Goal: Use online tool/utility: Use online tool/utility

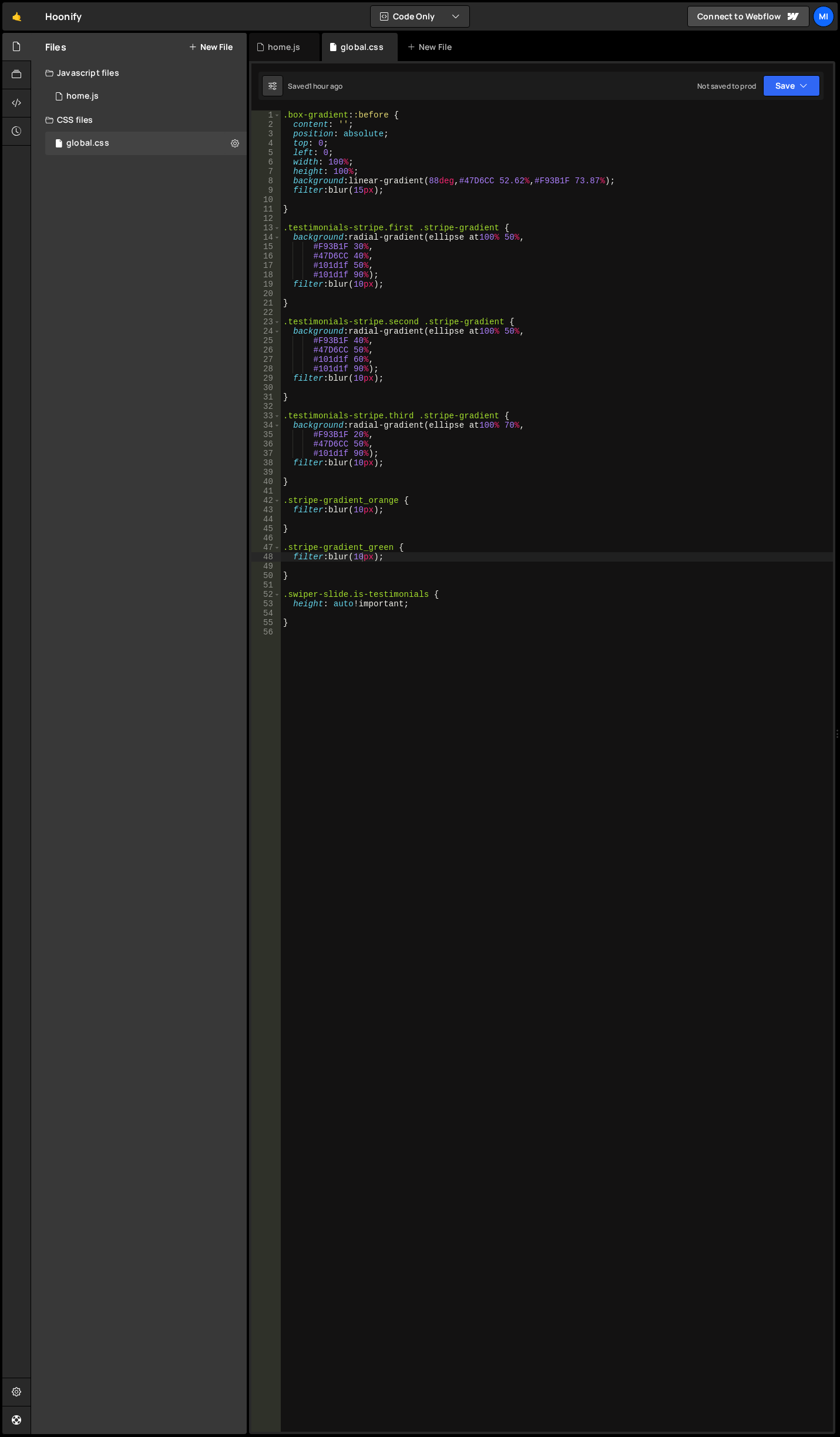
scroll to position [0, 5]
click at [66, 92] on div "0 home.js 0" at bounding box center [146, 97] width 202 height 24
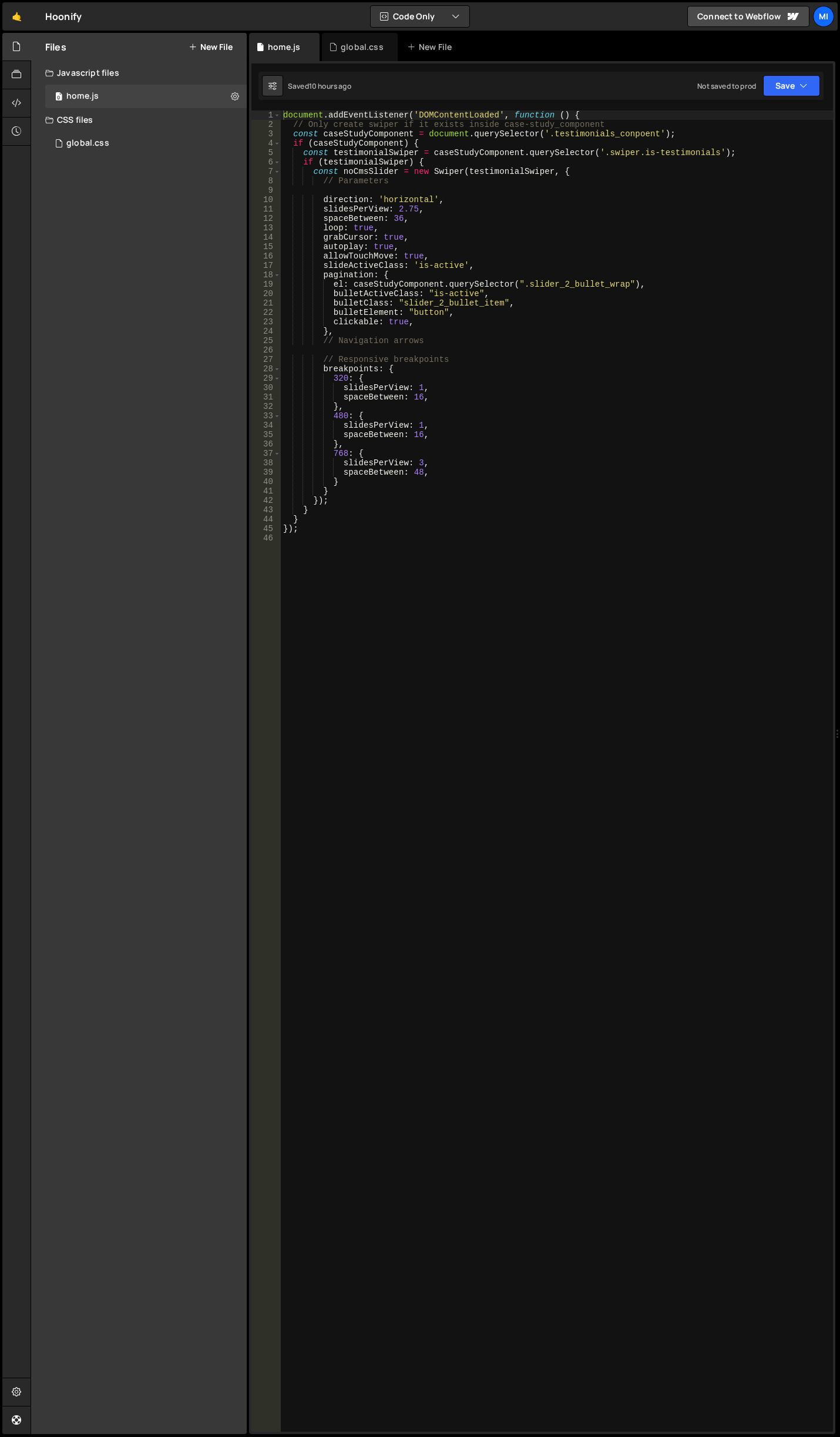
click at [462, 701] on div "document . addEventListener ( 'DOMContentLoaded' , function ( ) { // Only creat…" at bounding box center [557, 780] width 552 height 1340
paste textarea "document.addEventListener('DOMContentLoaded', initCardAnimation);"
type textarea "document.addEventListener('DOMContentLoaded', initCardAnimation);"
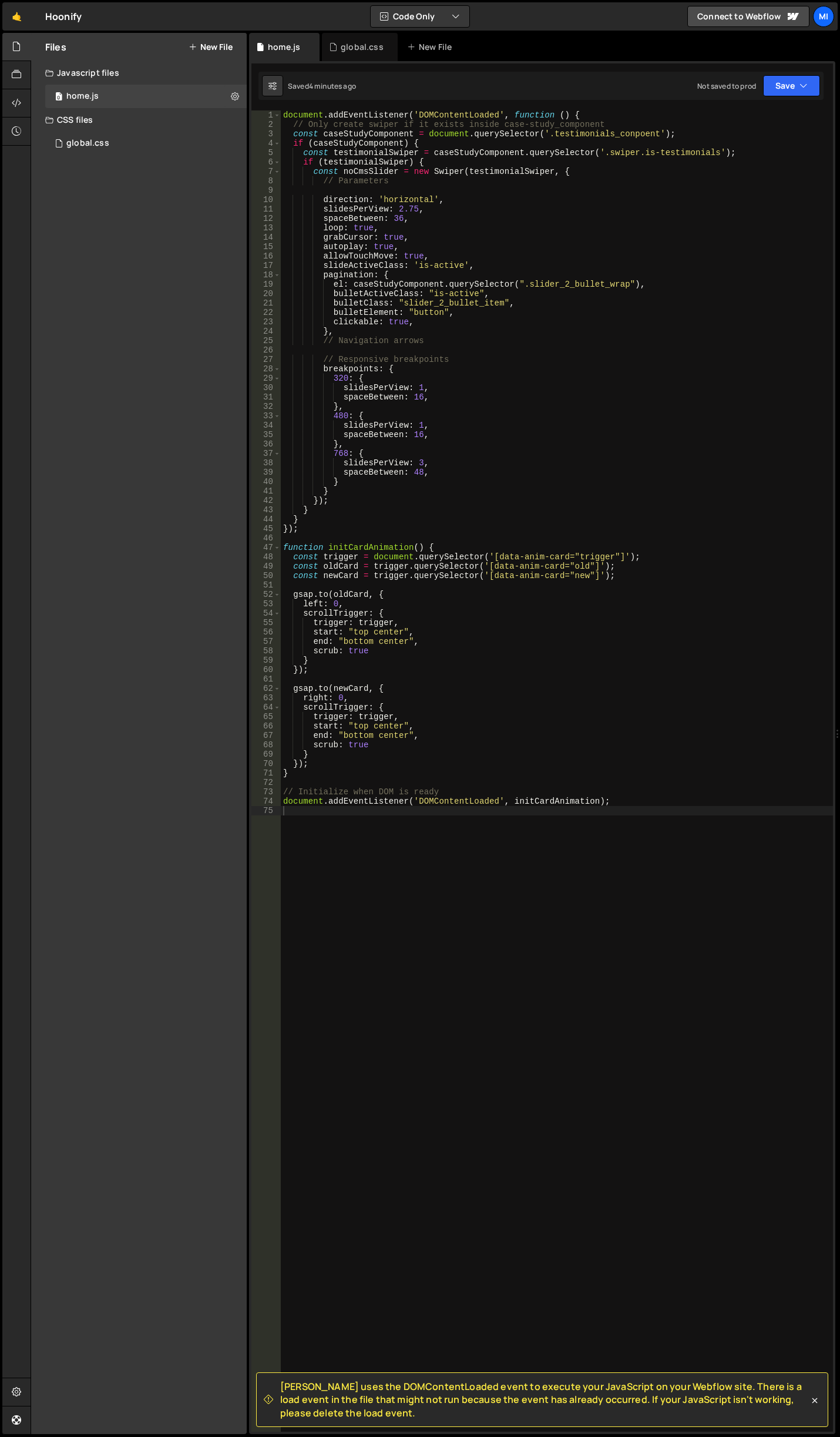
click at [485, 695] on div "document . addEventListener ( 'DOMContentLoaded' , function ( ) { // Only creat…" at bounding box center [557, 780] width 552 height 1340
type textarea "right: 0,"
click at [648, 589] on div "document . addEventListener ( 'DOMContentLoaded' , function ( ) { // Only creat…" at bounding box center [557, 780] width 552 height 1340
click at [652, 575] on div "document . addEventListener ( 'DOMContentLoaded' , function ( ) { // Only creat…" at bounding box center [557, 780] width 552 height 1340
type textarea "const newCard = trigger.querySelector('[data-anim-card="new"]');"
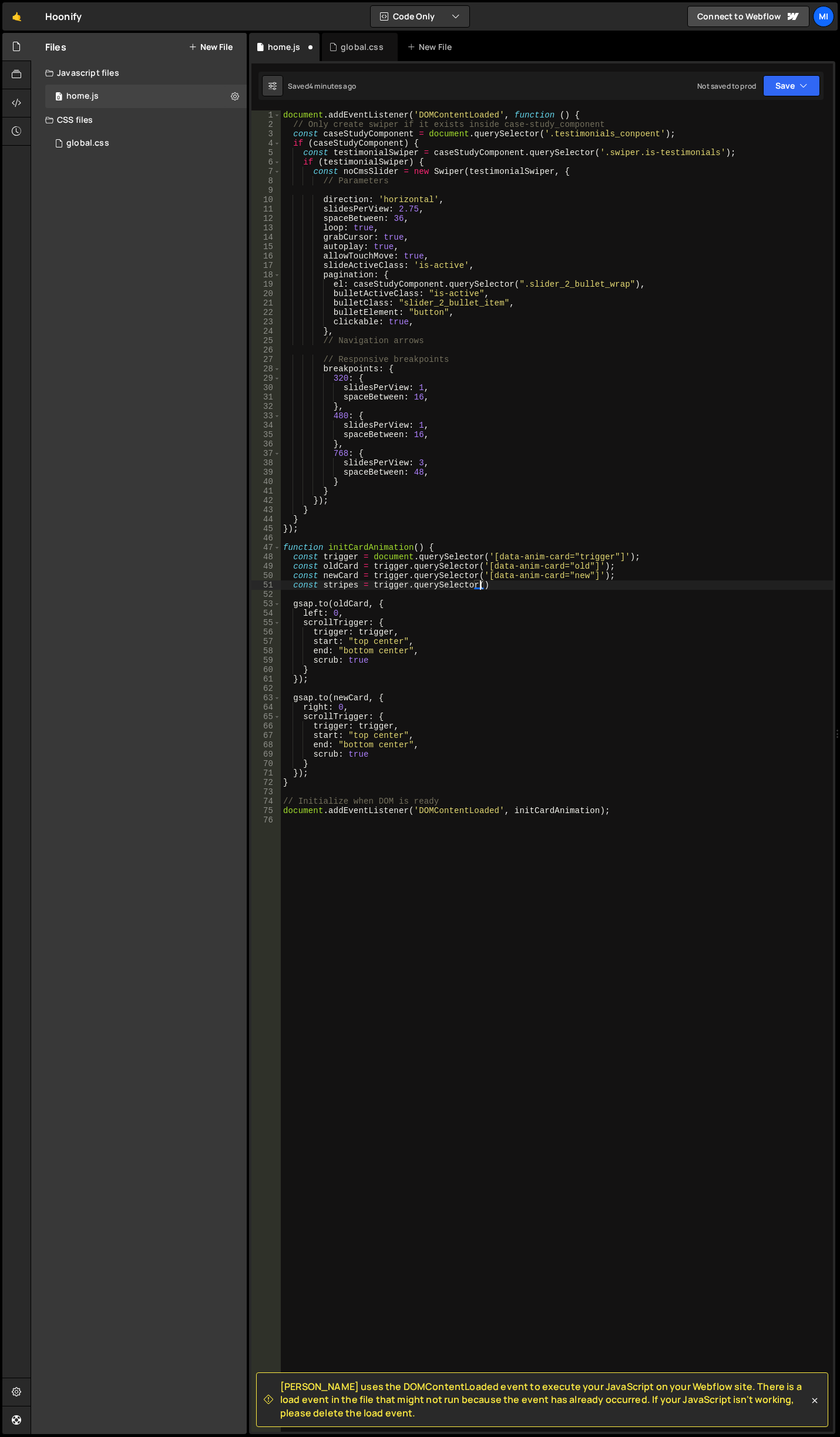
scroll to position [0, 14]
paste textarea "compare-img')"
type textarea "const stripes = trigger.querySelector('.compare-img');"
type textarea "});"
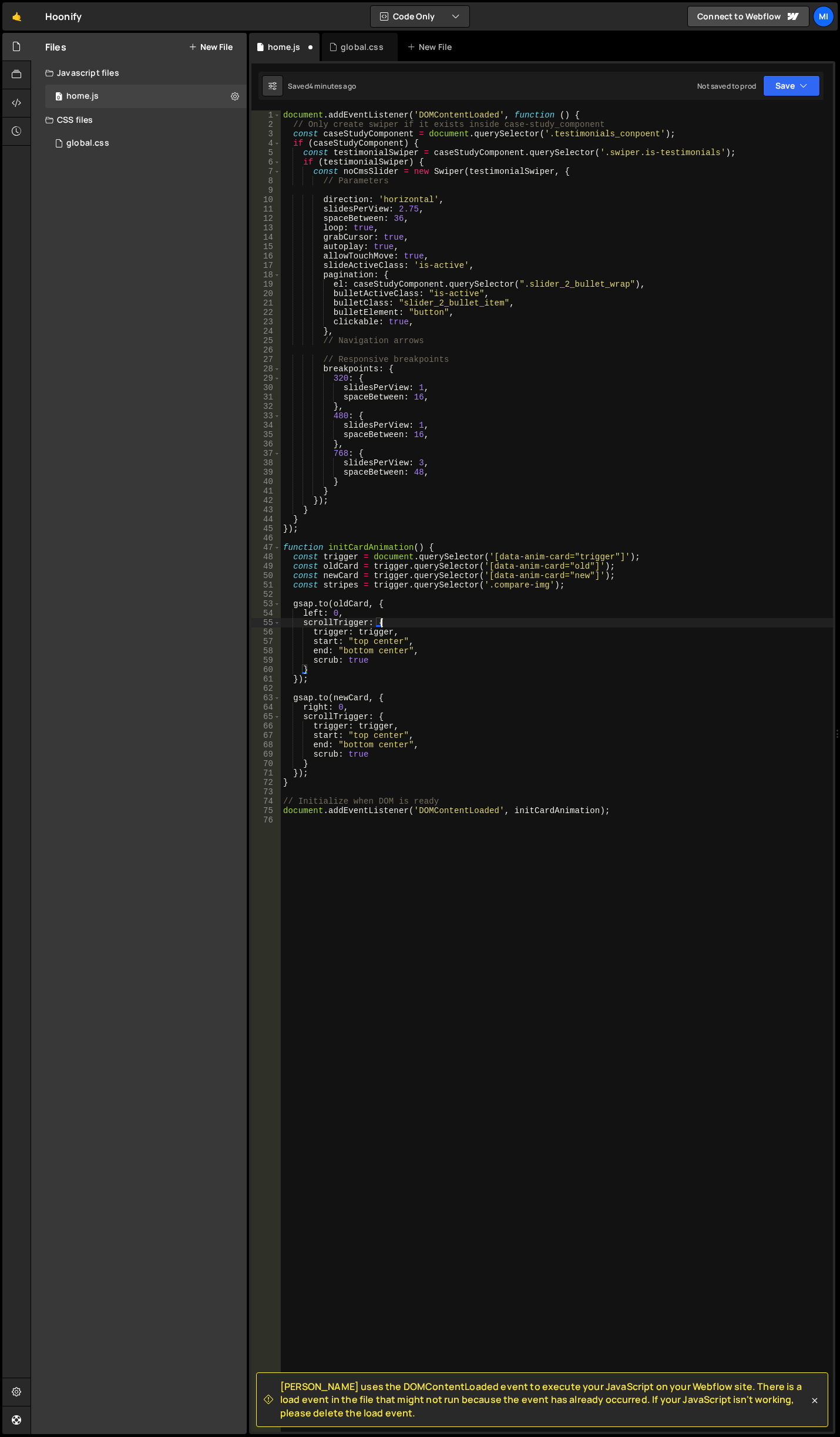
type textarea "[DOMAIN_NAME](oldCard, {"
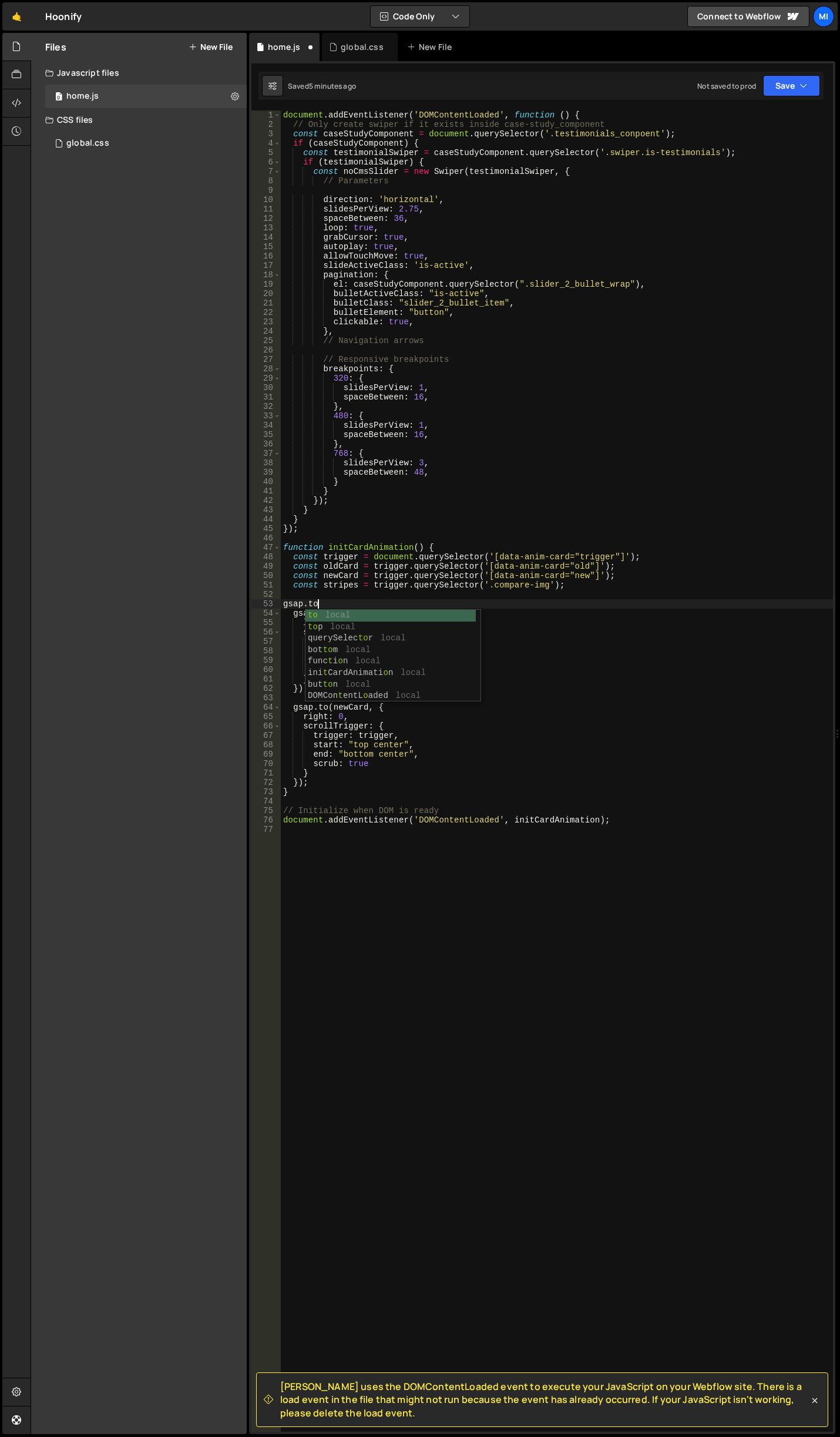
paste textarea "compare-img"
type textarea "gsap.tocompare-img"
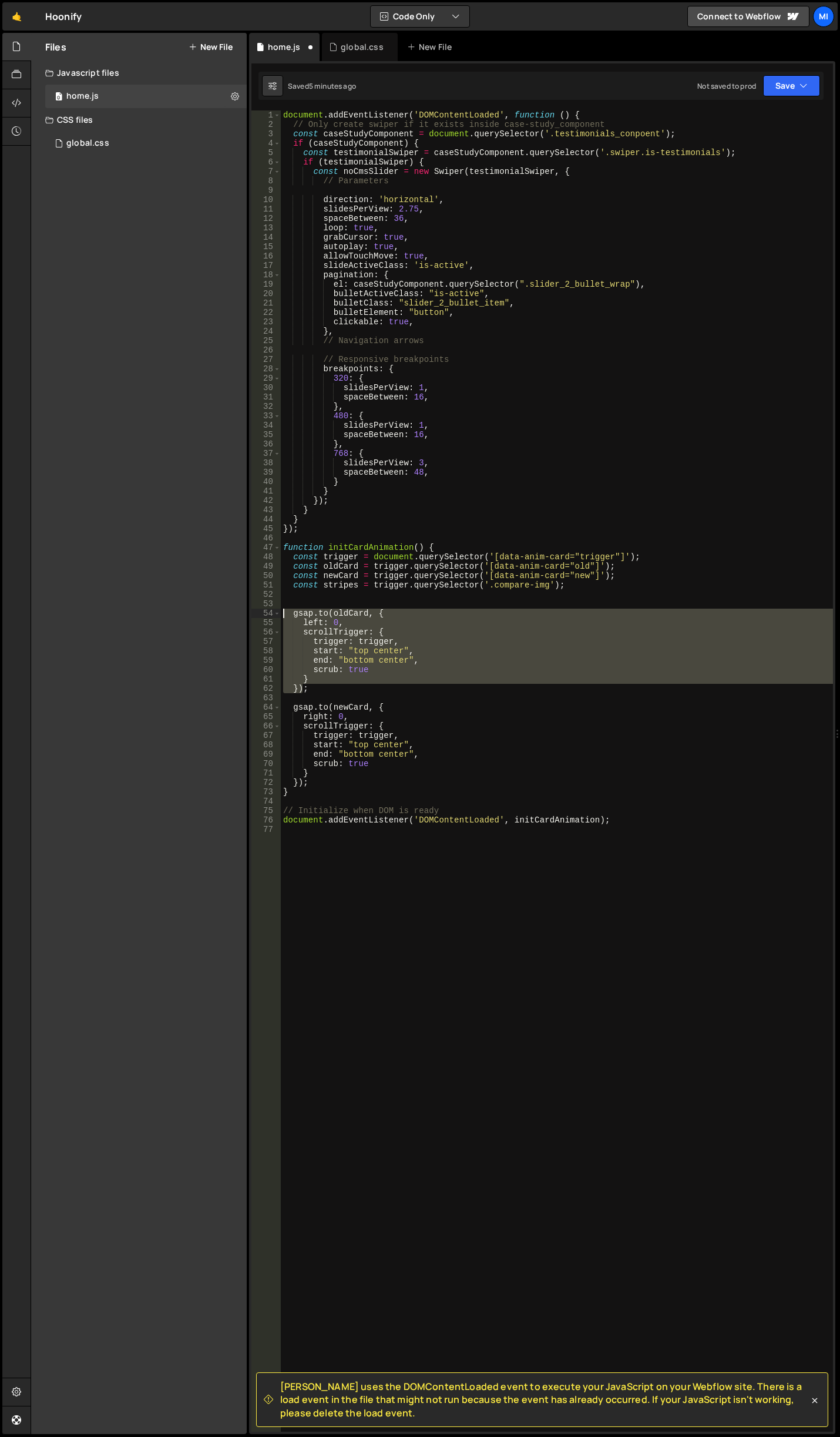
drag, startPoint x: 305, startPoint y: 688, endPoint x: 261, endPoint y: 614, distance: 86.1
click at [261, 614] on div "1 2 3 4 5 6 7 8 9 10 11 12 13 14 15 16 17 18 19 20 21 22 23 24 25 26 27 28 29 3…" at bounding box center [542, 770] width 581 height 1321
type textarea "[DOMAIN_NAME](oldCard, { left: 0,"
click at [321, 598] on div "document . addEventListener ( 'DOMContentLoaded' , function ( ) { // Only creat…" at bounding box center [557, 780] width 552 height 1340
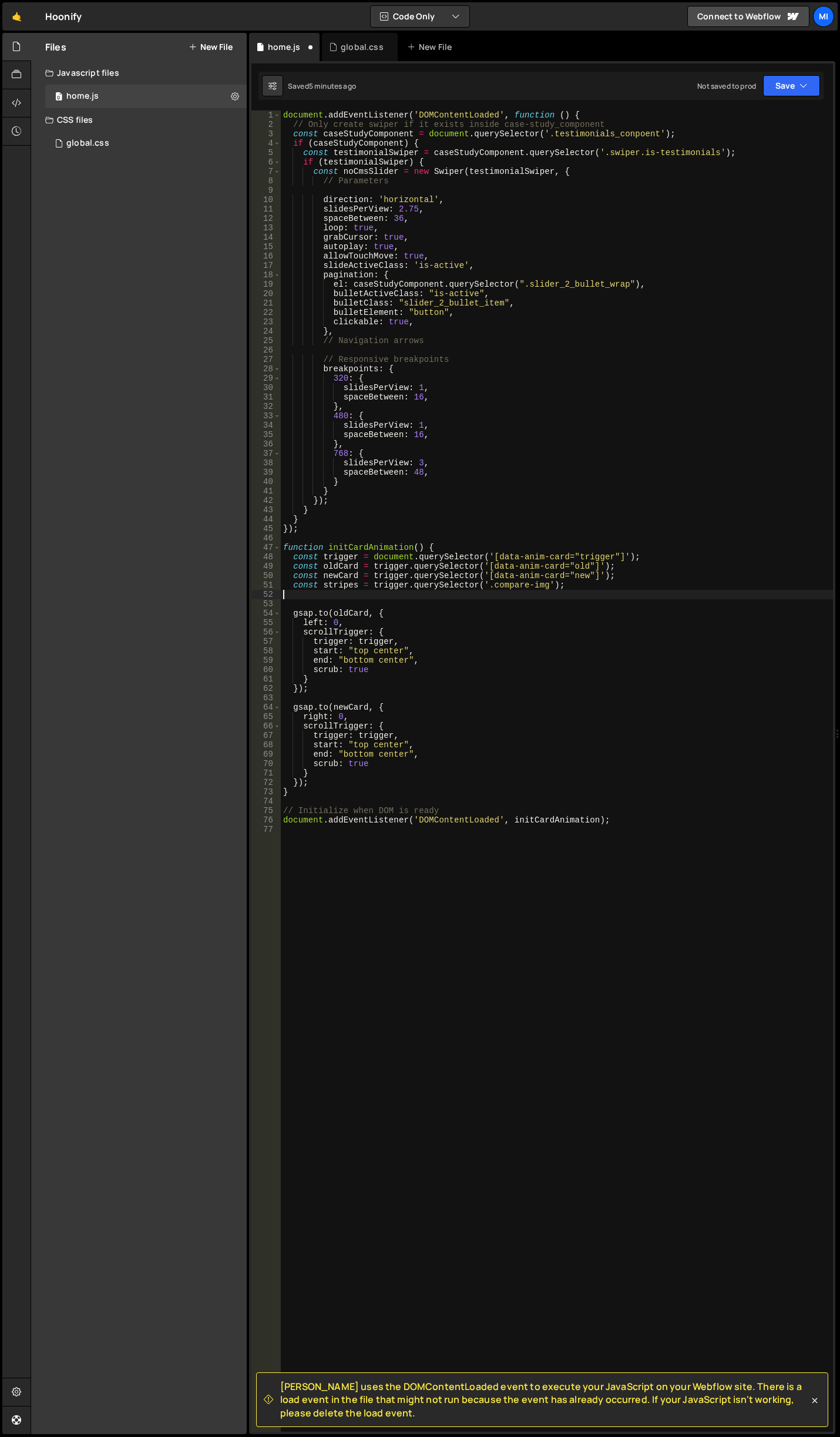
paste textarea "})"
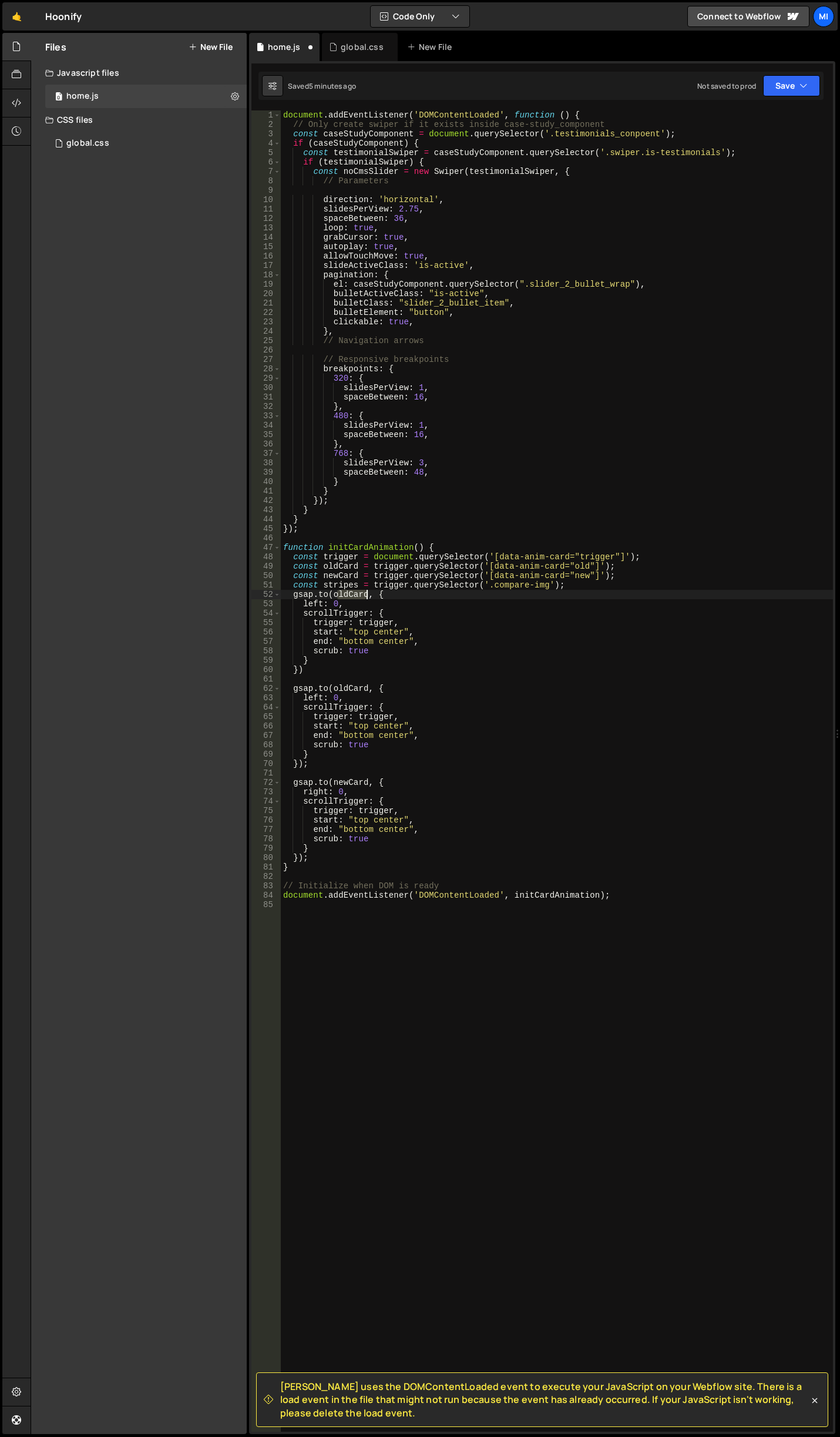
drag, startPoint x: 335, startPoint y: 593, endPoint x: 365, endPoint y: 593, distance: 30.0
click at [365, 593] on div "document . addEventListener ( 'DOMContentLoaded' , function ( ) { // Only creat…" at bounding box center [557, 780] width 552 height 1340
click at [347, 606] on div "document . addEventListener ( 'DOMContentLoaded' , function ( ) { // Only creat…" at bounding box center [557, 780] width 552 height 1340
click at [568, 581] on div "document . addEventListener ( 'DOMContentLoaded' , function ( ) { // Only creat…" at bounding box center [557, 780] width 552 height 1340
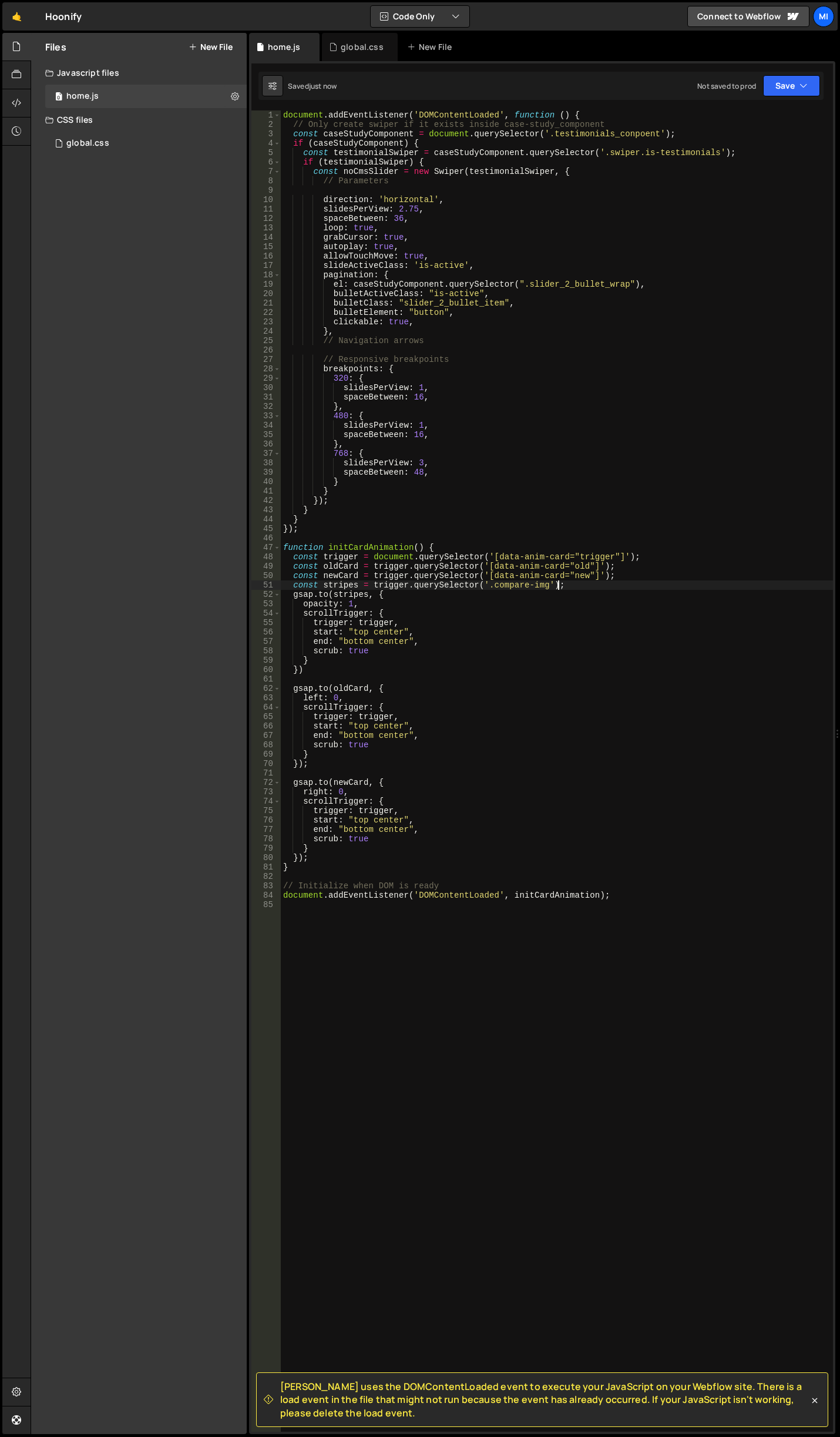
type textarea "const stripes = trigger.querySelector('.compare-img');"
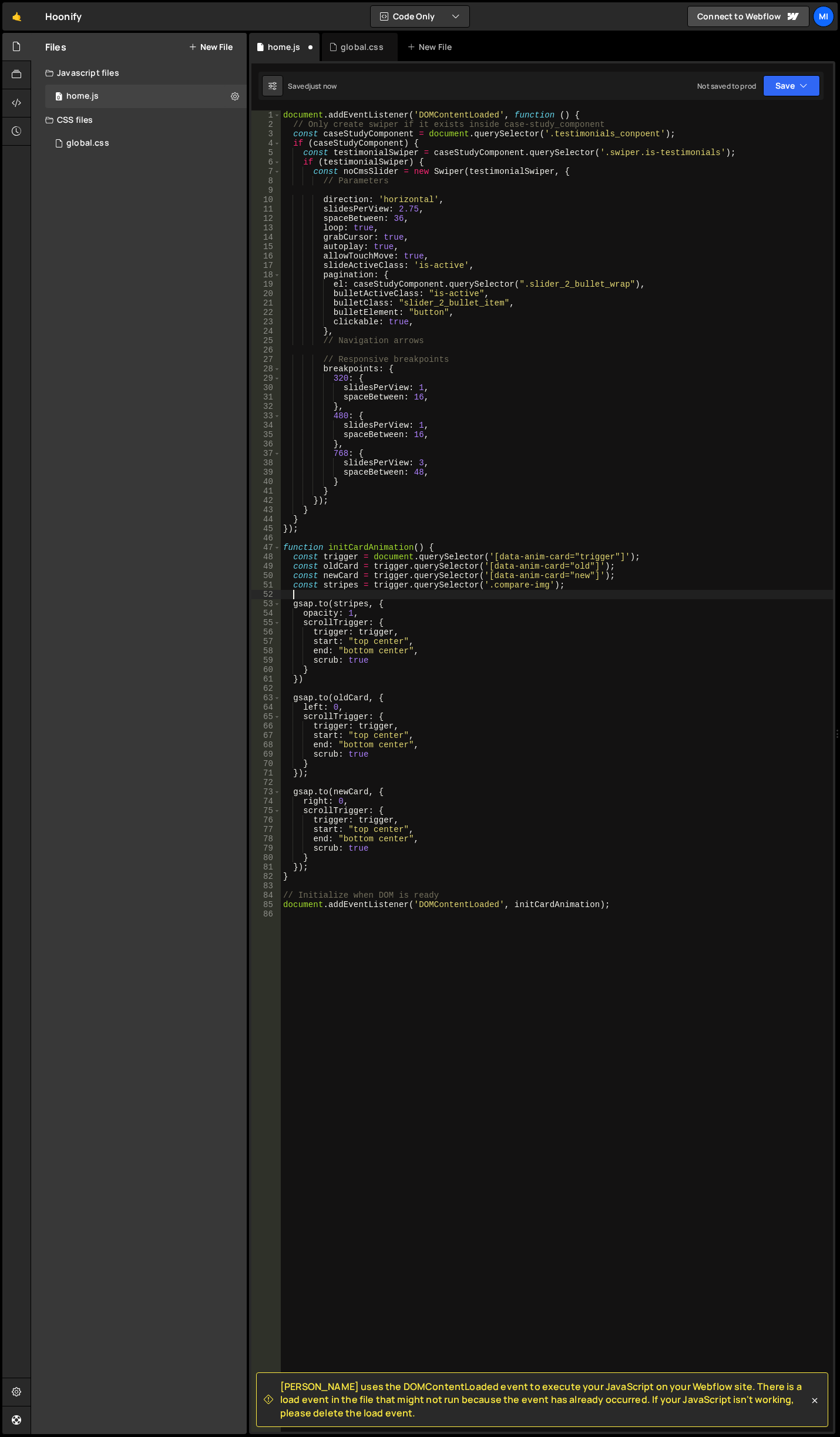
scroll to position [0, 0]
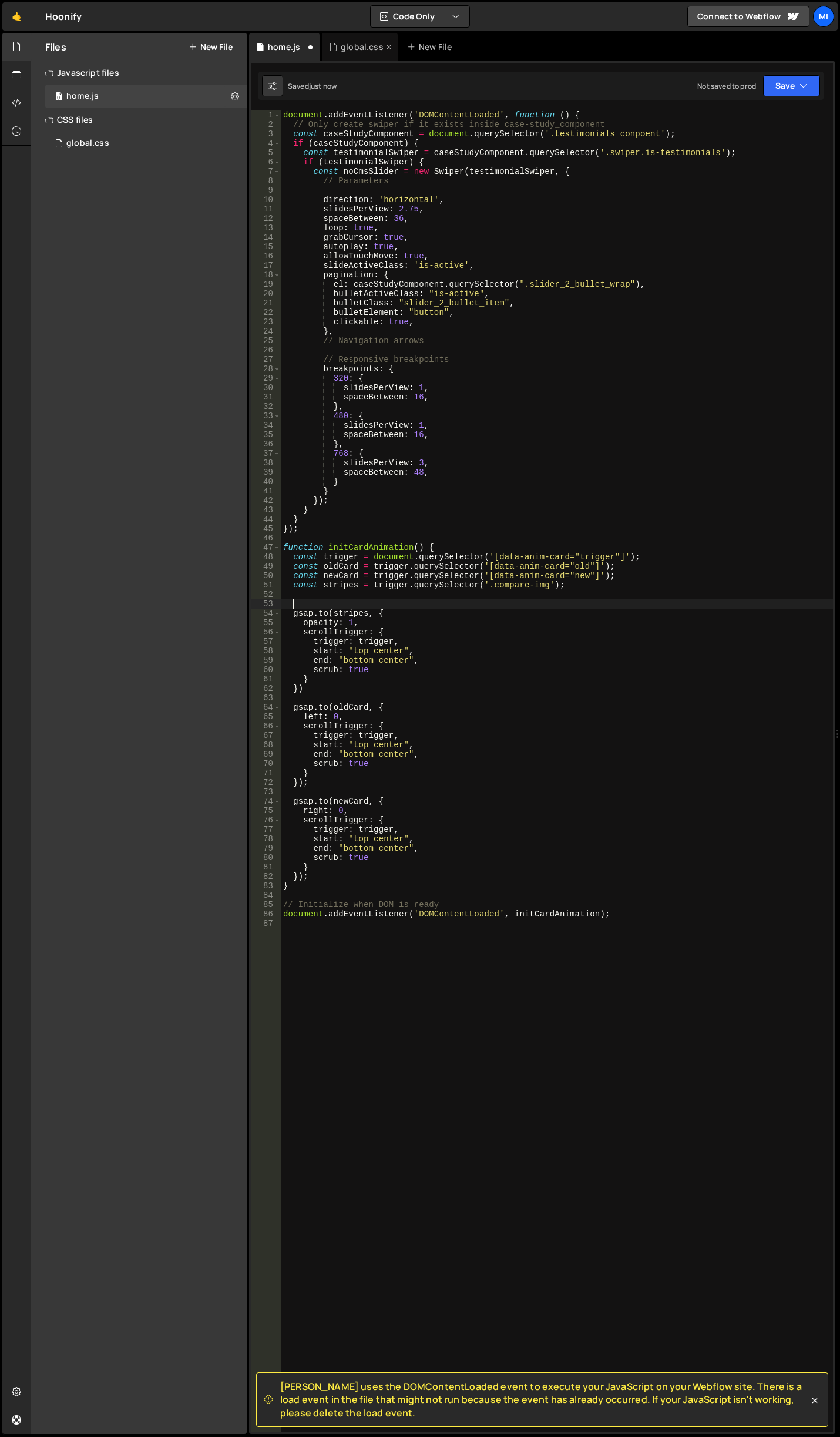
type textarea "[DOMAIN_NAME](stripes, {"
click at [347, 41] on div "global.css" at bounding box center [362, 47] width 43 height 12
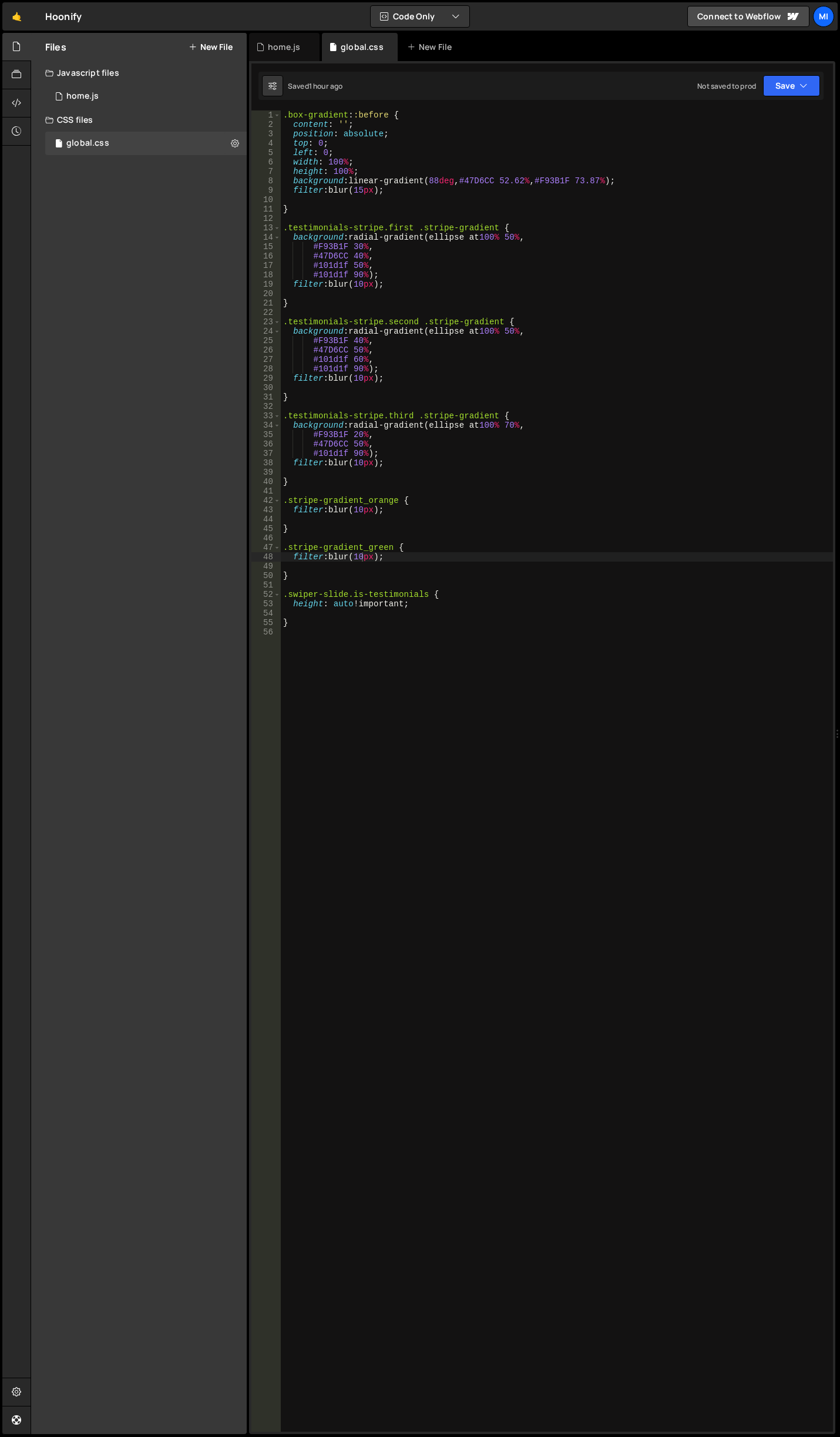
click at [428, 907] on div ".box-gradient : :before { content : ' ' ; position : absolute ; top : 0 ; left …" at bounding box center [557, 780] width 552 height 1340
paste textarea "compare-img"
type textarea ".compare-img {}"
type textarea "opactity: 0;"
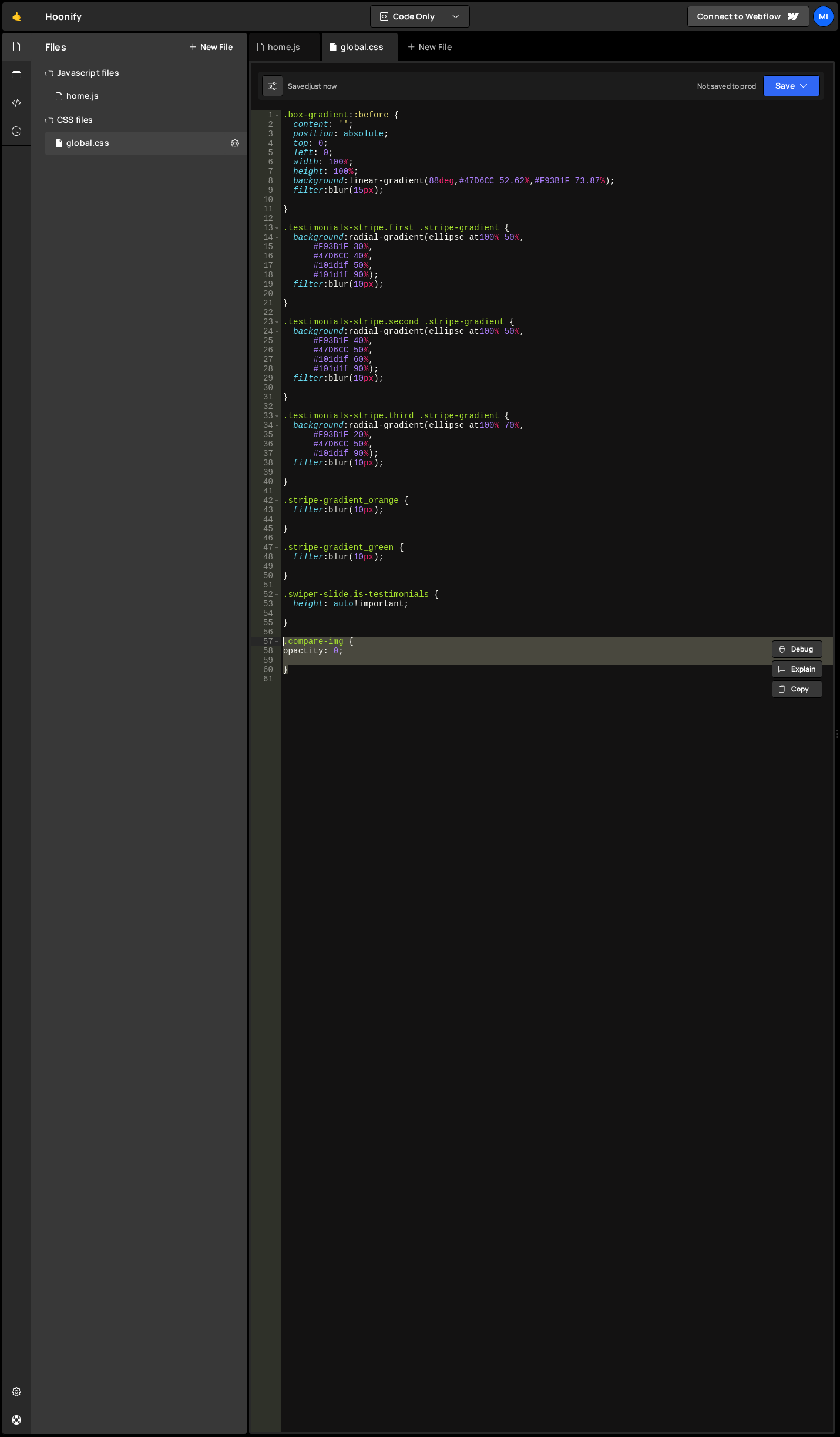
type textarea "}"
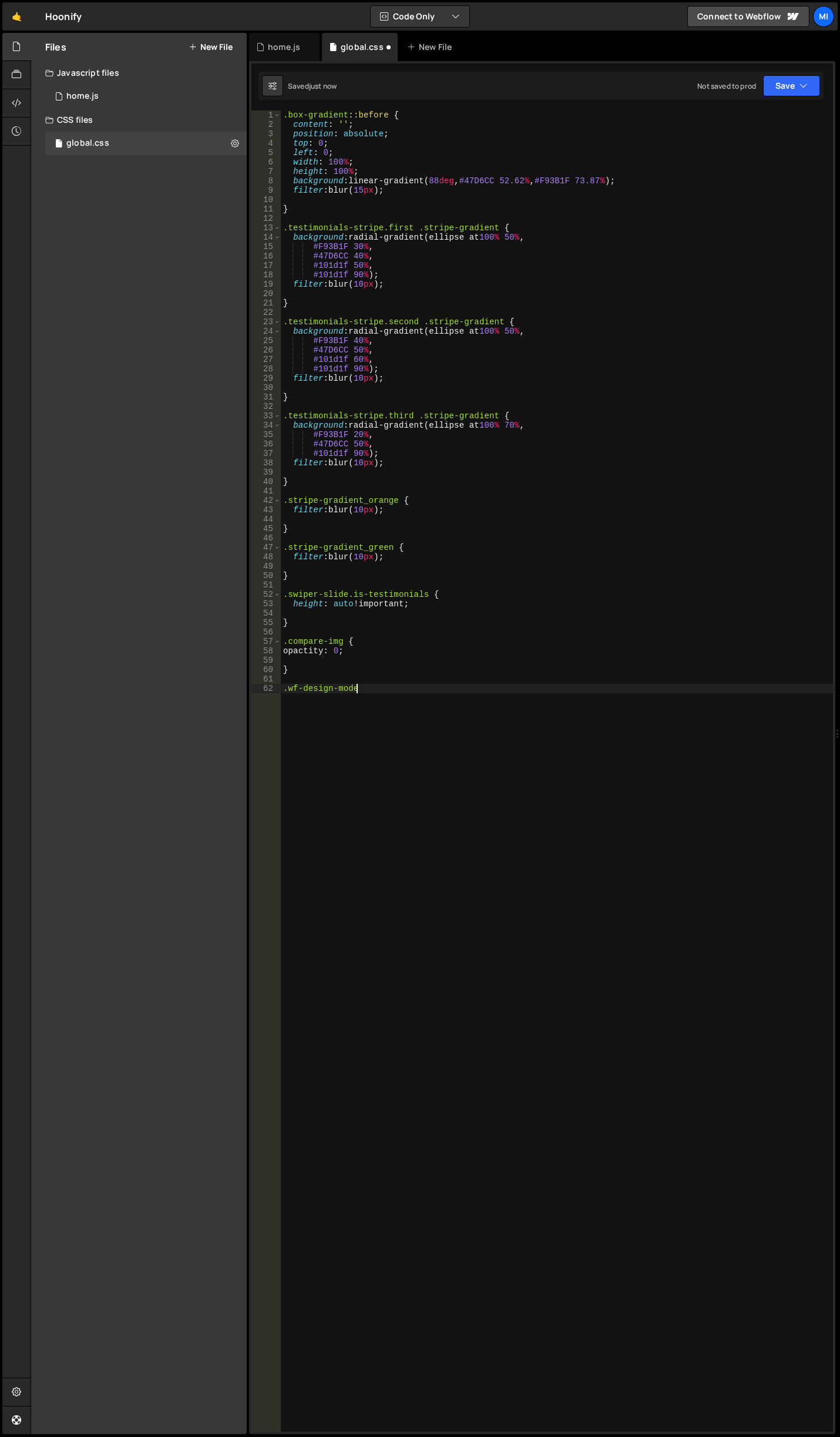
scroll to position [0, 5]
paste textarea "}"
type textarea "}"
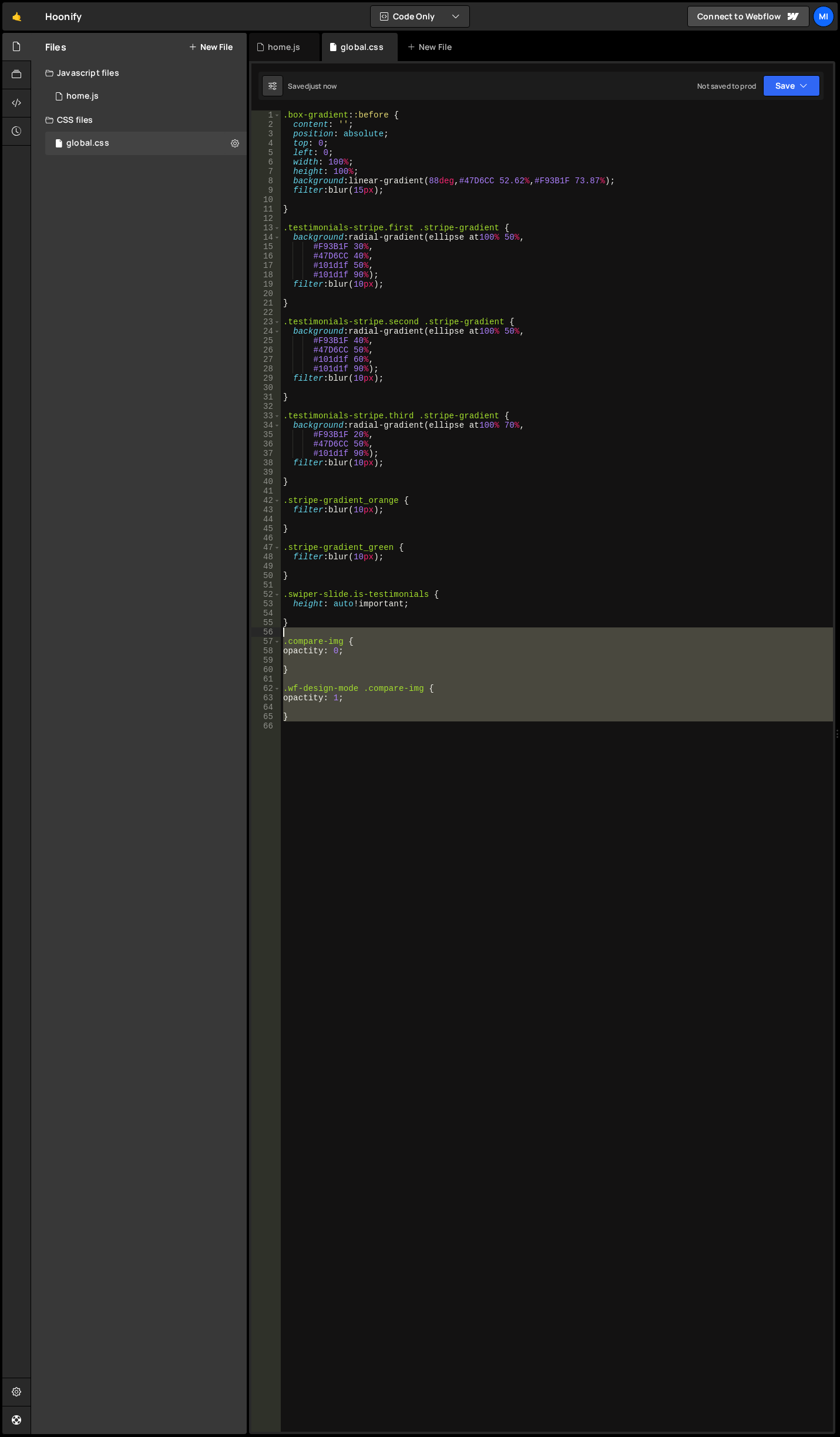
drag, startPoint x: 427, startPoint y: 904, endPoint x: 214, endPoint y: 636, distance: 342.3
click at [214, 636] on div "Files New File Javascript files 0 home.js 0 CSS files global.css 0 Copy share l…" at bounding box center [435, 734] width 809 height 1402
type textarea ".compare-img {"
type textarea "opactity: 1;"
type textarea ".compare-img {"
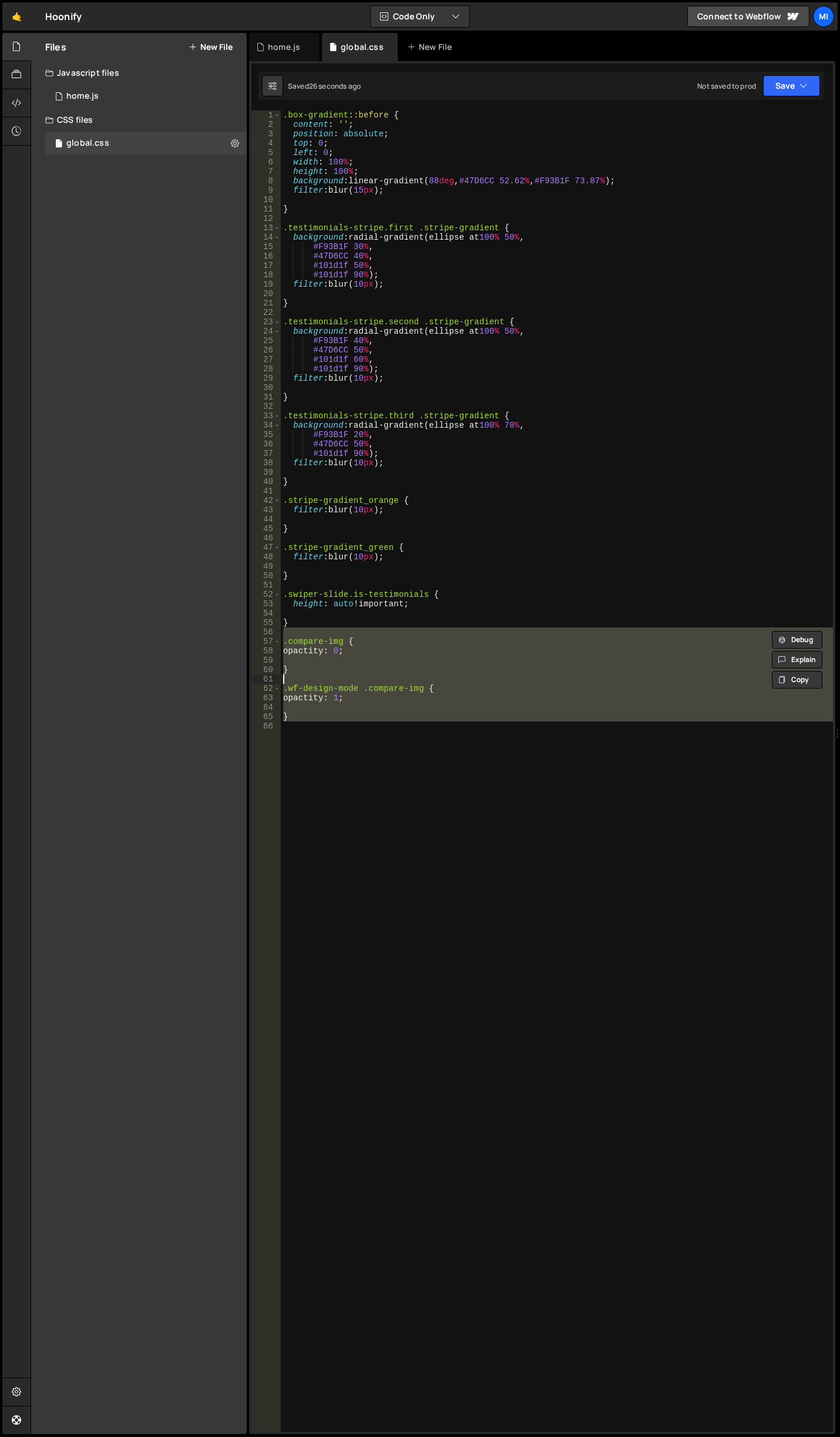
scroll to position [0, 0]
type textarea ".compare-img {"
click at [358, 681] on div ".box-gradient : :before { content : ' ' ; position : absolute ; top : 0 ; left …" at bounding box center [557, 770] width 552 height 1321
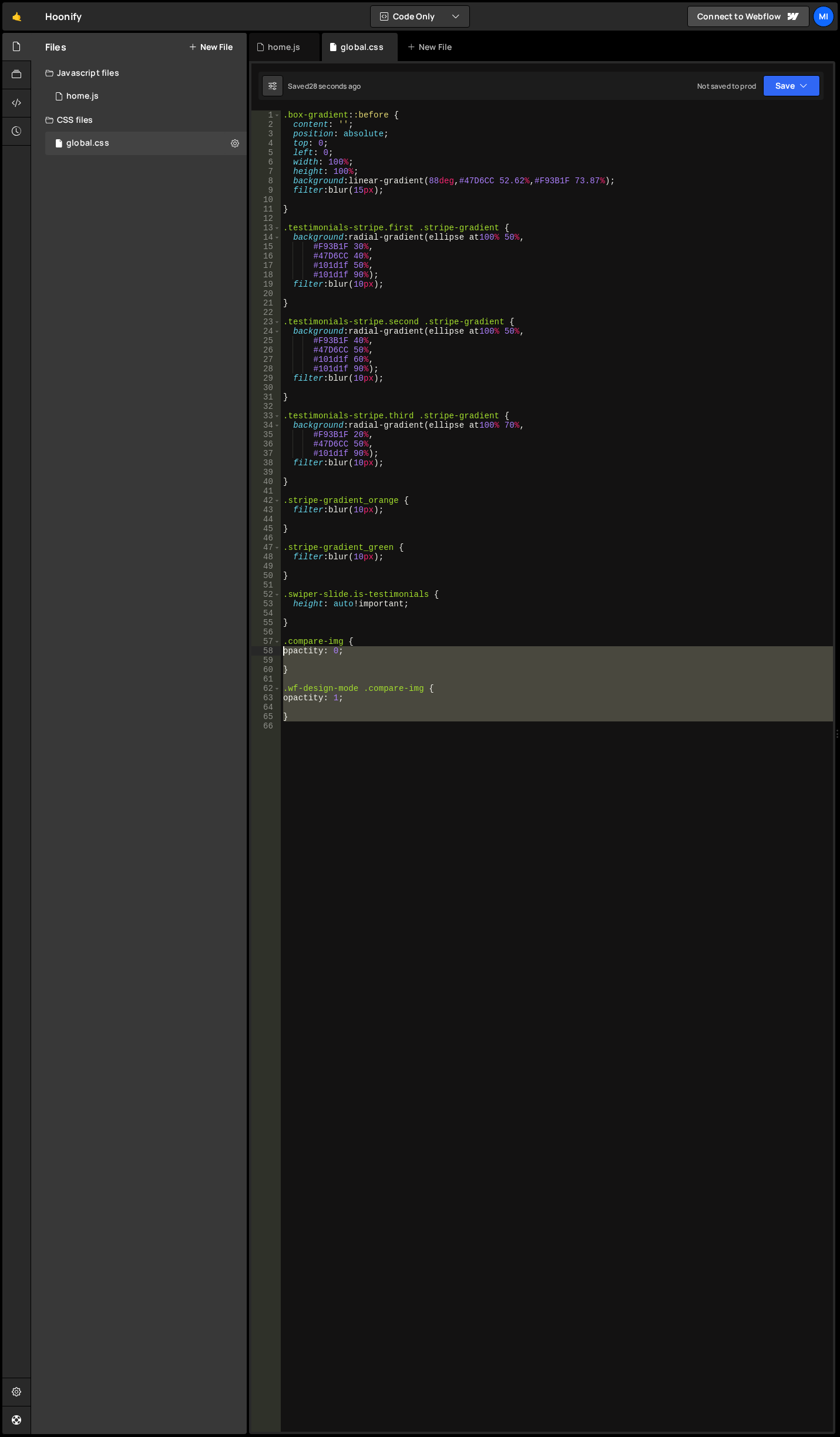
drag, startPoint x: 313, startPoint y: 733, endPoint x: 244, endPoint y: 640, distance: 115.8
click at [244, 640] on div "Files New File Javascript files 0 home.js 0 CSS files global.css 0 Copy share l…" at bounding box center [435, 734] width 809 height 1402
type textarea ".compare-img { opactity: 0;"
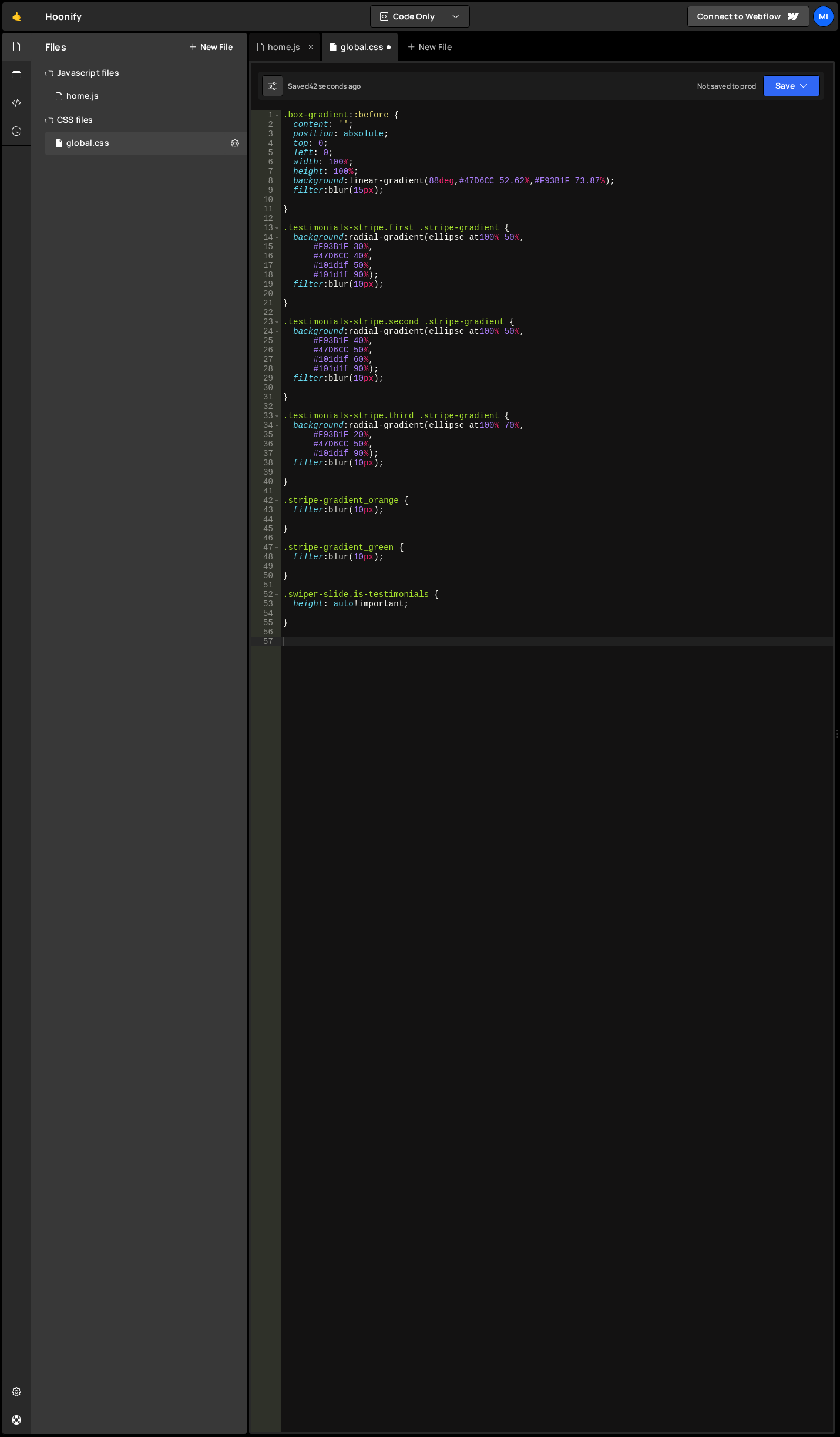
click at [280, 57] on div "home.js" at bounding box center [284, 47] width 70 height 28
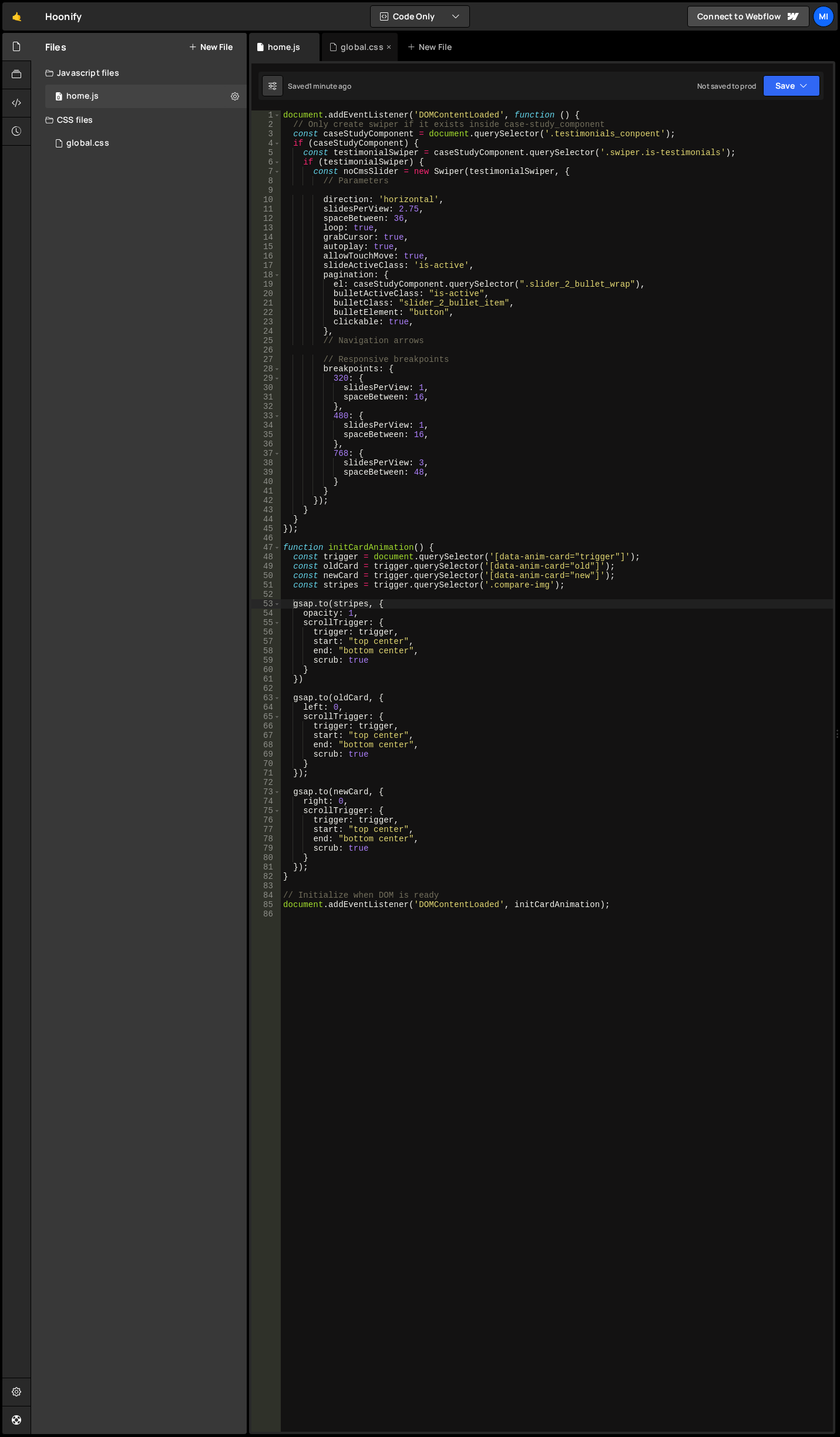
click at [355, 58] on div "global.css" at bounding box center [359, 47] width 76 height 28
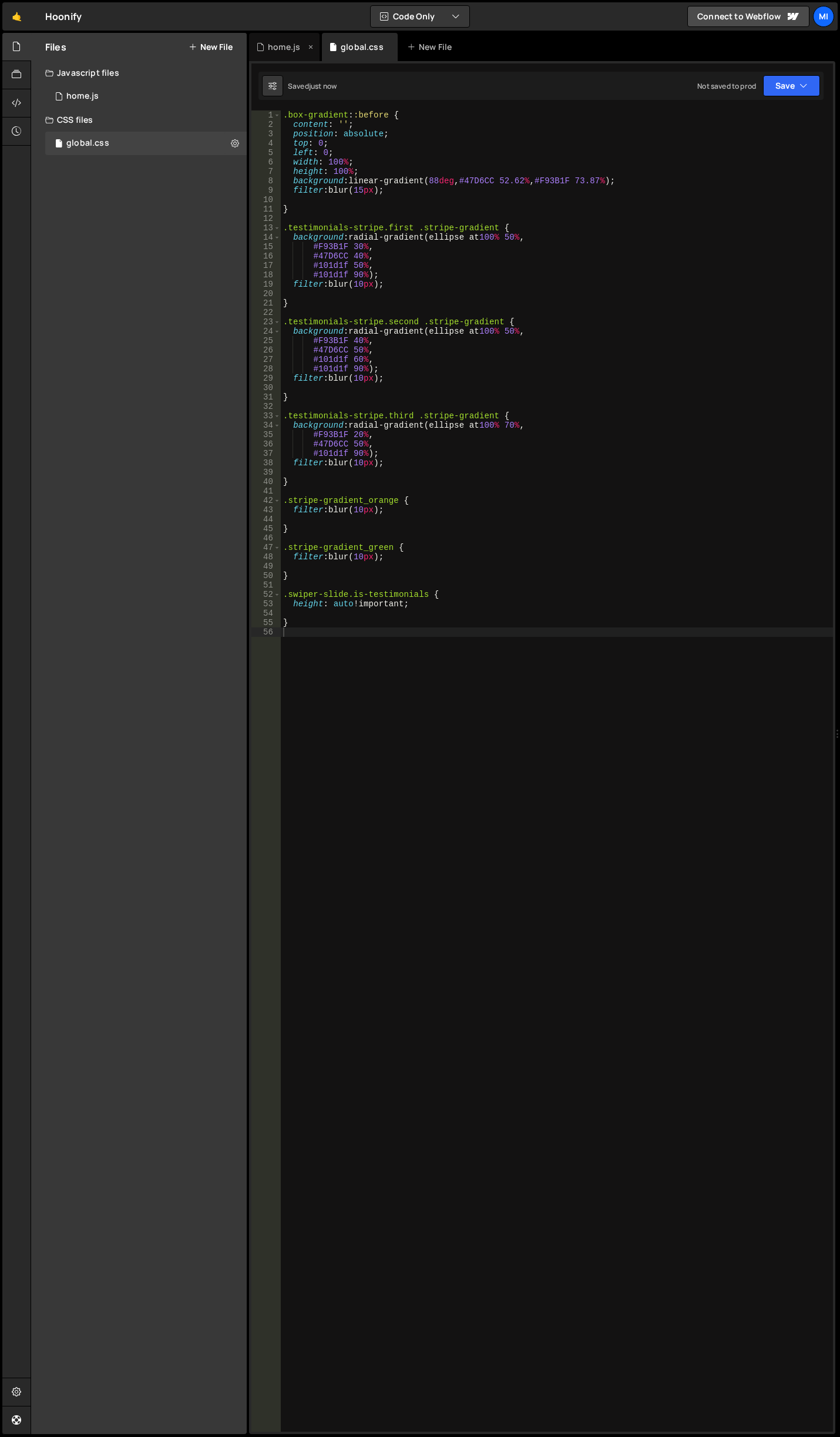
click at [278, 51] on div "home.js" at bounding box center [284, 47] width 32 height 12
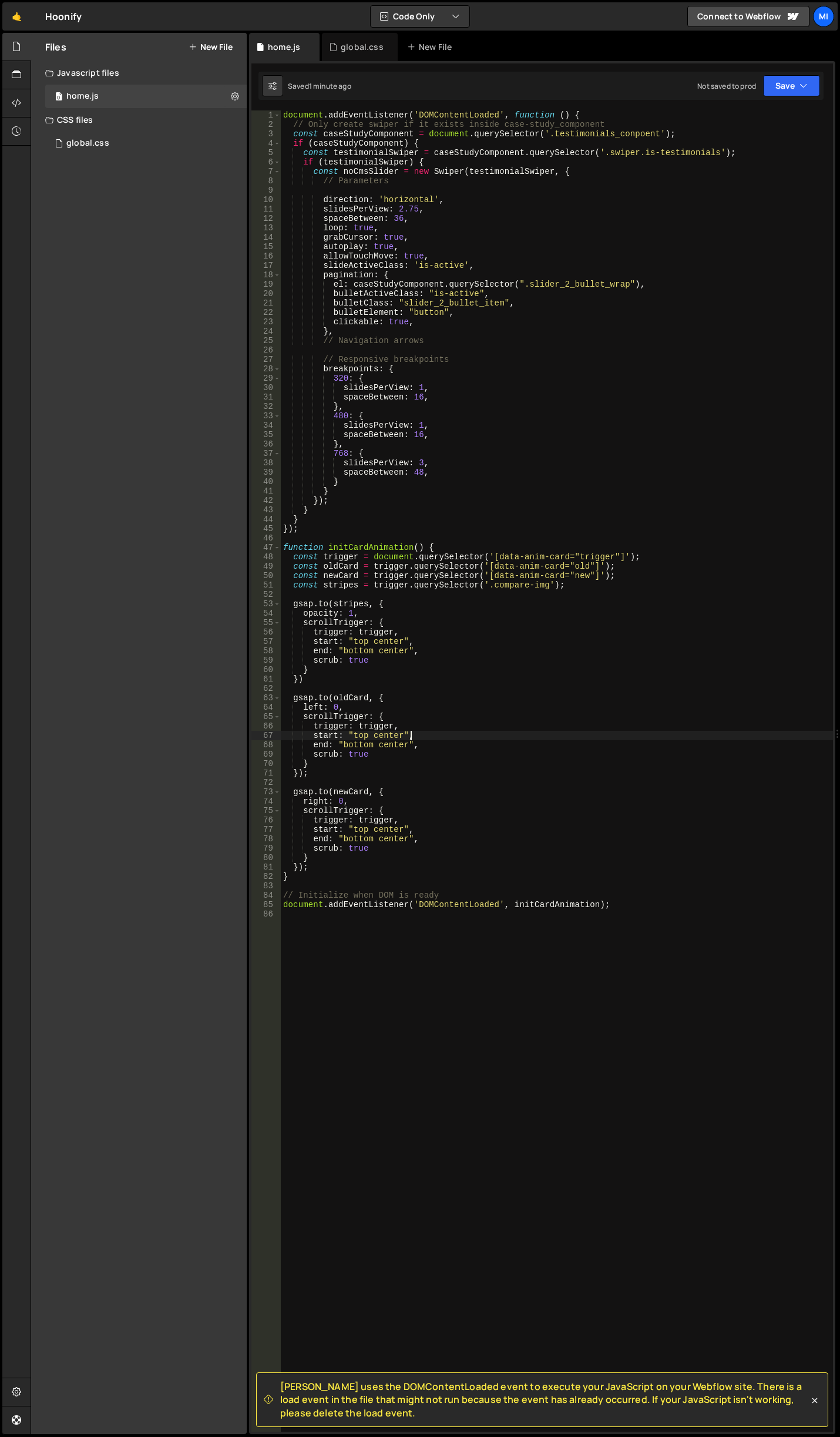
click at [575, 732] on div "document . addEventListener ( 'DOMContentLoaded' , function ( ) { // Only creat…" at bounding box center [557, 780] width 552 height 1340
click at [409, 669] on div "document . addEventListener ( 'DOMContentLoaded' , function ( ) { // Only creat…" at bounding box center [557, 780] width 552 height 1340
click at [408, 697] on div "document . addEventListener ( 'DOMContentLoaded' , function ( ) { // Only creat…" at bounding box center [557, 780] width 552 height 1340
click at [414, 615] on div "document . addEventListener ( 'DOMContentLoaded' , function ( ) { // Only creat…" at bounding box center [557, 780] width 552 height 1340
type textarea "opacity: 1,"
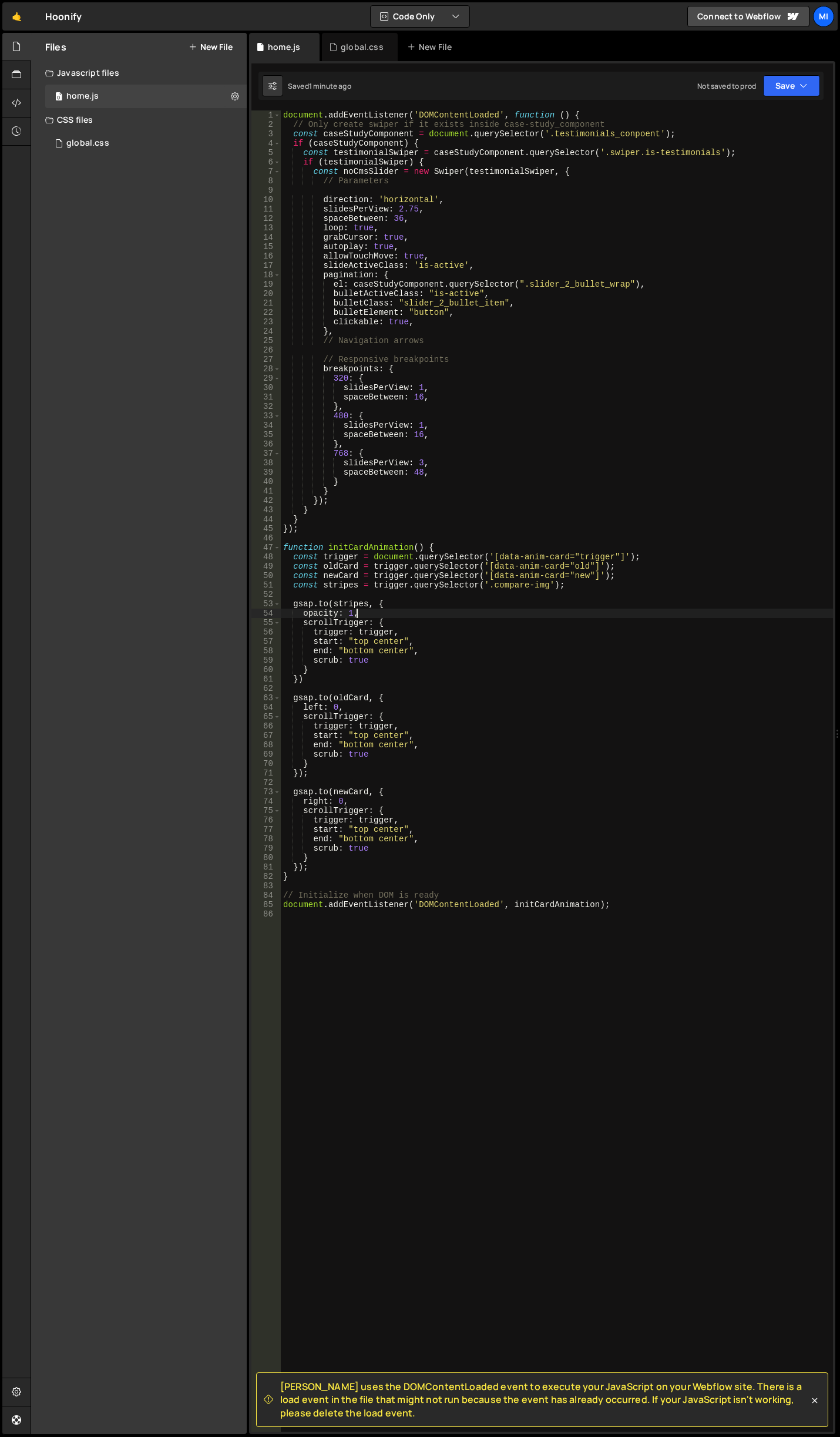
click at [414, 597] on div "document . addEventListener ( 'DOMContentLoaded' , function ( ) { // Only creat…" at bounding box center [557, 780] width 552 height 1340
click at [414, 603] on div "document . addEventListener ( 'DOMContentLoaded' , function ( ) { // Only creat…" at bounding box center [557, 780] width 552 height 1340
click at [636, 583] on div "document . addEventListener ( 'DOMContentLoaded' , function ( ) { // Only creat…" at bounding box center [557, 780] width 552 height 1340
type textarea "const stripes = trigger.querySelector('.compare-img');"
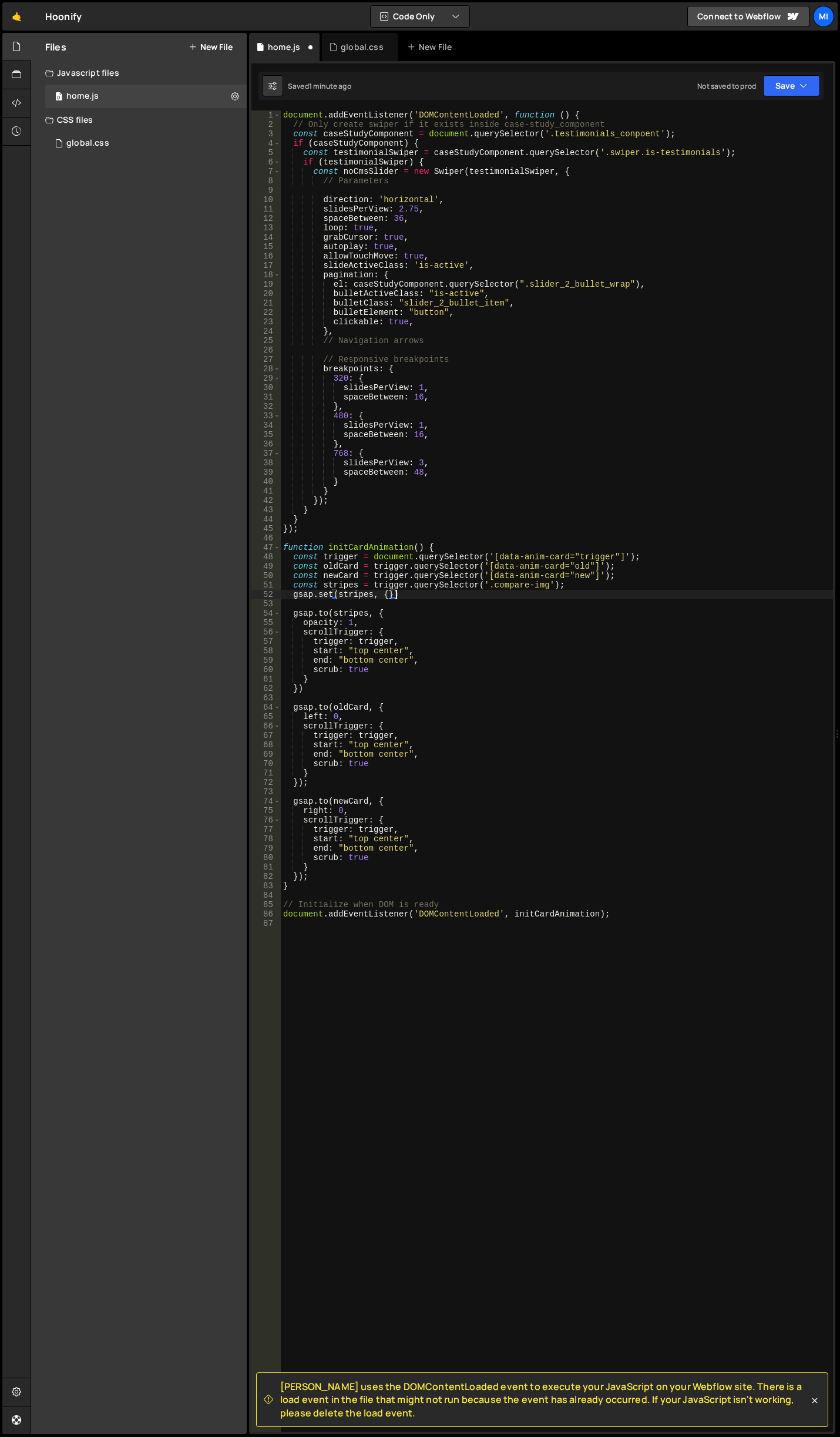
scroll to position [0, 8]
type textarea "gsap.set(stripes, {left: 0});"
type textarea "[DOMAIN_NAME](stripes, {"
type textarea "k"
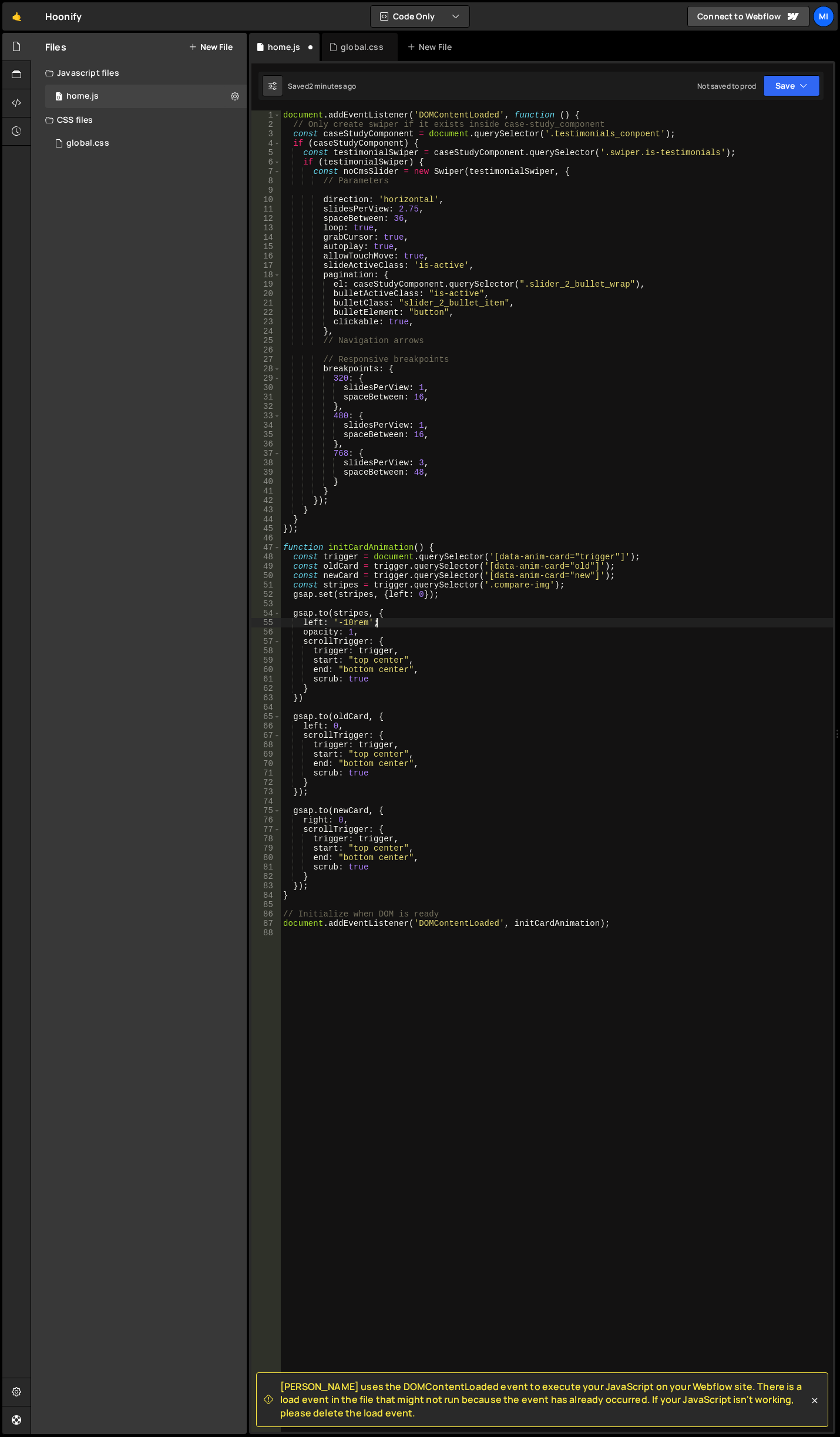
scroll to position [0, 6]
click at [417, 619] on div "document . addEventListener ( 'DOMContentLoaded' , function ( ) { // Only creat…" at bounding box center [557, 780] width 552 height 1340
click at [417, 623] on div "document . addEventListener ( 'DOMContentLoaded' , function ( ) { // Only creat…" at bounding box center [557, 780] width 552 height 1340
click at [347, 620] on div "document . addEventListener ( 'DOMContentLoaded' , function ( ) { // Only creat…" at bounding box center [557, 780] width 552 height 1340
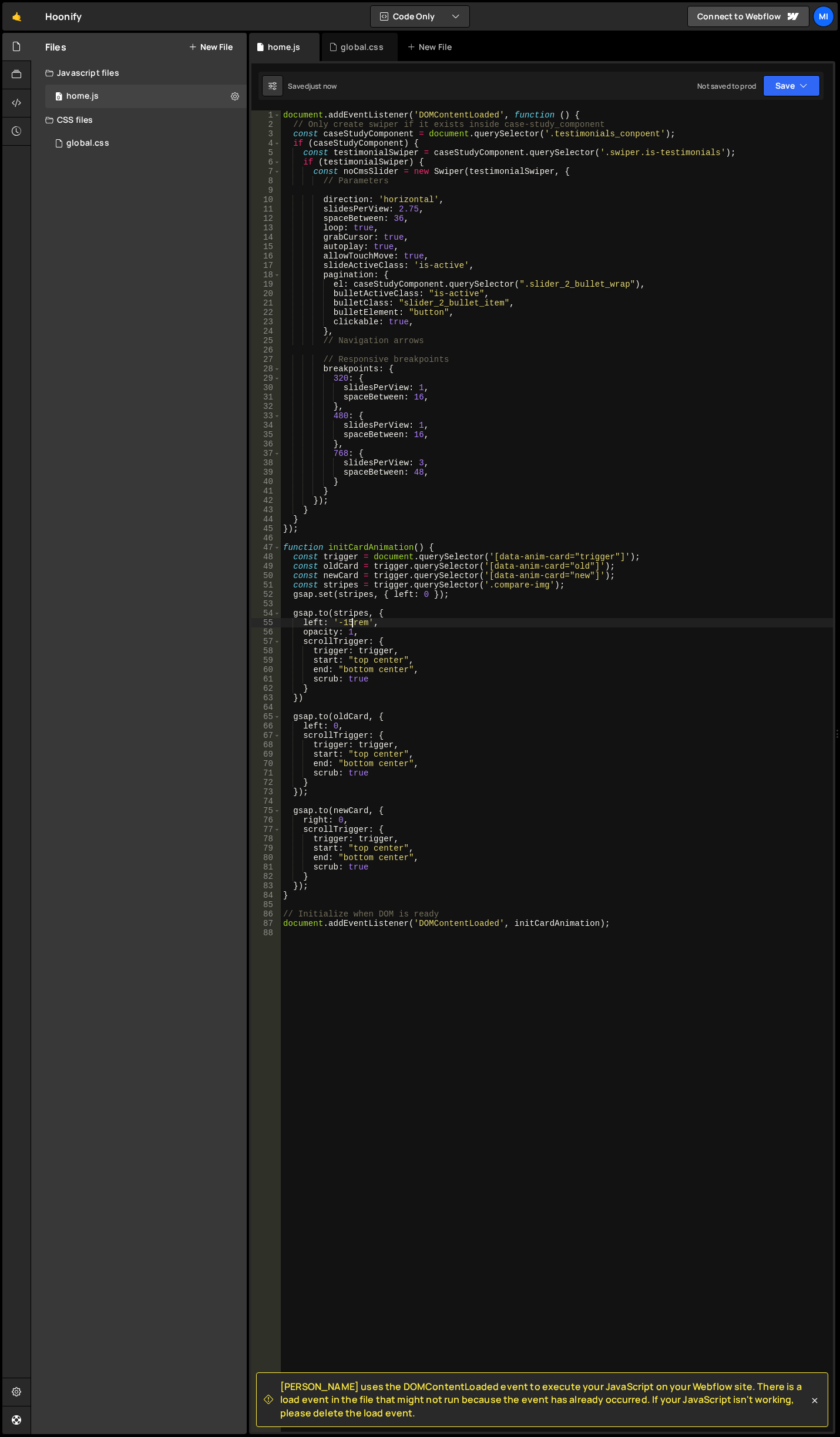
type textarea "left: '-15rem',"
drag, startPoint x: 375, startPoint y: 623, endPoint x: 300, endPoint y: 623, distance: 75.0
click at [300, 623] on div "document . addEventListener ( 'DOMContentLoaded' , function ( ) { // Only creat…" at bounding box center [557, 780] width 552 height 1340
drag, startPoint x: 468, startPoint y: 597, endPoint x: 279, endPoint y: 592, distance: 189.1
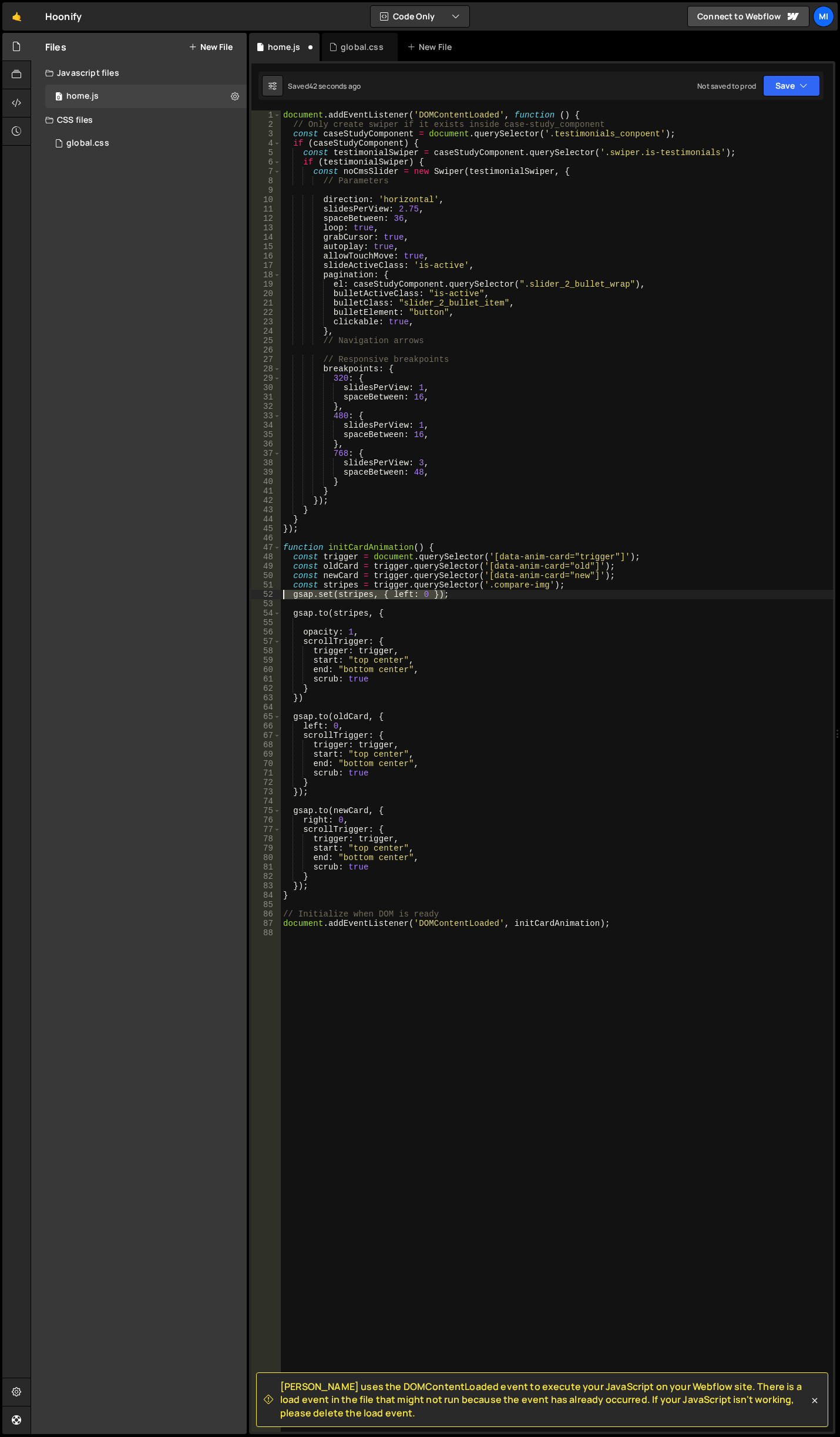
click at [279, 592] on div "1 2 3 4 5 6 7 8 9 10 11 12 13 14 15 16 17 18 19 20 21 22 23 24 25 26 27 28 29 3…" at bounding box center [542, 770] width 581 height 1321
type textarea "gsap.set(stripes, { left: 0 });"
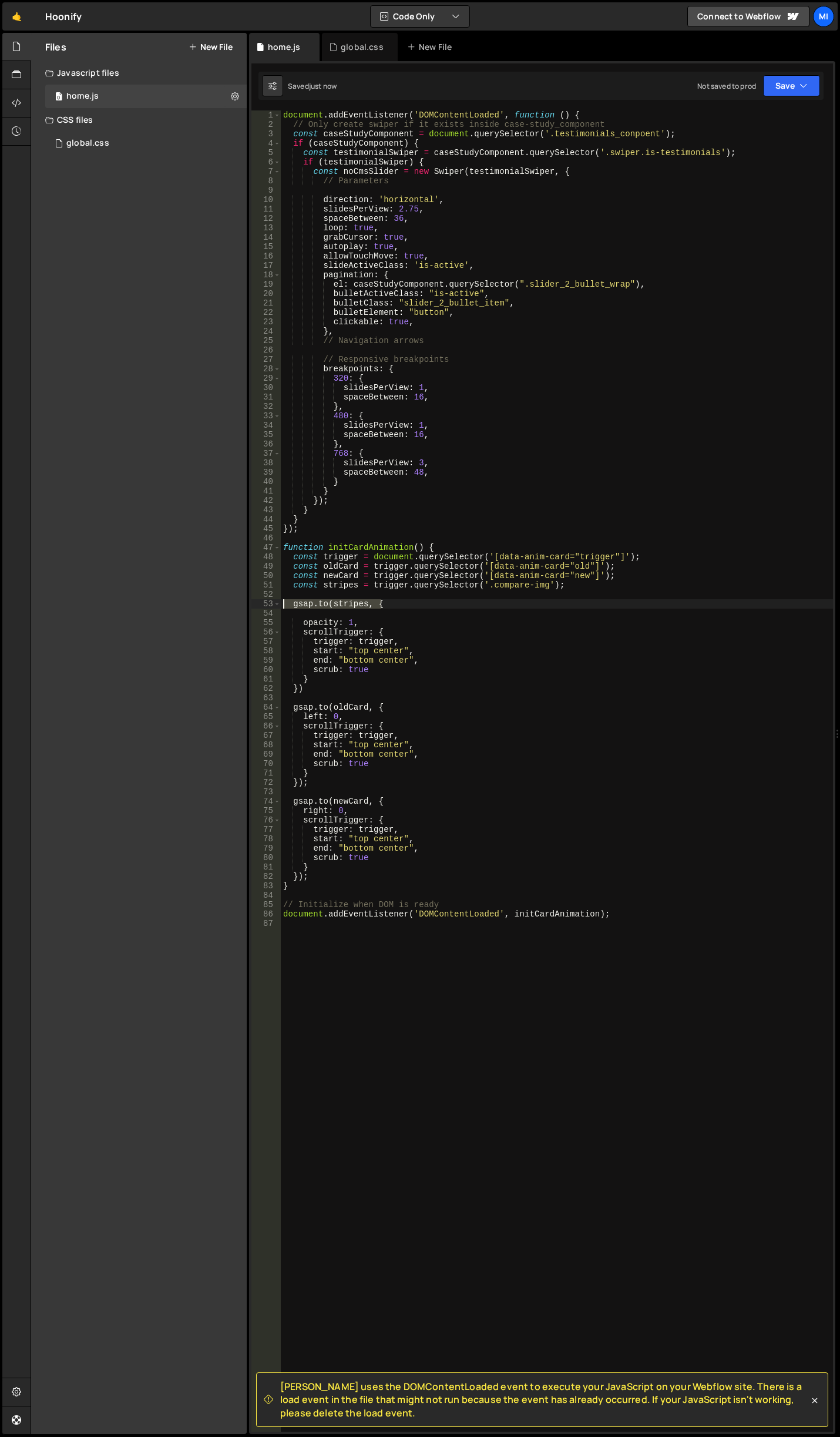
drag, startPoint x: 430, startPoint y: 605, endPoint x: 224, endPoint y: 608, distance: 206.0
click at [224, 608] on div "Files New File Javascript files 0 home.js 0 CSS files global.css 0 Copy share l…" at bounding box center [435, 734] width 809 height 1402
type textarea "[DOMAIN_NAME](stripes, {"
click at [392, 611] on div "document . addEventListener ( 'DOMContentLoaded' , function ( ) { // Only creat…" at bounding box center [557, 780] width 552 height 1340
click at [405, 619] on div "document . addEventListener ( 'DOMContentLoaded' , function ( ) { // Only creat…" at bounding box center [557, 780] width 552 height 1340
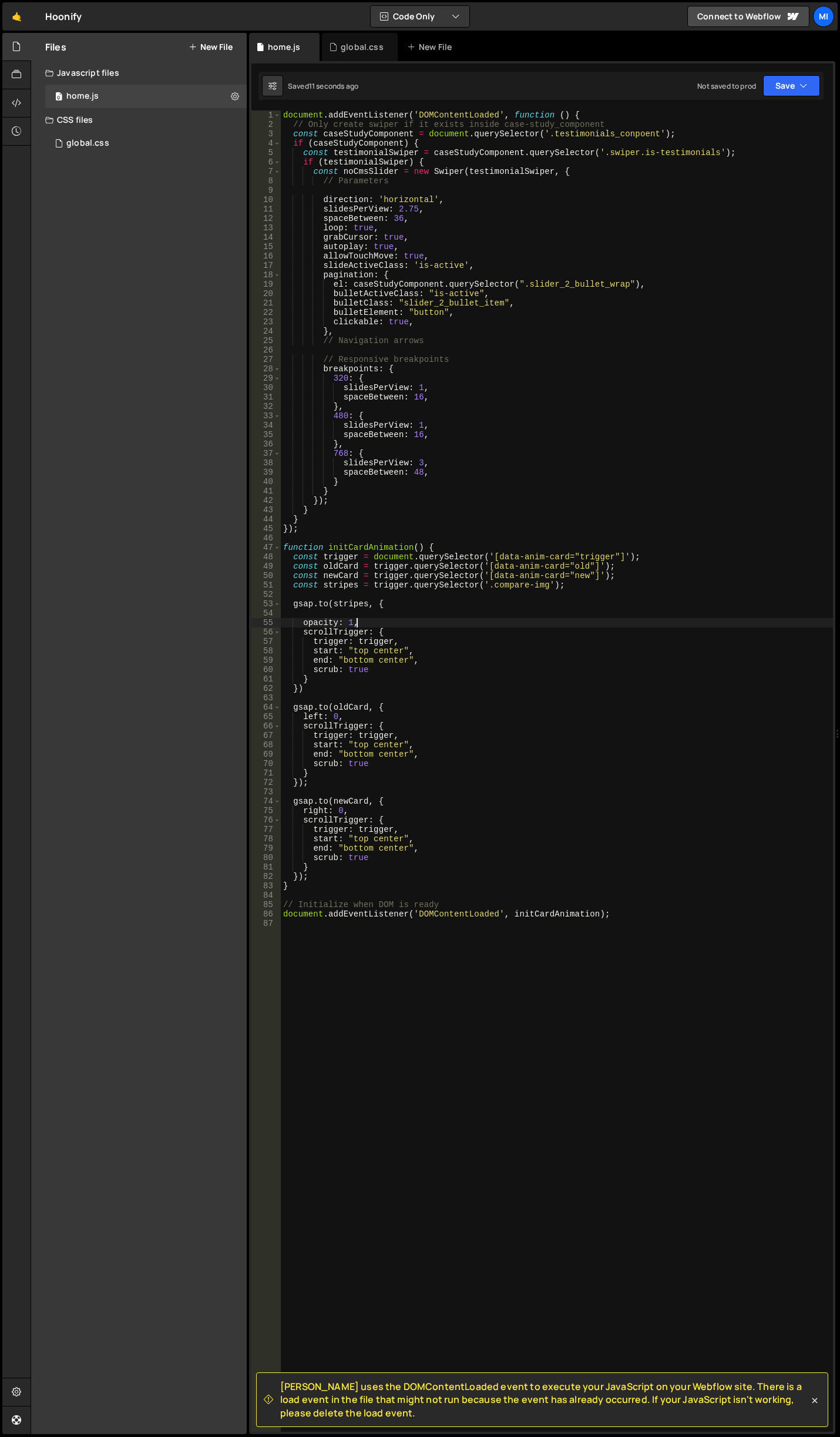
click at [405, 619] on div "document . addEventListener ( 'DOMContentLoaded' , function ( ) { // Only creat…" at bounding box center [557, 780] width 552 height 1340
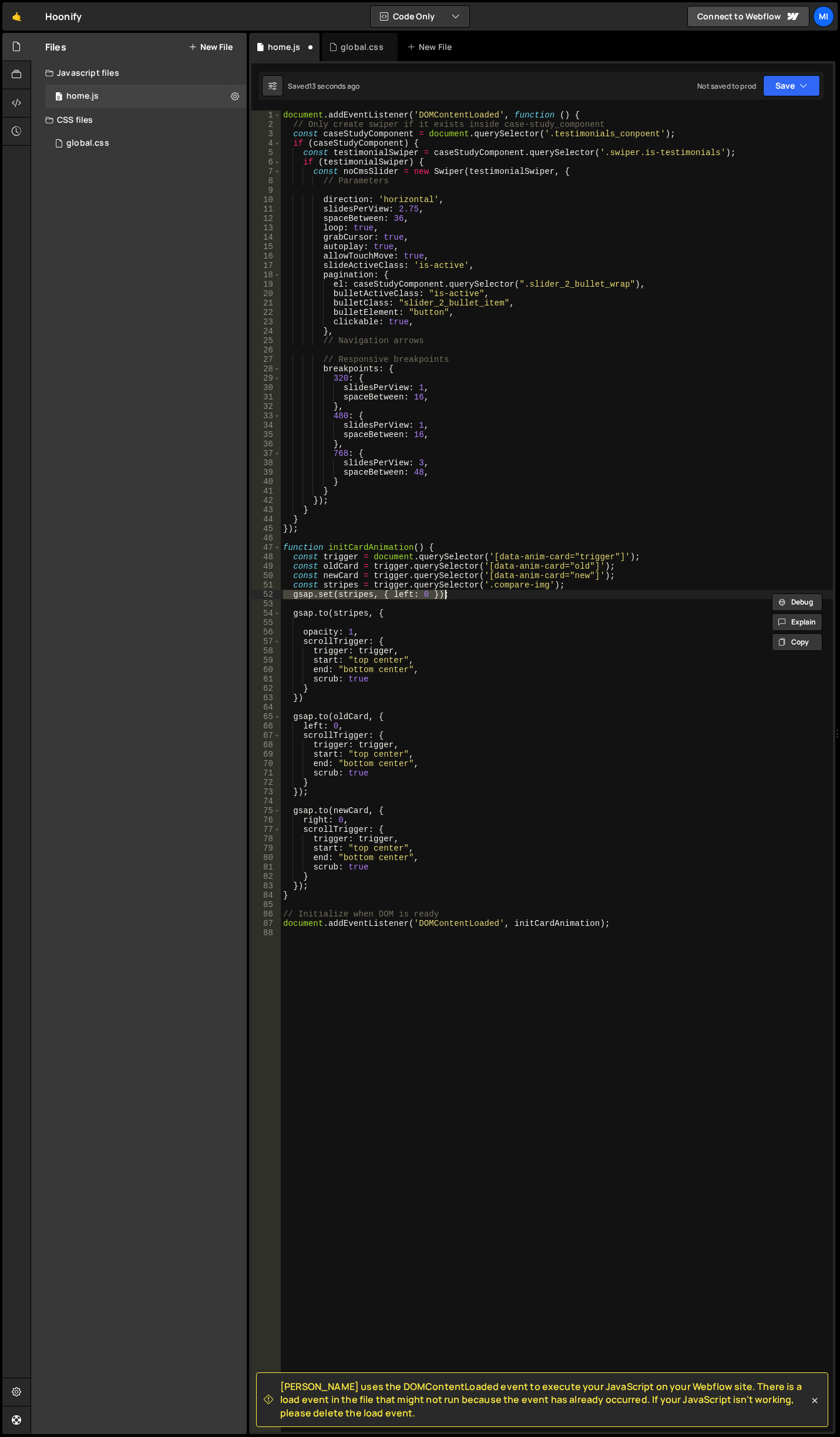
type textarea "left: '-15rem',"
click at [408, 619] on div "document . addEventListener ( 'DOMContentLoaded' , function ( ) { // Only creat…" at bounding box center [557, 770] width 552 height 1321
drag, startPoint x: 391, startPoint y: 619, endPoint x: 288, endPoint y: 626, distance: 103.2
click at [288, 626] on div "document . addEventListener ( 'DOMContentLoaded' , function ( ) { // Only creat…" at bounding box center [557, 780] width 552 height 1340
drag, startPoint x: 326, startPoint y: 604, endPoint x: 252, endPoint y: 596, distance: 74.4
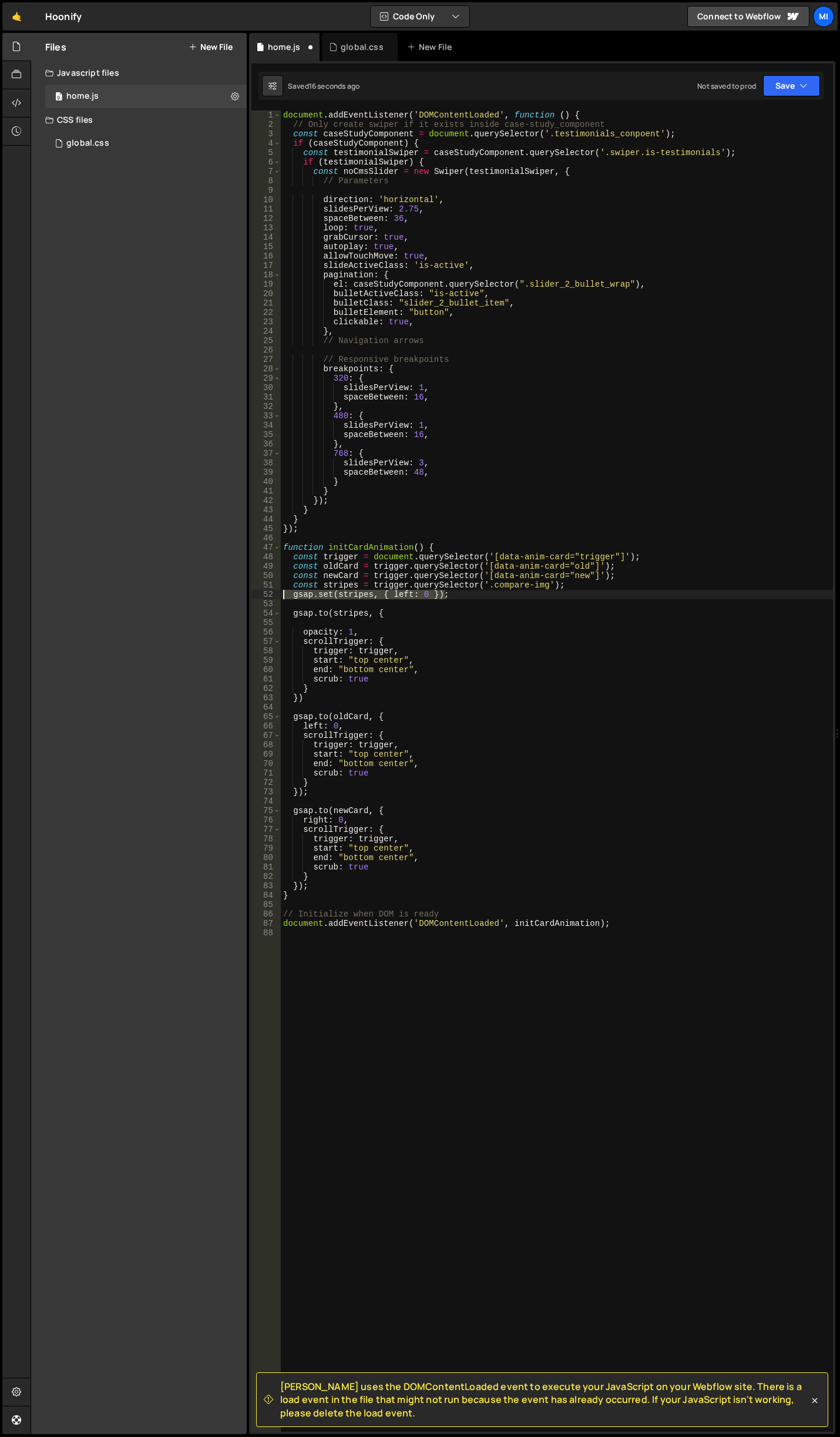
click at [252, 596] on div "1 2 3 4 5 6 7 8 9 10 11 12 13 14 15 16 17 18 19 20 21 22 23 24 25 26 27 28 29 3…" at bounding box center [542, 770] width 581 height 1321
type textarea "gsap.set(stripes, { left: 0 });"
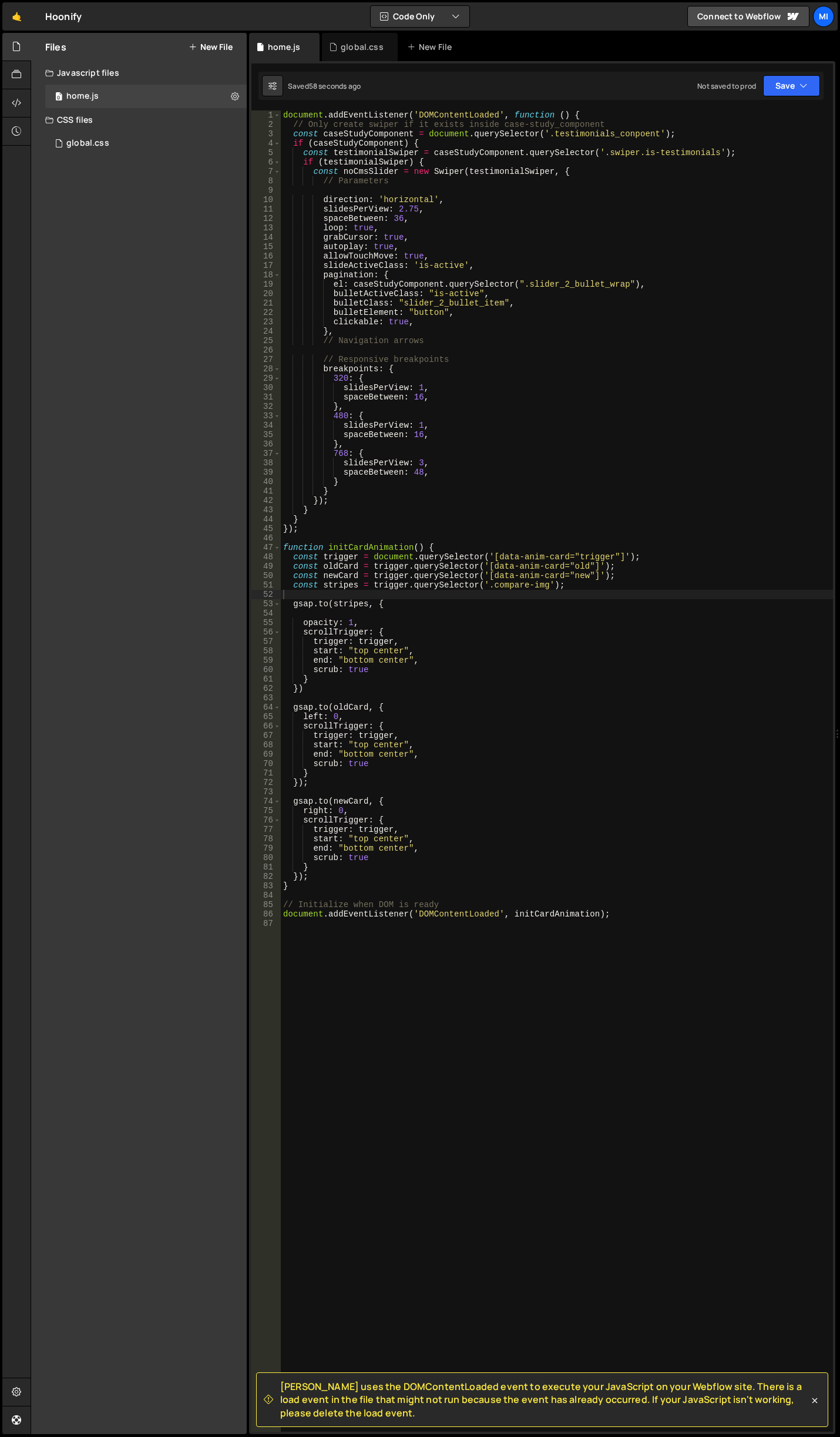
click at [447, 676] on div "document . addEventListener ( 'DOMContentLoaded' , function ( ) { // Only creat…" at bounding box center [557, 780] width 552 height 1340
drag, startPoint x: 370, startPoint y: 659, endPoint x: 344, endPoint y: 659, distance: 26.0
click at [344, 659] on div "document . addEventListener ( 'DOMContentLoaded' , function ( ) { // Only creat…" at bounding box center [557, 780] width 552 height 1340
click at [378, 650] on div "document . addEventListener ( 'DOMContentLoaded' , function ( ) { // Only creat…" at bounding box center [557, 780] width 552 height 1340
drag, startPoint x: 370, startPoint y: 651, endPoint x: 400, endPoint y: 650, distance: 30.0
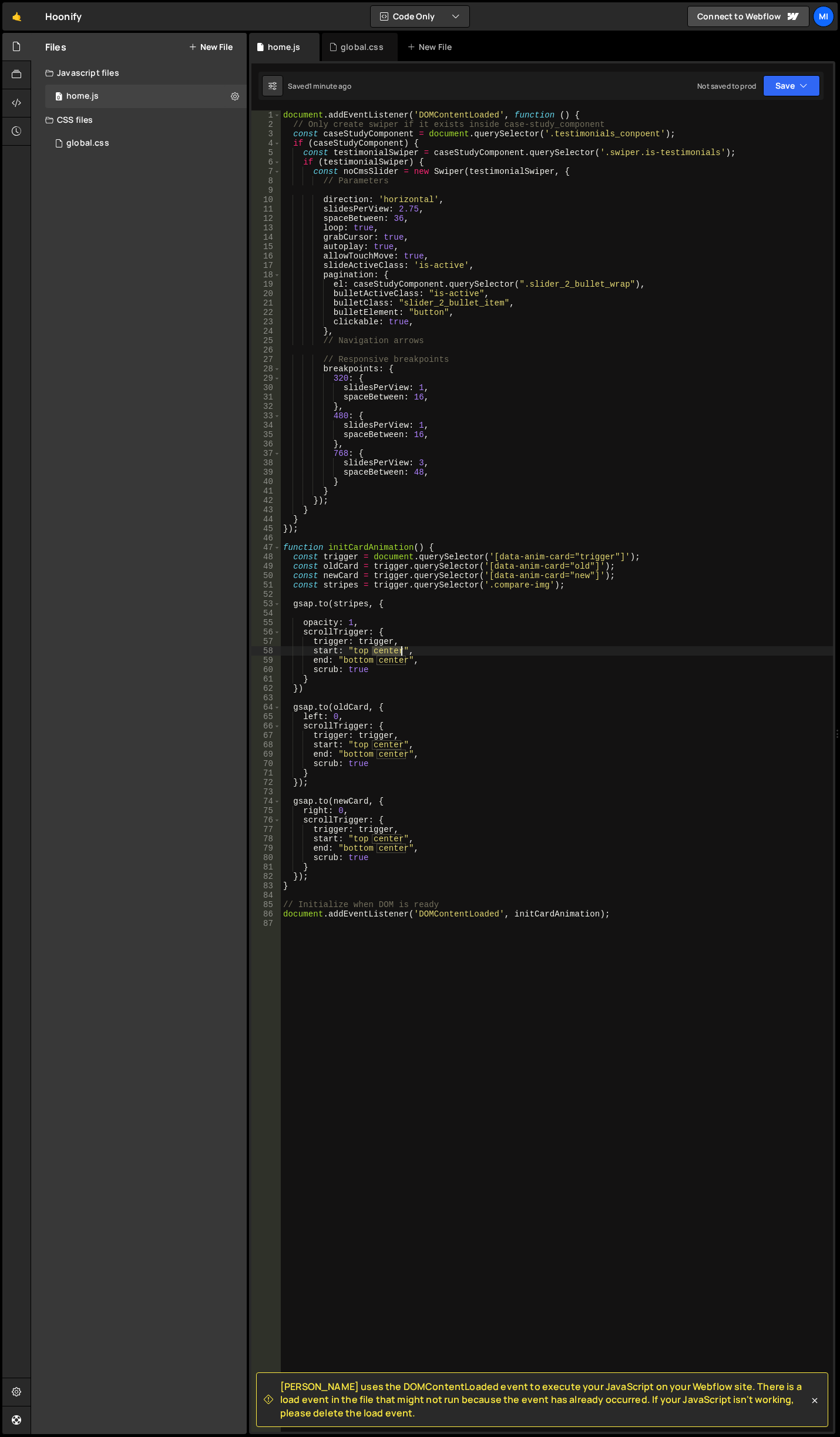
click at [400, 650] on div "document . addEventListener ( 'DOMContentLoaded' , function ( ) { // Only creat…" at bounding box center [557, 780] width 552 height 1340
click at [491, 709] on div "document . addEventListener ( 'DOMContentLoaded' , function ( ) { // Only creat…" at bounding box center [557, 780] width 552 height 1340
drag, startPoint x: 310, startPoint y: 648, endPoint x: 386, endPoint y: 660, distance: 76.9
click at [386, 660] on div "document . addEventListener ( 'DOMContentLoaded' , function ( ) { // Only creat…" at bounding box center [557, 780] width 552 height 1340
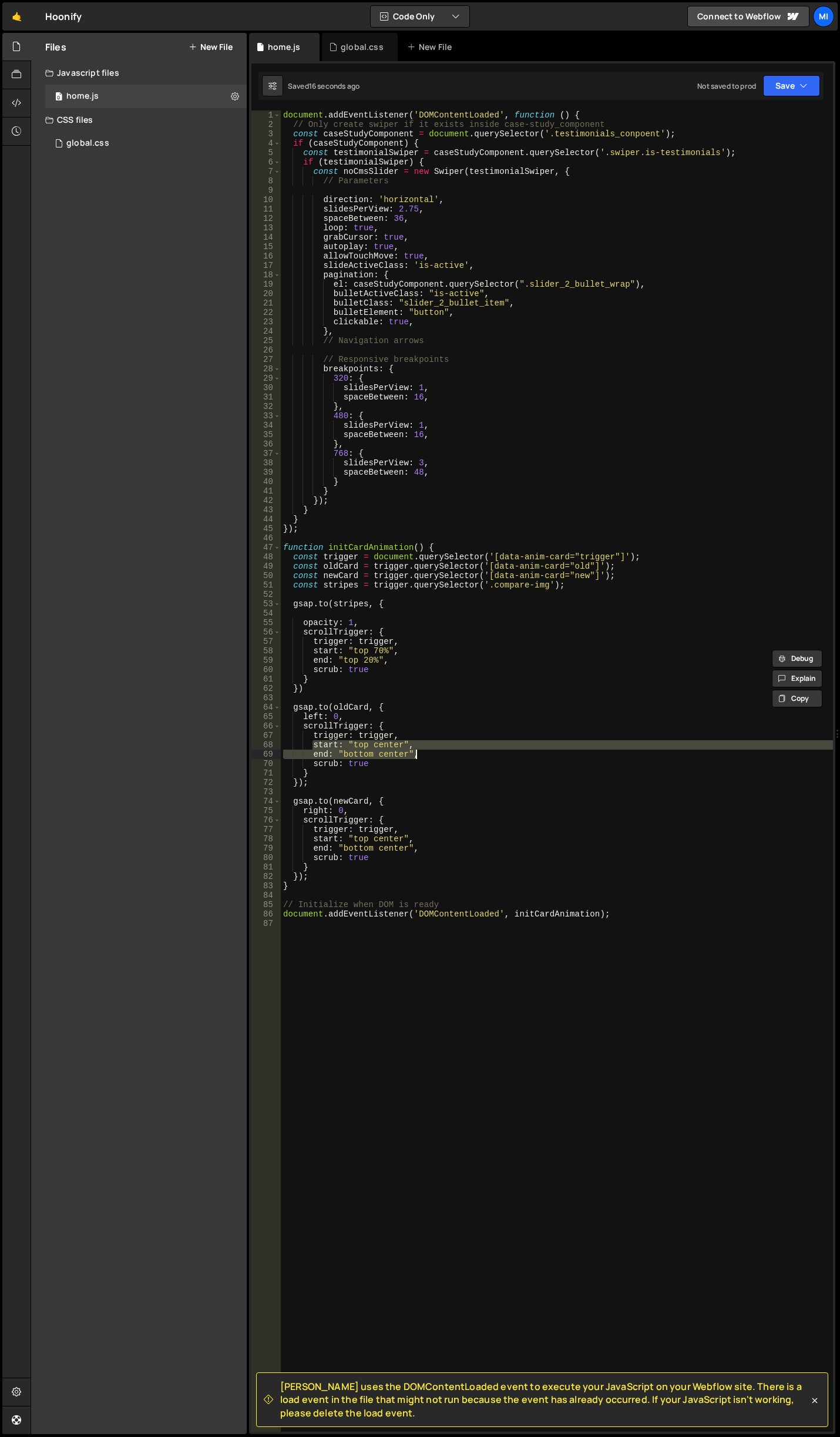
drag, startPoint x: 311, startPoint y: 748, endPoint x: 424, endPoint y: 756, distance: 113.3
click at [424, 756] on div "document . addEventListener ( 'DOMContentLoaded' , function ( ) { // Only creat…" at bounding box center [557, 780] width 552 height 1340
paste textarea "end: "top 20%"
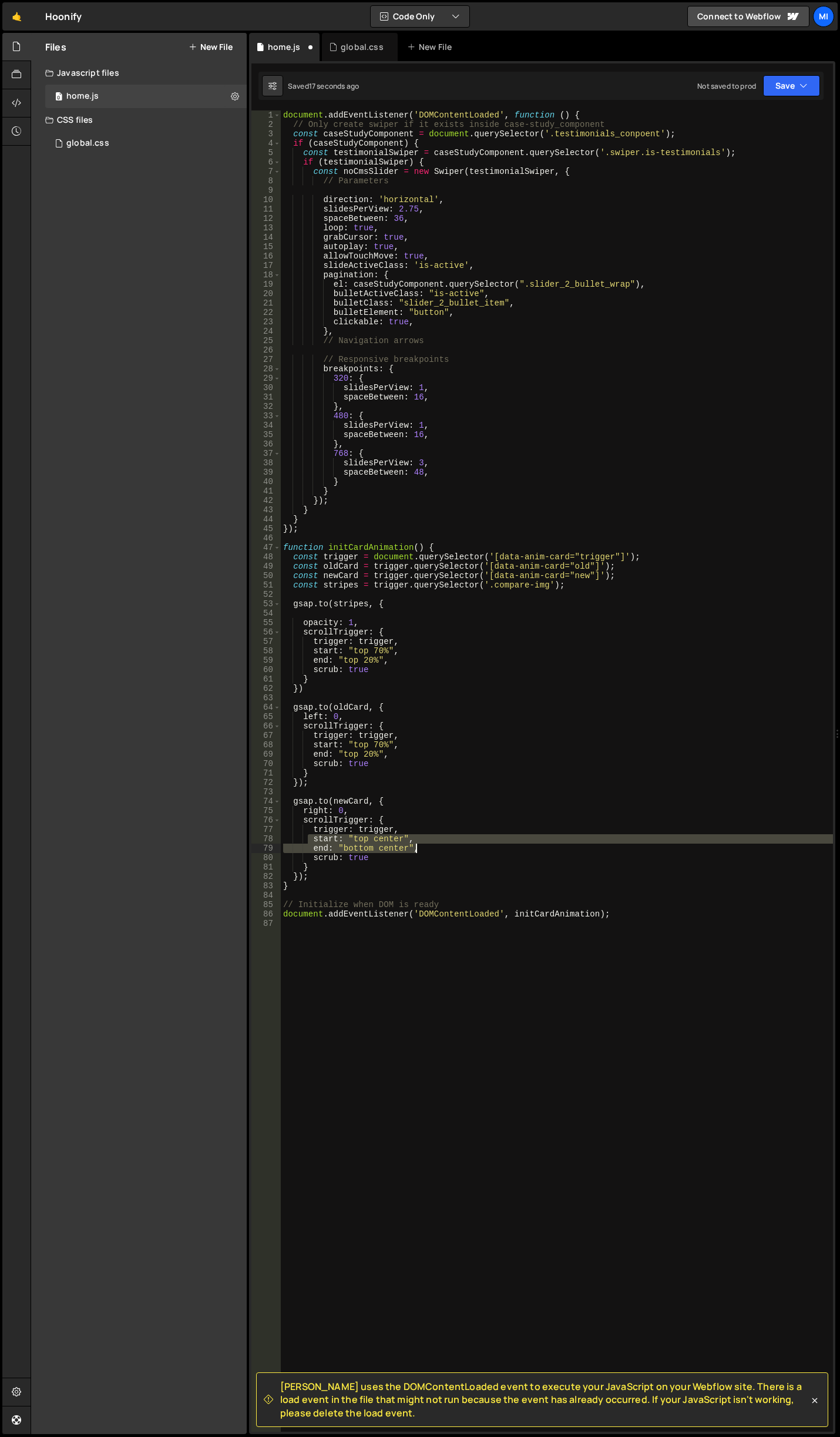
drag, startPoint x: 309, startPoint y: 837, endPoint x: 420, endPoint y: 852, distance: 112.0
click at [420, 852] on div "document . addEventListener ( 'DOMContentLoaded' , function ( ) { // Only creat…" at bounding box center [557, 780] width 552 height 1340
paste textarea "end: "top 20%"
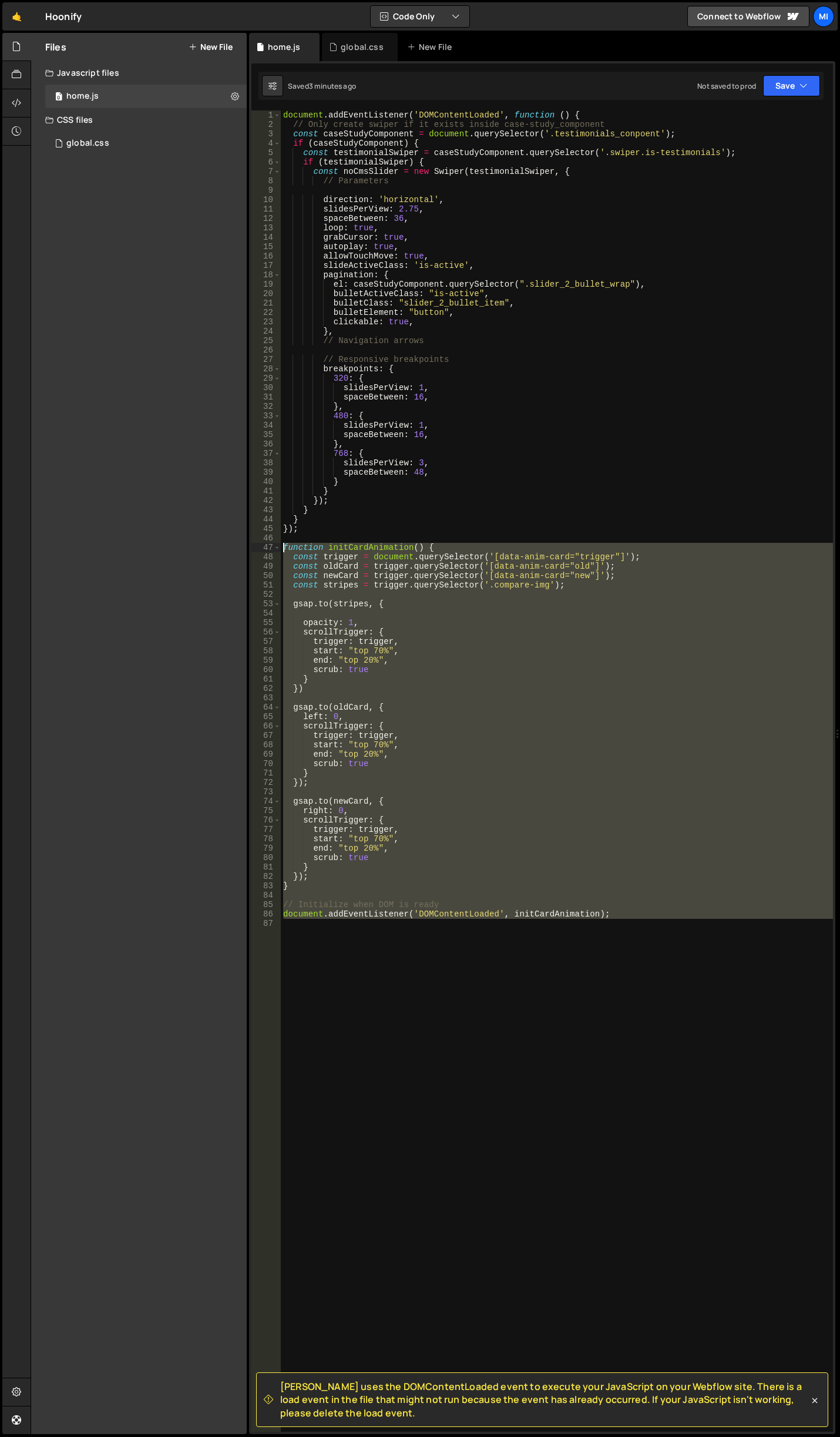
drag, startPoint x: 627, startPoint y: 979, endPoint x: 239, endPoint y: 548, distance: 579.9
click at [239, 548] on div "Files New File Javascript files 0 home.js 0 CSS files global.css 0 Copy share l…" at bounding box center [435, 734] width 809 height 1402
type textarea "function initCardAnimation() { const trigger = document.querySelector('[data-an…"
click at [600, 954] on div "document . addEventListener ( 'DOMContentLoaded' , function ( ) { // Only creat…" at bounding box center [557, 770] width 552 height 1321
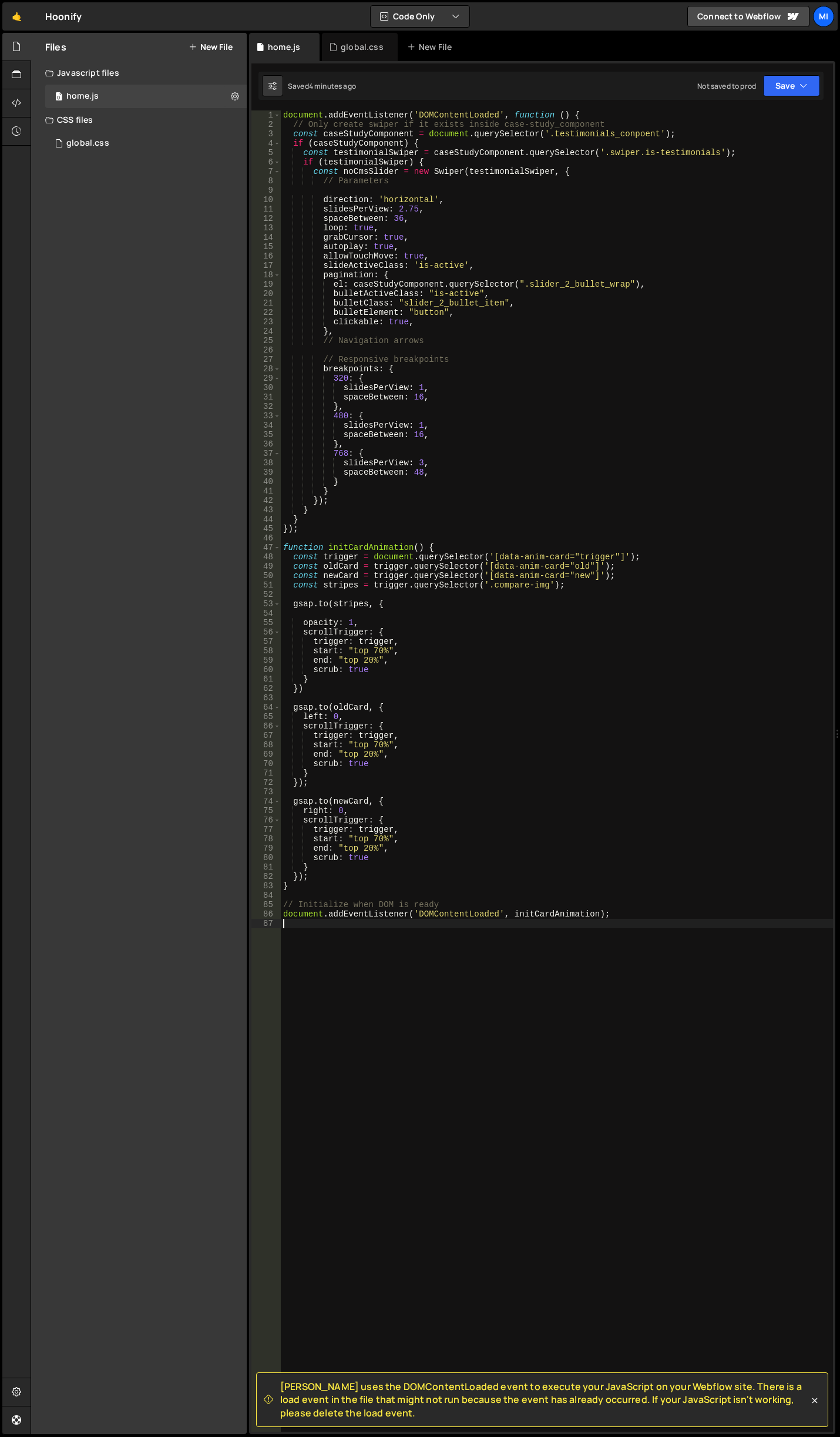
scroll to position [0, 0]
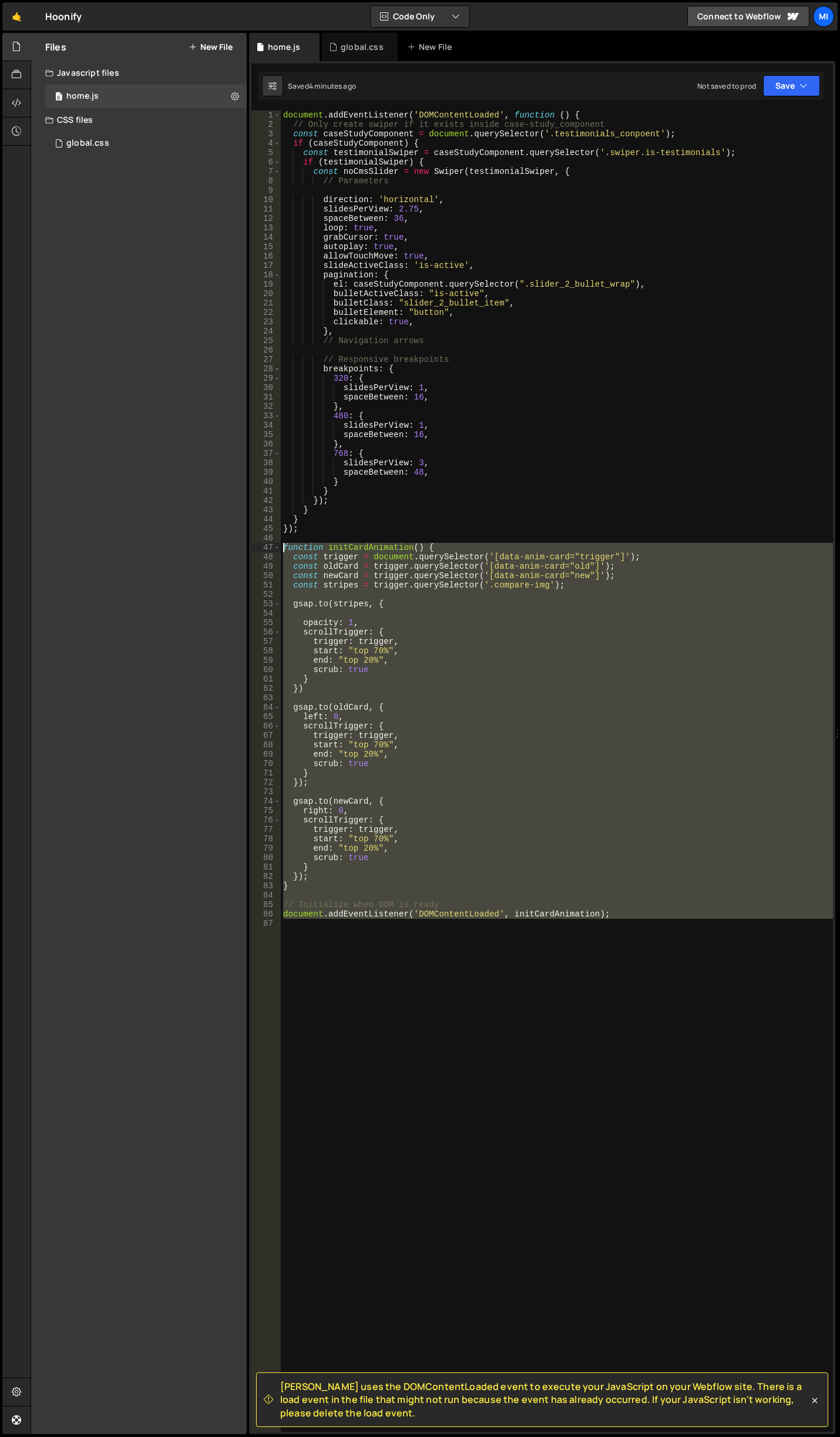
drag, startPoint x: 621, startPoint y: 942, endPoint x: 205, endPoint y: 548, distance: 573.0
click at [205, 548] on div "Files New File Javascript files 0 home.js 0 CSS files global.css 0 Copy share l…" at bounding box center [435, 734] width 809 height 1402
paste textarea "}"
type textarea "});"
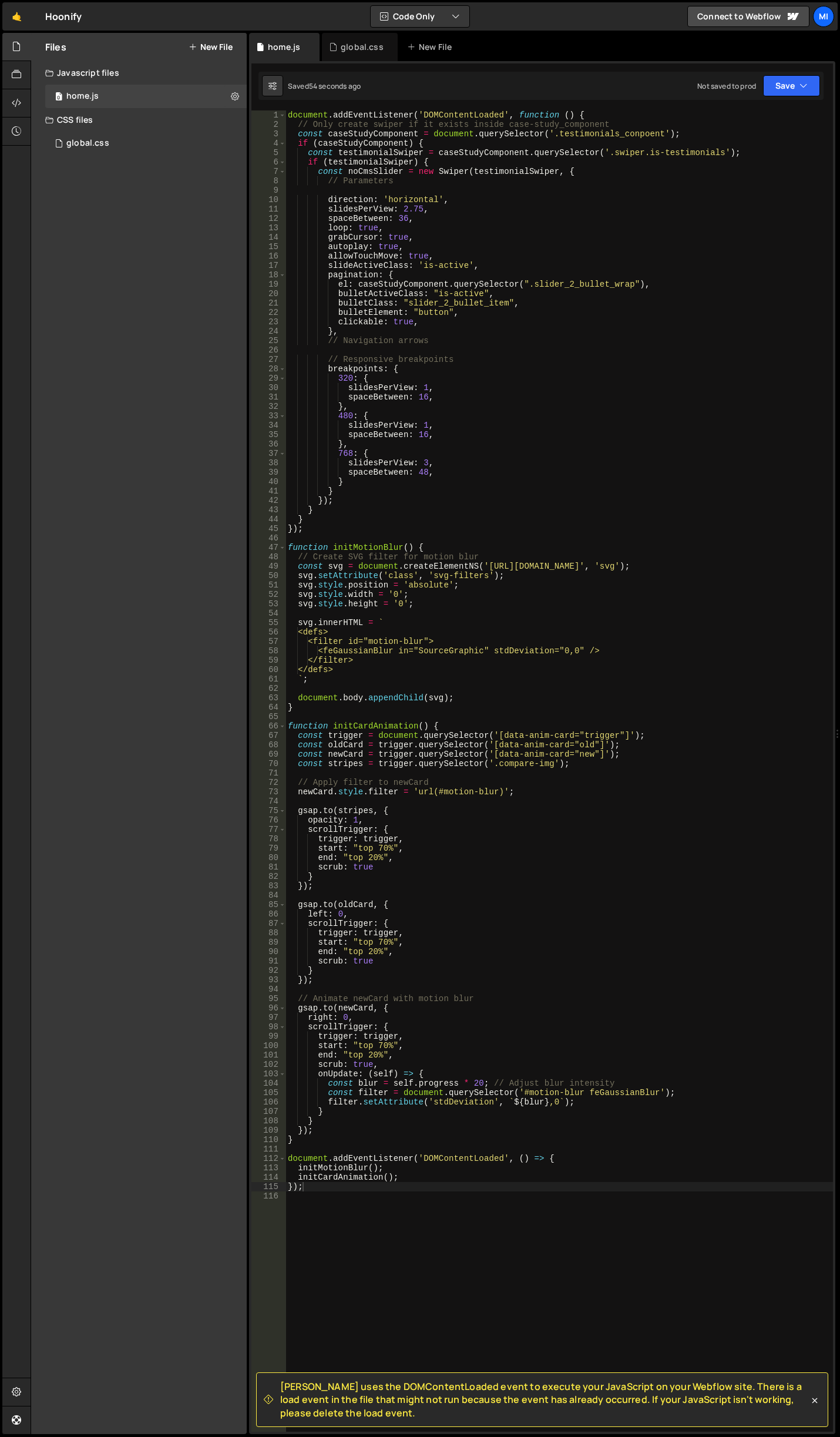
click at [340, 1233] on div "document . addEventListener ( 'DOMContentLoaded' , function ( ) { // Only creat…" at bounding box center [560, 780] width 548 height 1340
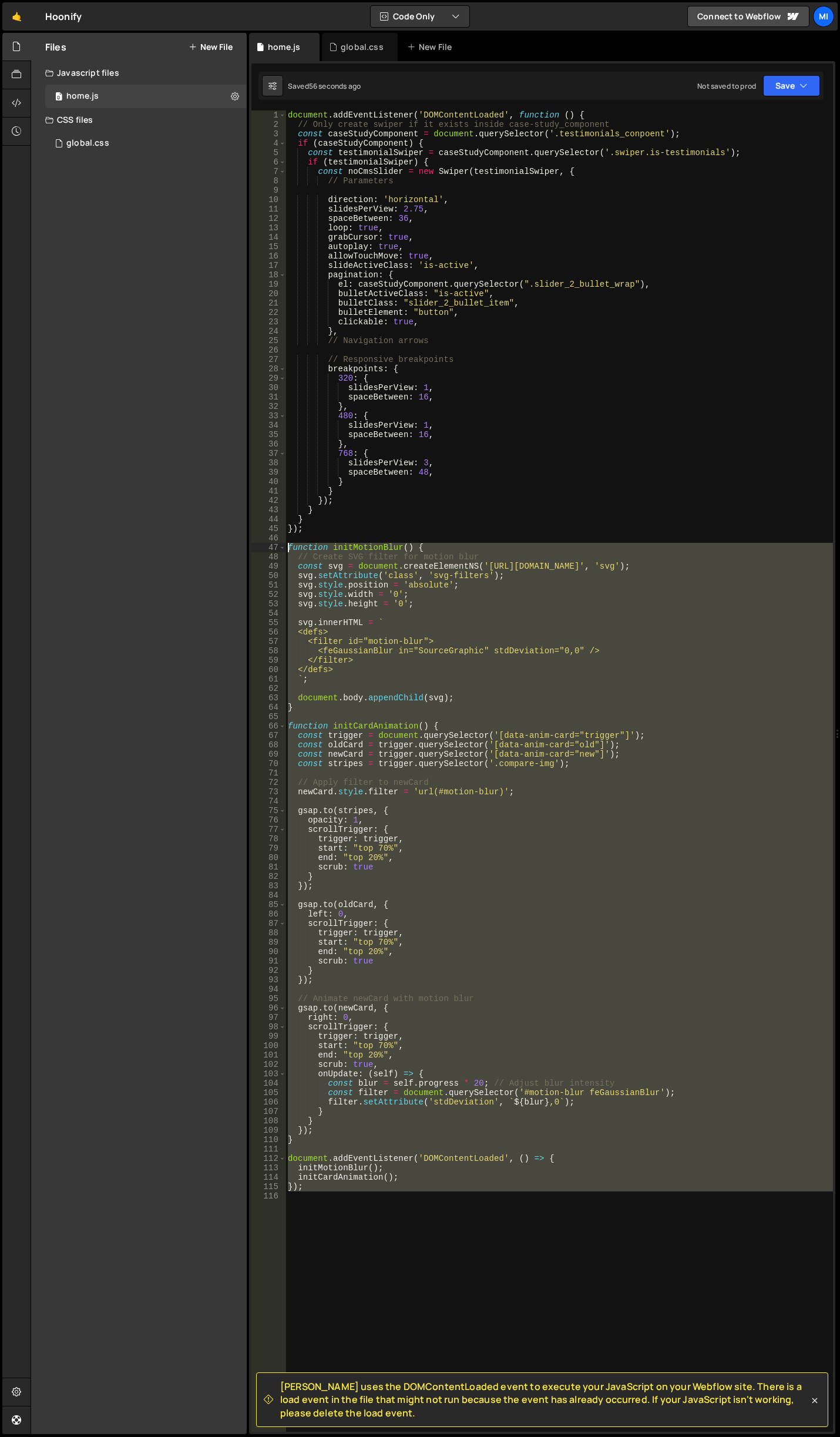
drag, startPoint x: 322, startPoint y: 1224, endPoint x: 276, endPoint y: 546, distance: 679.6
click at [276, 546] on div "1 2 3 4 5 6 7 8 9 10 11 12 13 14 15 16 17 18 19 20 21 22 23 24 25 26 27 28 29 3…" at bounding box center [542, 770] width 581 height 1321
paste textarea "});"
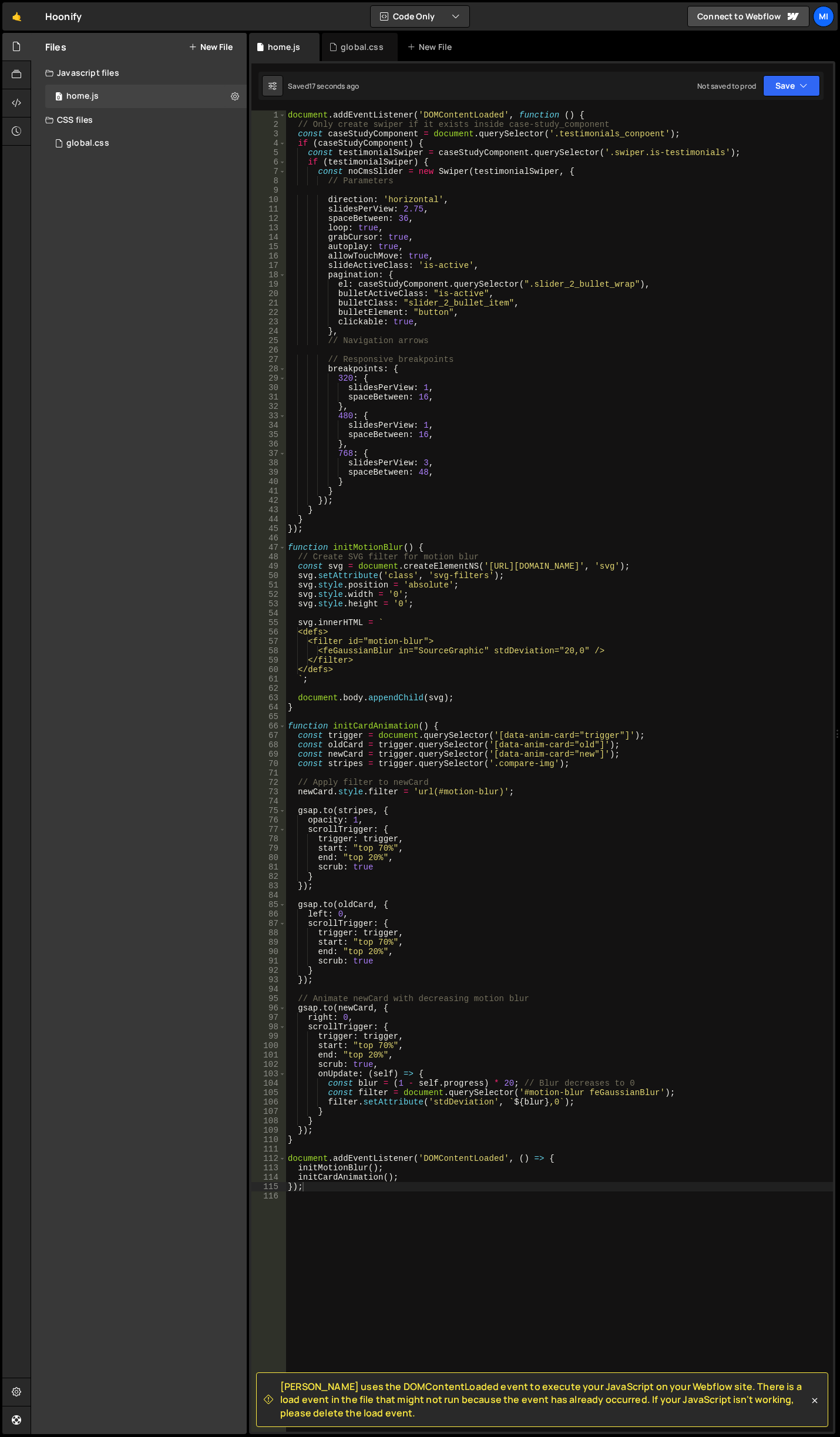
drag, startPoint x: 430, startPoint y: 944, endPoint x: 437, endPoint y: 953, distance: 11.4
click at [430, 944] on div "document . addEventListener ( 'DOMContentLoaded' , function ( ) { // Only creat…" at bounding box center [560, 780] width 548 height 1340
click at [579, 1097] on div "document . addEventListener ( 'DOMContentLoaded' , function ( ) { // Only creat…" at bounding box center [560, 780] width 548 height 1340
click at [581, 1091] on div "document . addEventListener ( 'DOMContentLoaded' , function ( ) { // Only creat…" at bounding box center [560, 780] width 548 height 1340
click at [548, 1109] on div "document . addEventListener ( 'DOMContentLoaded' , function ( ) { // Only creat…" at bounding box center [560, 780] width 548 height 1340
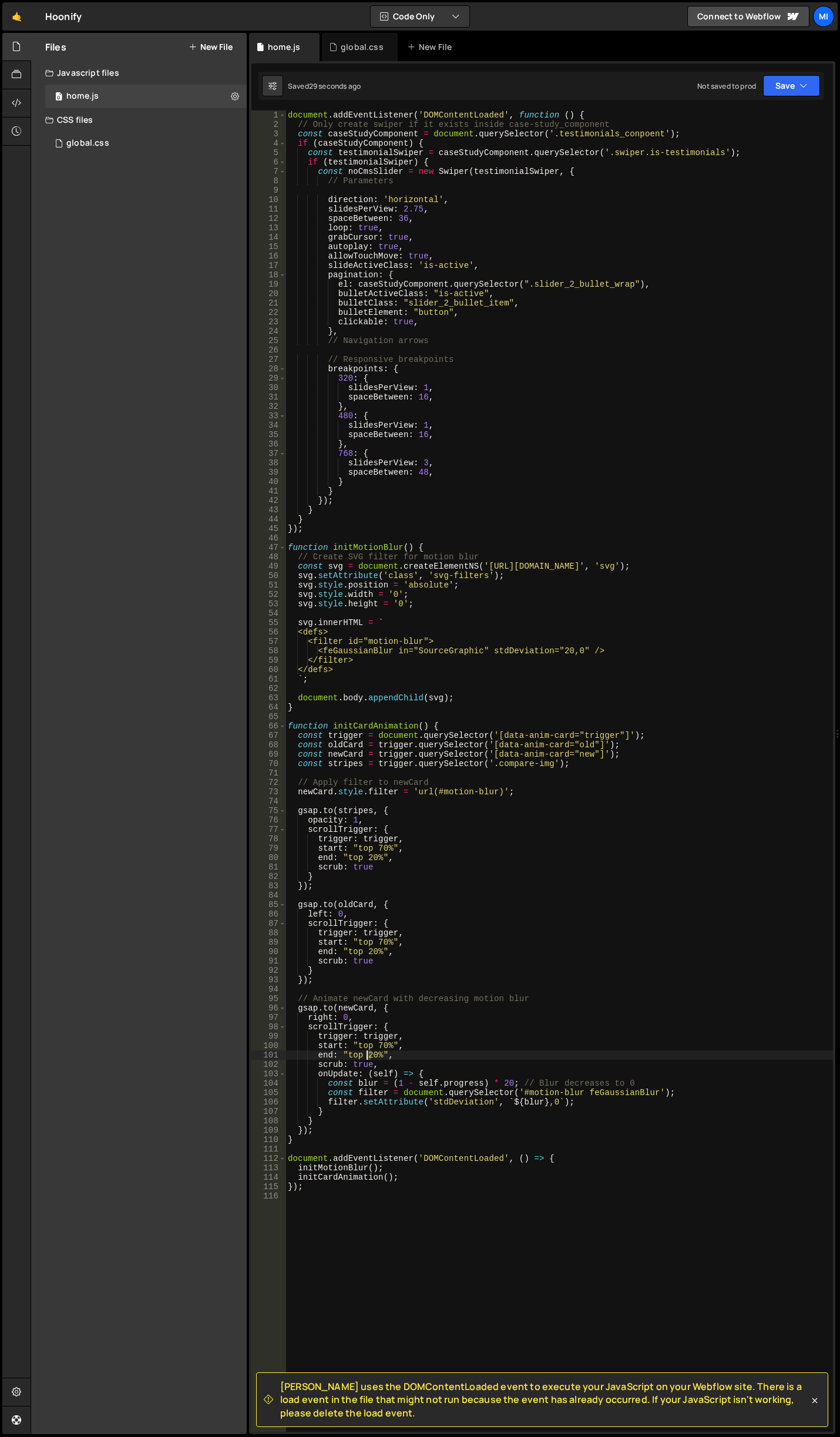
click at [365, 1053] on div "document . addEventListener ( 'DOMContentLoaded' , function ( ) { // Only creat…" at bounding box center [560, 780] width 548 height 1340
click at [369, 1053] on div "document . addEventListener ( 'DOMContentLoaded' , function ( ) { // Only creat…" at bounding box center [560, 780] width 548 height 1340
click at [525, 976] on div "document . addEventListener ( 'DOMContentLoaded' , function ( ) { // Only creat…" at bounding box center [560, 780] width 548 height 1340
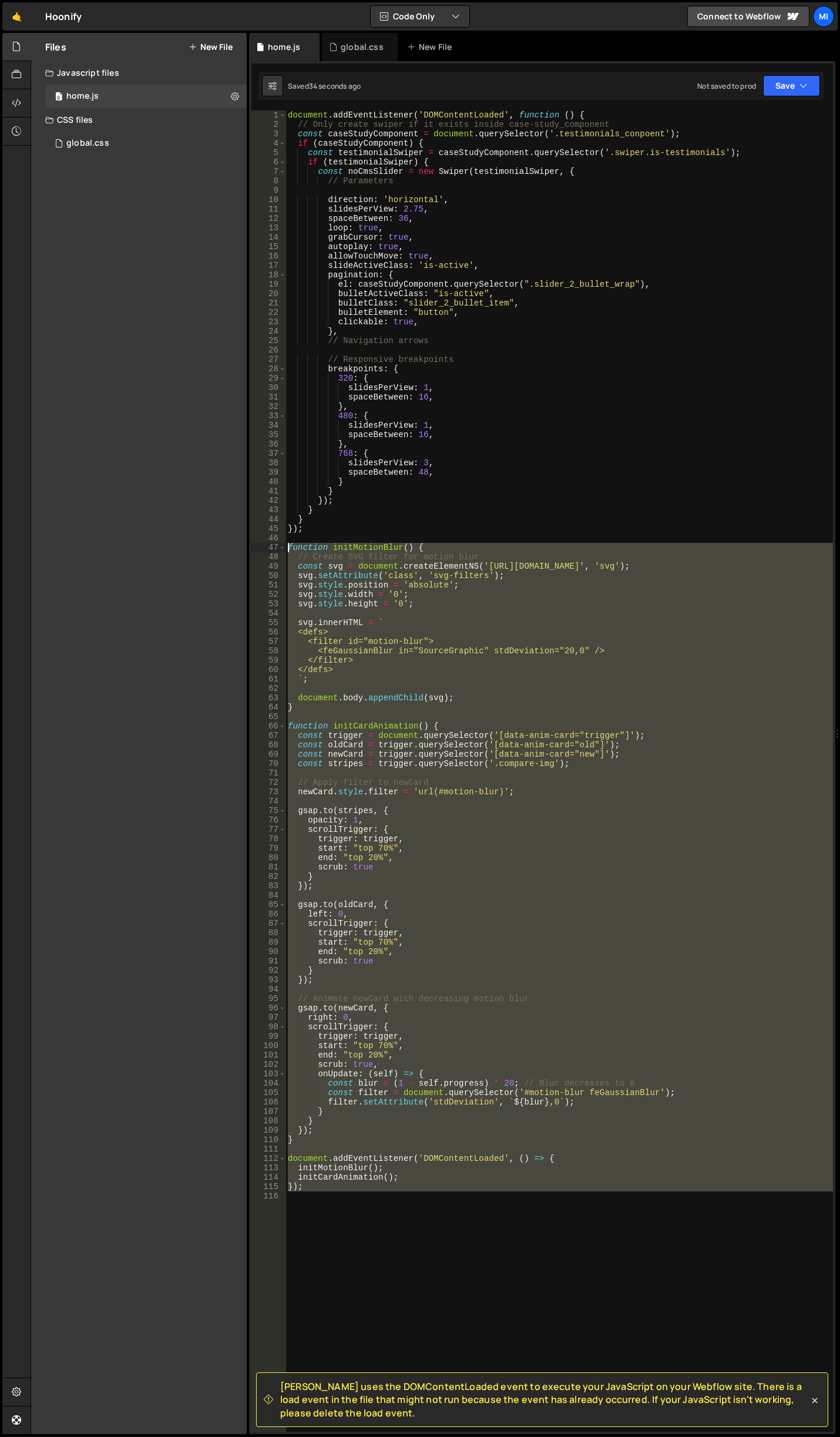
drag, startPoint x: 347, startPoint y: 1216, endPoint x: 226, endPoint y: 548, distance: 678.9
click at [226, 548] on div "Files New File Javascript files 0 home.js 0 CSS files global.css 0 Copy share l…" at bounding box center [435, 734] width 809 height 1402
paste textarea "});"
type textarea "});"
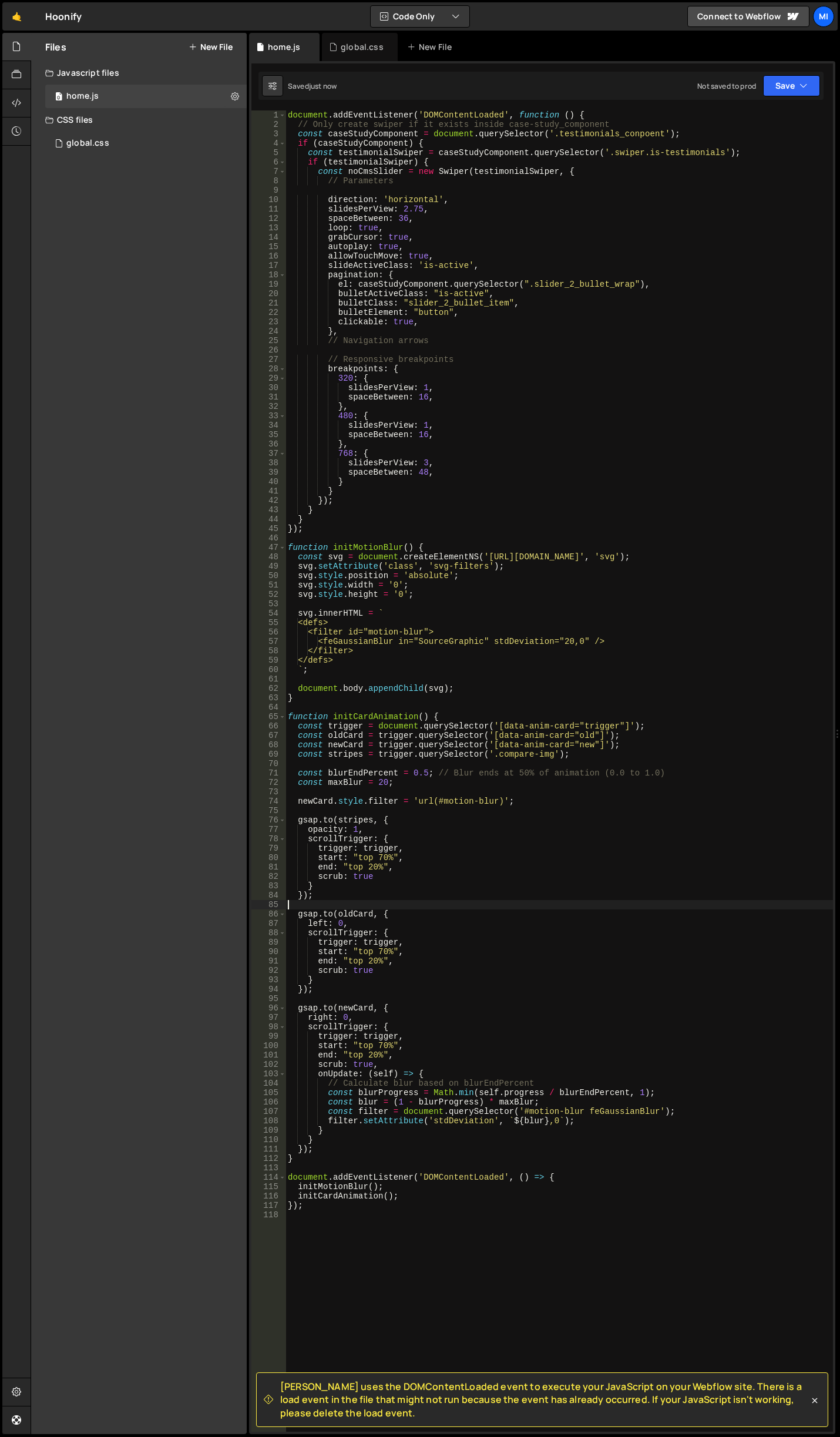
click at [506, 900] on div "document . addEventListener ( 'DOMContentLoaded' , function ( ) { // Only creat…" at bounding box center [560, 780] width 548 height 1340
click at [384, 654] on div "document . addEventListener ( 'DOMContentLoaded' , function ( ) { // Only creat…" at bounding box center [560, 780] width 548 height 1340
click at [422, 774] on div "document . addEventListener ( 'DOMContentLoaded' , function ( ) { // Only creat…" at bounding box center [560, 780] width 548 height 1340
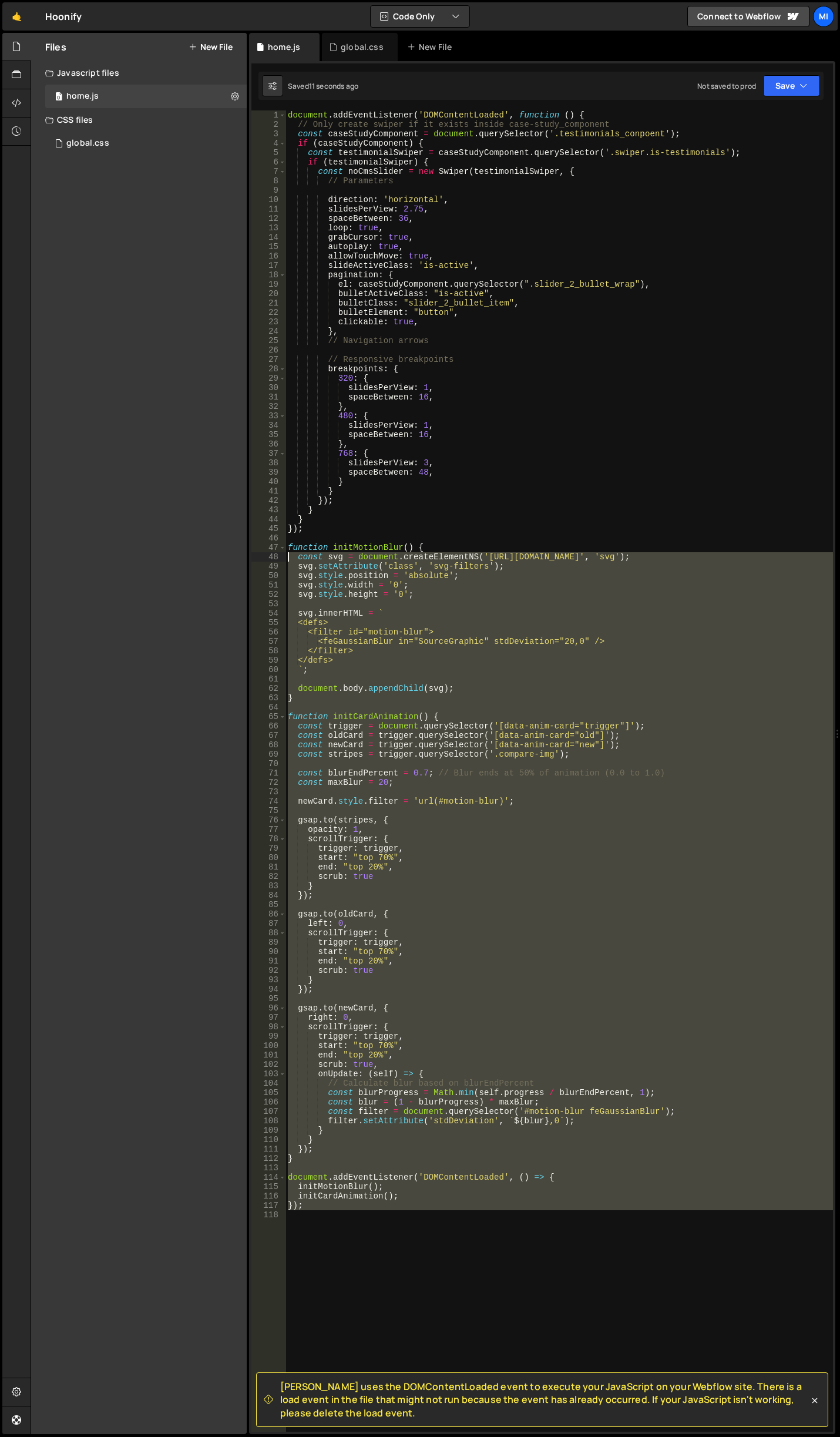
drag, startPoint x: 338, startPoint y: 1245, endPoint x: 201, endPoint y: 552, distance: 706.4
click at [201, 552] on div "Files New File Javascript files 0 home.js 0 CSS files global.css 0 Copy share l…" at bounding box center [435, 734] width 809 height 1402
click at [201, 552] on div "Files New File Javascript files 0 home.js 0 CSS files global.css 0 Copy share l…" at bounding box center [139, 733] width 215 height 1401
click at [400, 982] on div "document . addEventListener ( 'DOMContentLoaded' , function ( ) { // Only creat…" at bounding box center [560, 770] width 548 height 1321
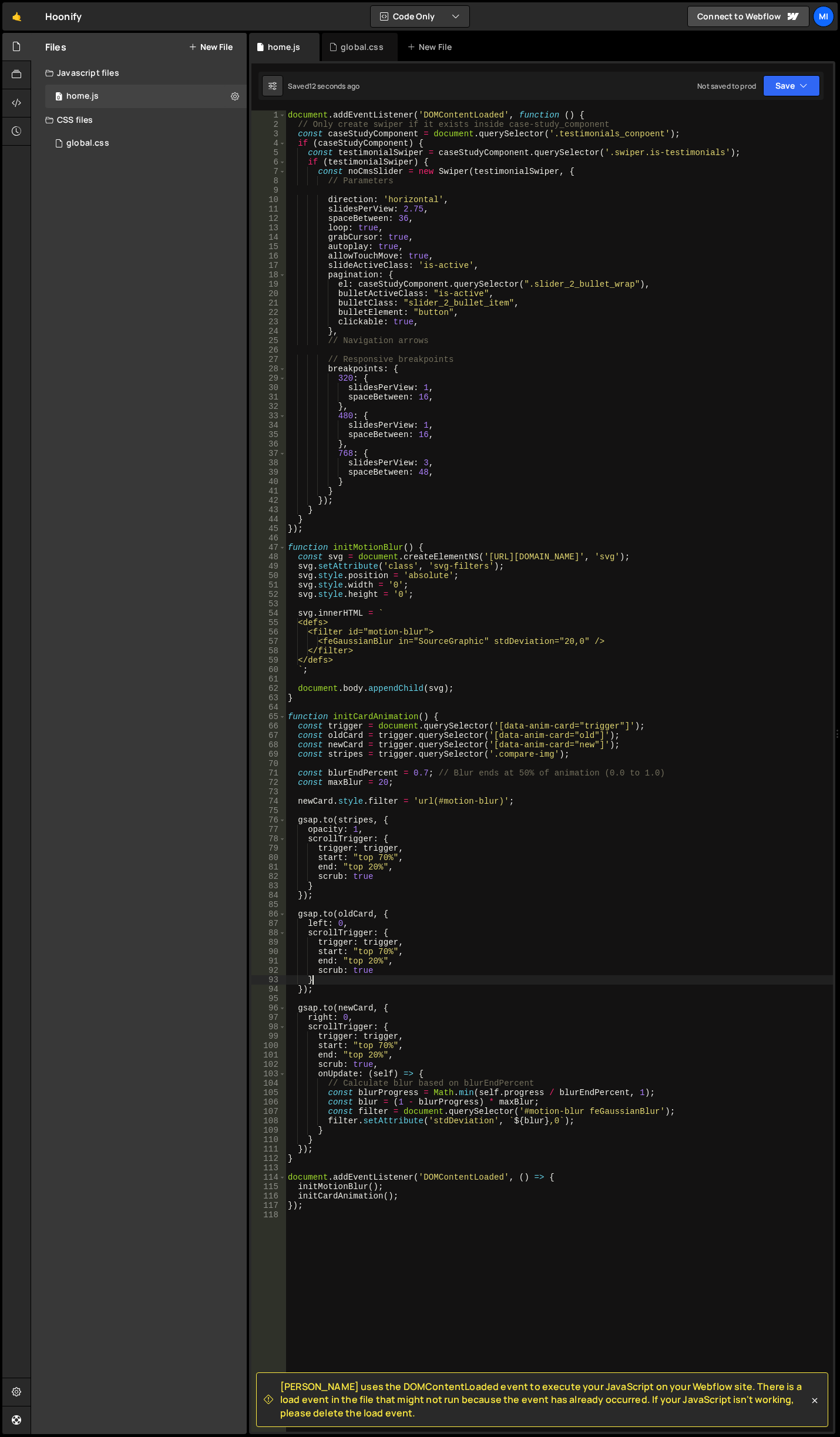
scroll to position [0, 1]
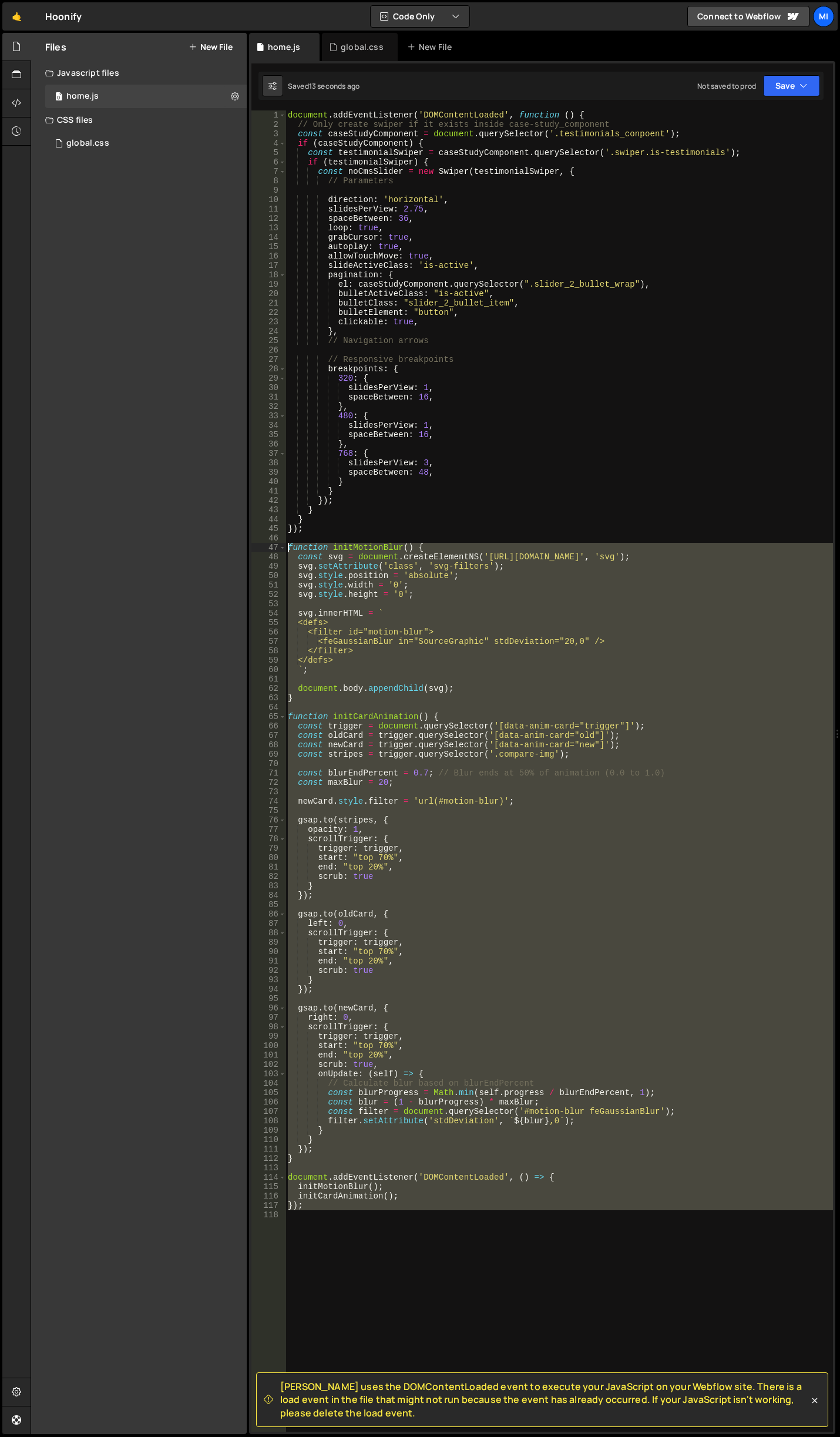
drag, startPoint x: 343, startPoint y: 1219, endPoint x: 191, endPoint y: 547, distance: 689.0
click at [194, 548] on div "Files New File Javascript files 0 home.js 0 CSS files global.css 0 Copy share l…" at bounding box center [435, 734] width 809 height 1402
type textarea "function initMotionBlur() { const svg = document.createElementNS('[URL][DOMAIN_…"
drag, startPoint x: 368, startPoint y: 1244, endPoint x: 336, endPoint y: 1224, distance: 37.7
click at [368, 1243] on div "document . addEventListener ( 'DOMContentLoaded' , function ( ) { // Only creat…" at bounding box center [560, 770] width 548 height 1321
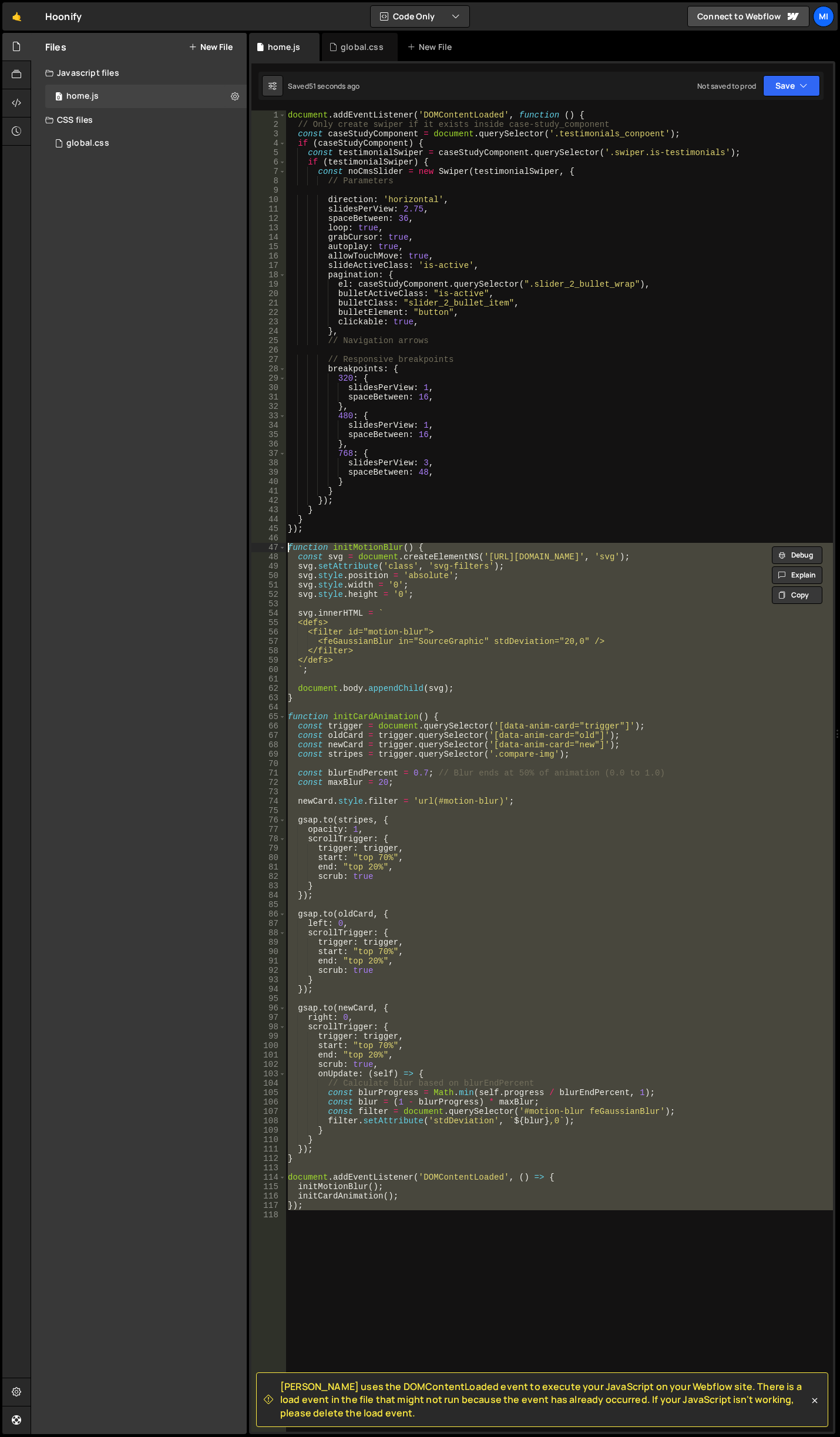
scroll to position [0, 0]
drag, startPoint x: 335, startPoint y: 1224, endPoint x: 200, endPoint y: 546, distance: 691.3
click at [200, 546] on div "Files New File Javascript files 0 home.js 0 CSS files global.css 0 Copy share l…" at bounding box center [435, 734] width 809 height 1402
paste textarea "}"
type textarea "});"
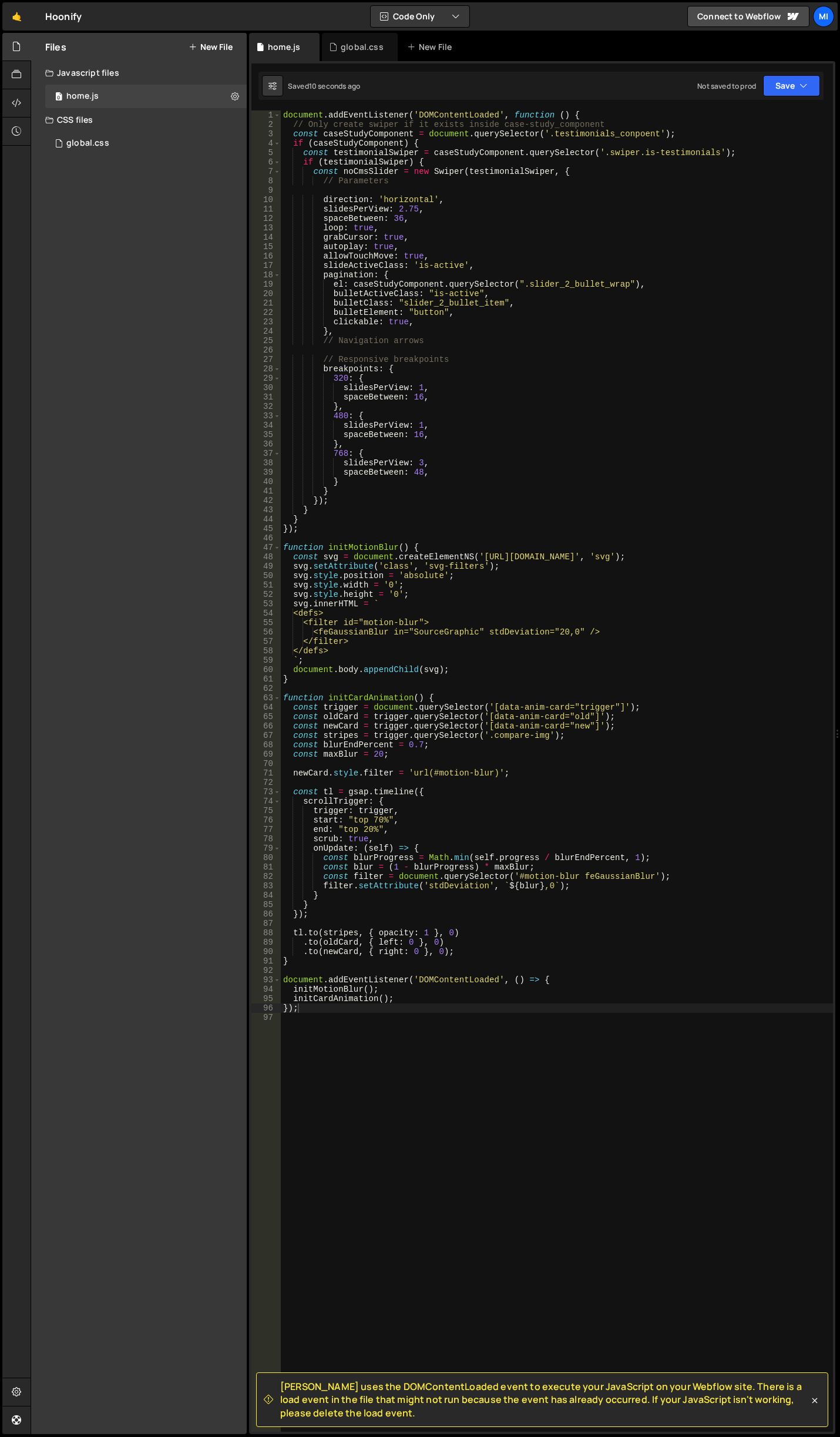
click at [454, 778] on div "document . addEventListener ( 'DOMContentLoaded' , function ( ) { // Only creat…" at bounding box center [557, 780] width 552 height 1340
click at [393, 616] on div "document . addEventListener ( 'DOMContentLoaded' , function ( ) { // Only creat…" at bounding box center [557, 780] width 552 height 1340
drag, startPoint x: 392, startPoint y: 832, endPoint x: 342, endPoint y: 834, distance: 50.0
click at [342, 834] on div "document . addEventListener ( 'DOMContentLoaded' , function ( ) { // Only creat…" at bounding box center [557, 780] width 552 height 1340
click at [382, 836] on div "document . addEventListener ( 'DOMContentLoaded' , function ( ) { // Only creat…" at bounding box center [557, 780] width 552 height 1340
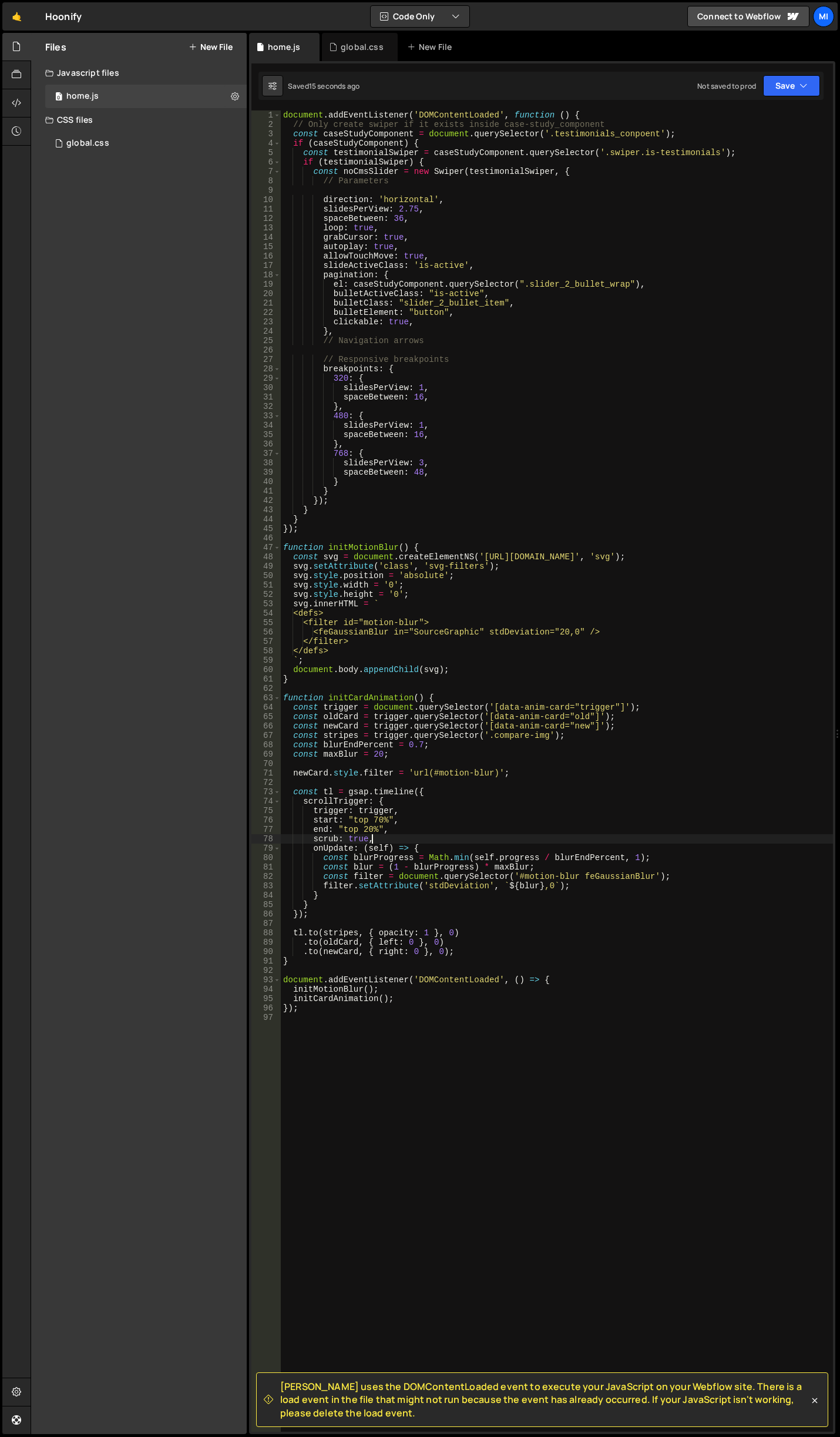
type textarea "scrub: true,"
drag, startPoint x: 385, startPoint y: 838, endPoint x: 302, endPoint y: 837, distance: 83.0
click at [302, 837] on div "document . addEventListener ( 'DOMContentLoaded' , function ( ) { // Only creat…" at bounding box center [557, 780] width 552 height 1340
click at [488, 780] on div "document . addEventListener ( 'DOMContentLoaded' , function ( ) { // Only creat…" at bounding box center [557, 780] width 552 height 1340
click at [365, 827] on div "document . addEventListener ( 'DOMContentLoaded' , function ( ) { // Only creat…" at bounding box center [557, 780] width 552 height 1340
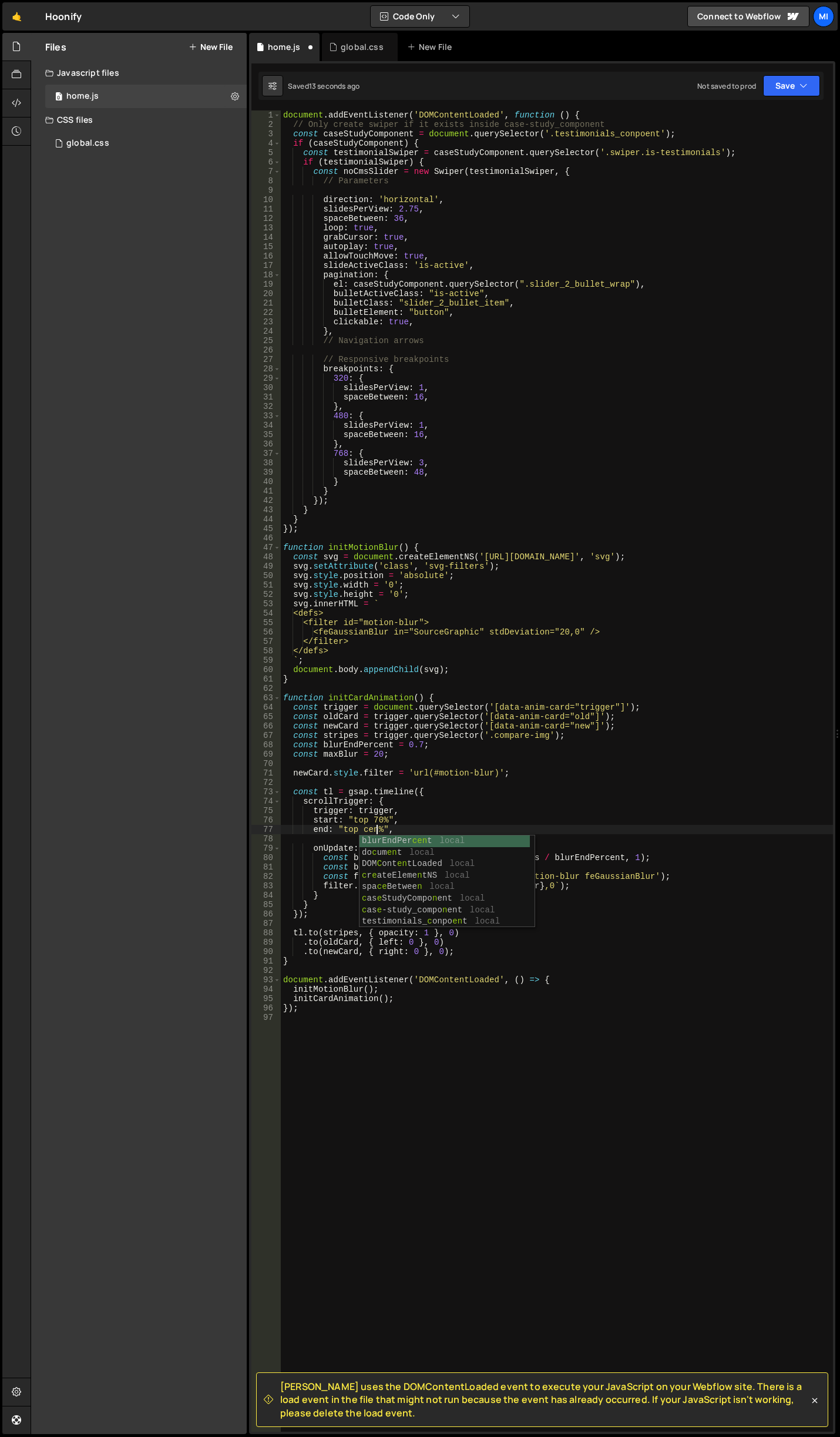
scroll to position [0, 7]
click at [454, 843] on div "document . addEventListener ( 'DOMContentLoaded' , function ( ) { // Only creat…" at bounding box center [557, 780] width 552 height 1340
drag, startPoint x: 309, startPoint y: 828, endPoint x: 414, endPoint y: 828, distance: 105.0
click at [414, 828] on div "document . addEventListener ( 'DOMContentLoaded' , function ( ) { // Only creat…" at bounding box center [557, 780] width 552 height 1340
type textarea "end: "top center","
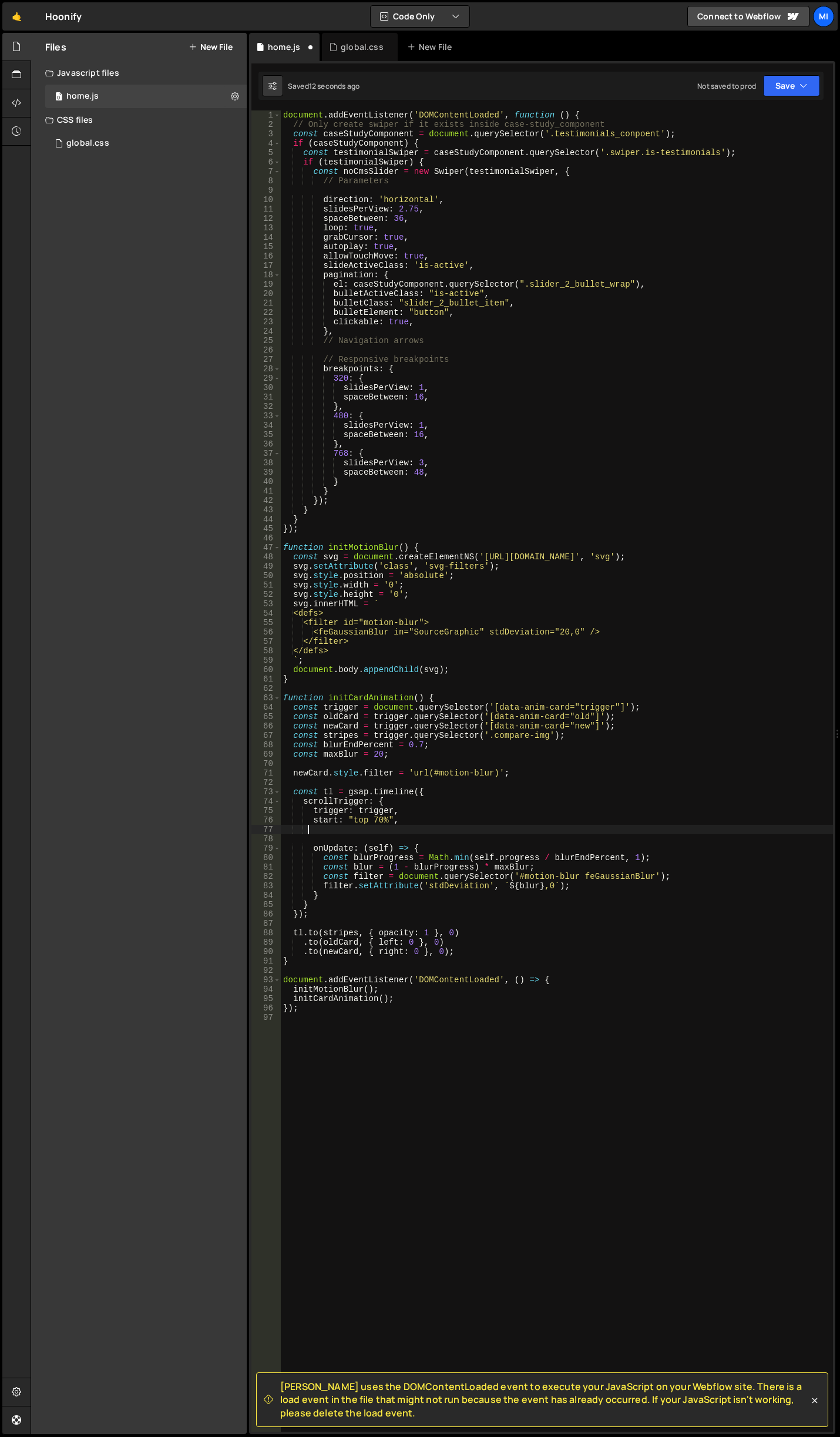
scroll to position [0, 0]
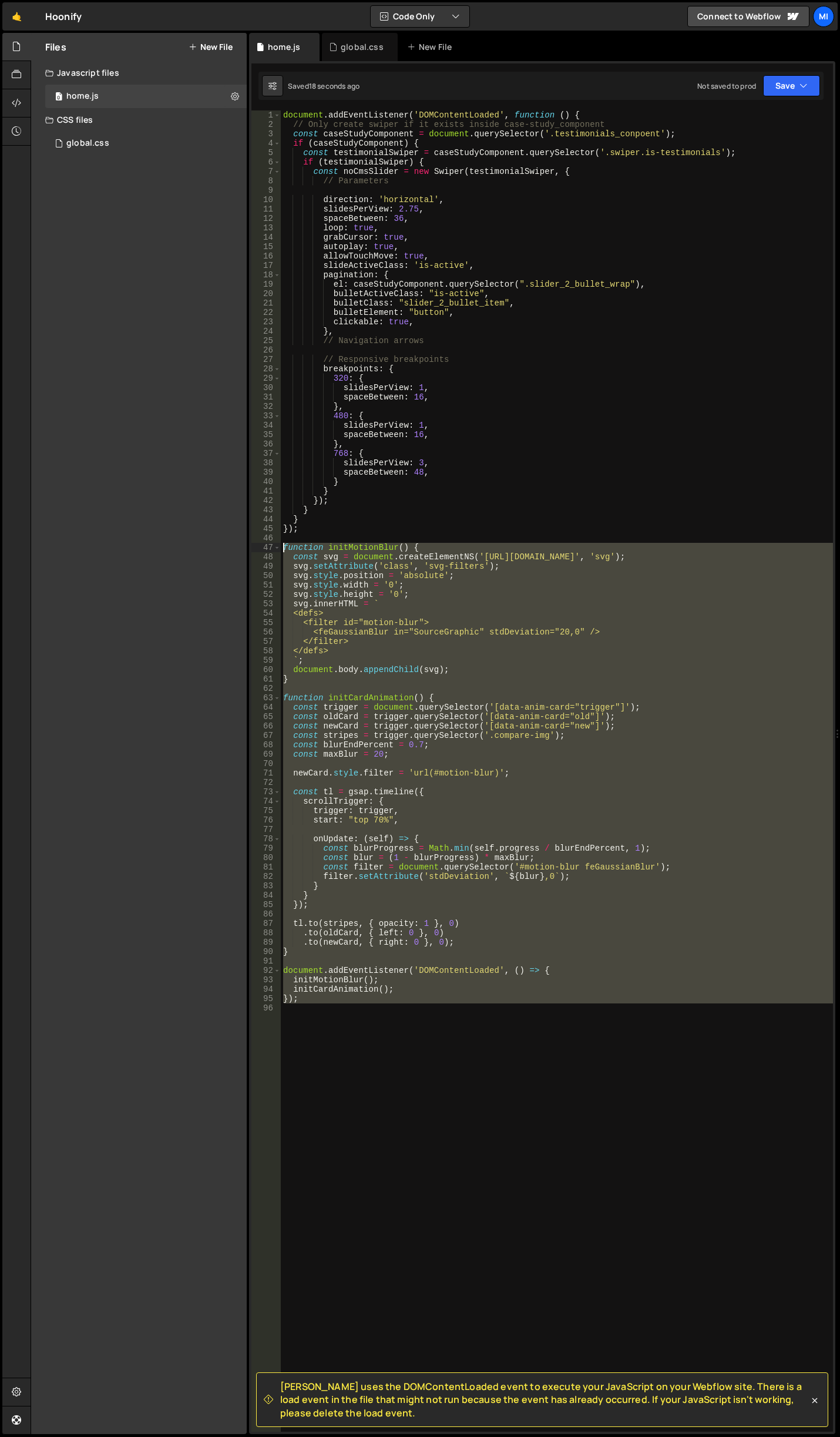
drag, startPoint x: 316, startPoint y: 1026, endPoint x: 196, endPoint y: 548, distance: 492.8
click at [196, 548] on div "Files New File Javascript files 0 home.js 0 CSS files global.css 0 Copy share l…" at bounding box center [435, 734] width 809 height 1402
click at [401, 1001] on div "document . addEventListener ( 'DOMContentLoaded' , function ( ) { // Only creat…" at bounding box center [557, 770] width 552 height 1321
drag, startPoint x: 359, startPoint y: 1010, endPoint x: 192, endPoint y: 541, distance: 497.8
click at [192, 541] on div "Files New File Javascript files 0 home.js 0 CSS files global.css 0 Copy share l…" at bounding box center [435, 734] width 809 height 1402
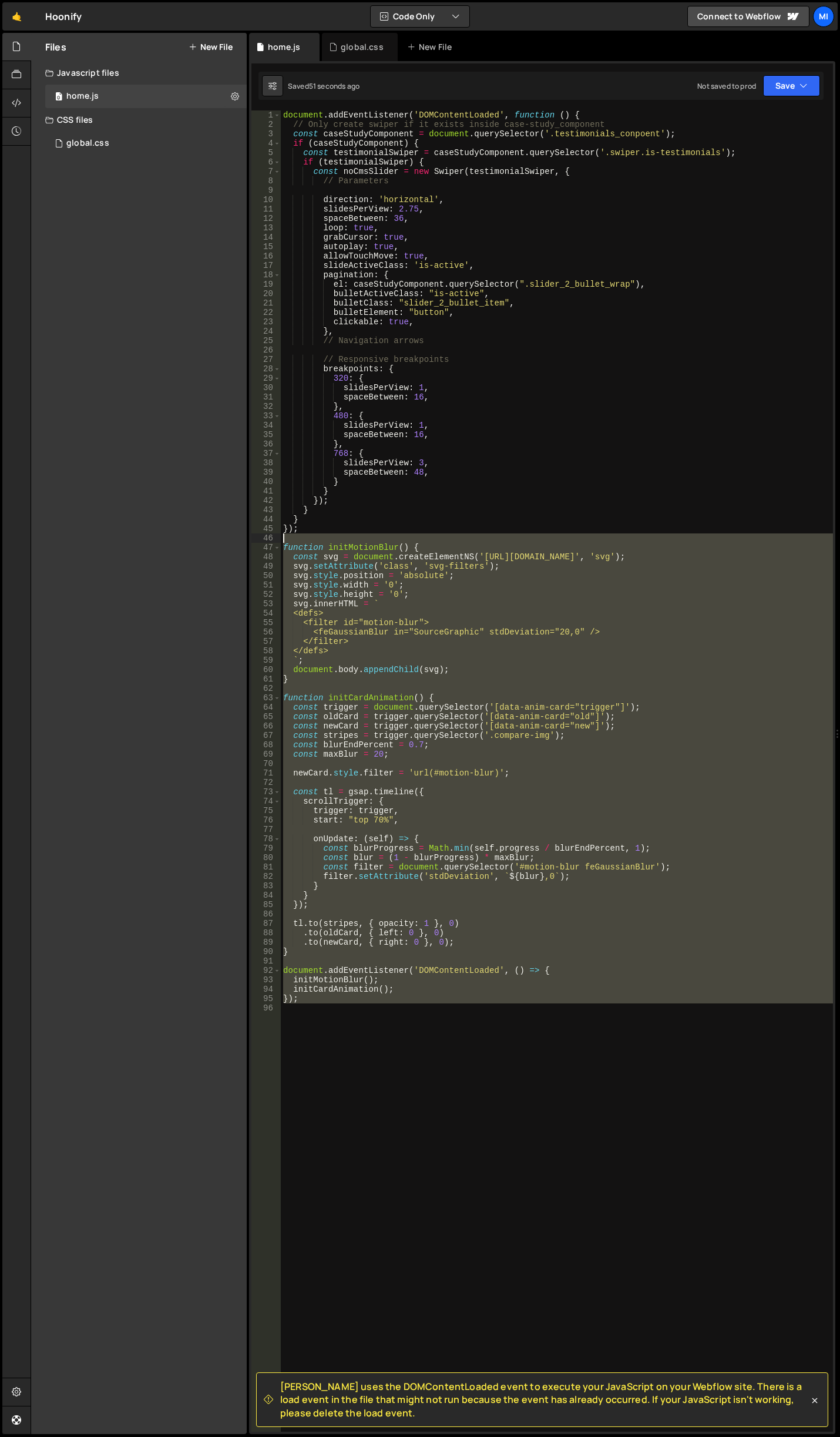
paste textarea "});"
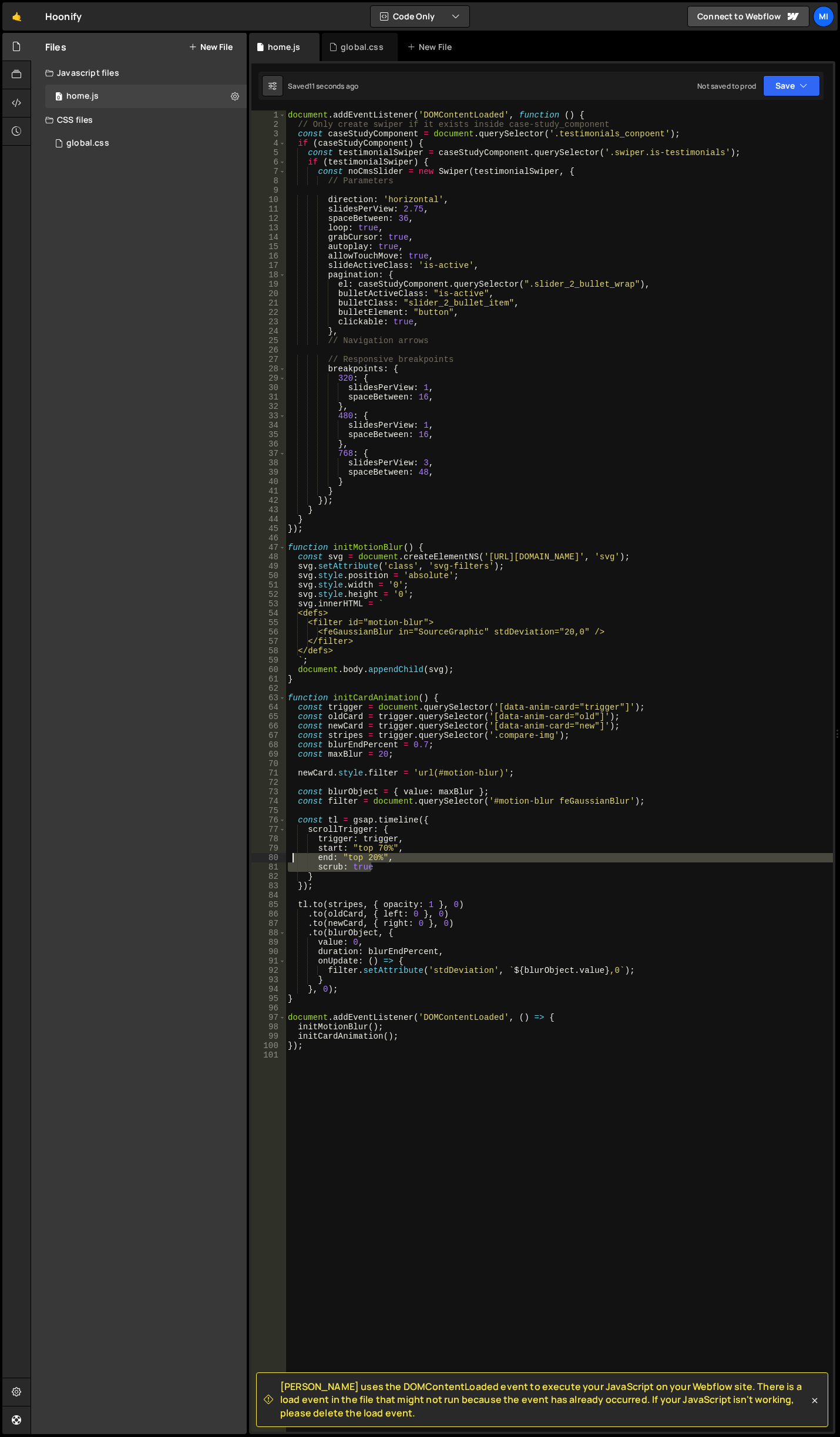
drag, startPoint x: 382, startPoint y: 867, endPoint x: 294, endPoint y: 858, distance: 88.5
click at [294, 858] on div "document . addEventListener ( 'DOMContentLoaded' , function ( ) { // Only creat…" at bounding box center [560, 780] width 548 height 1340
type textarea "end: "top 20%", scrub: true"
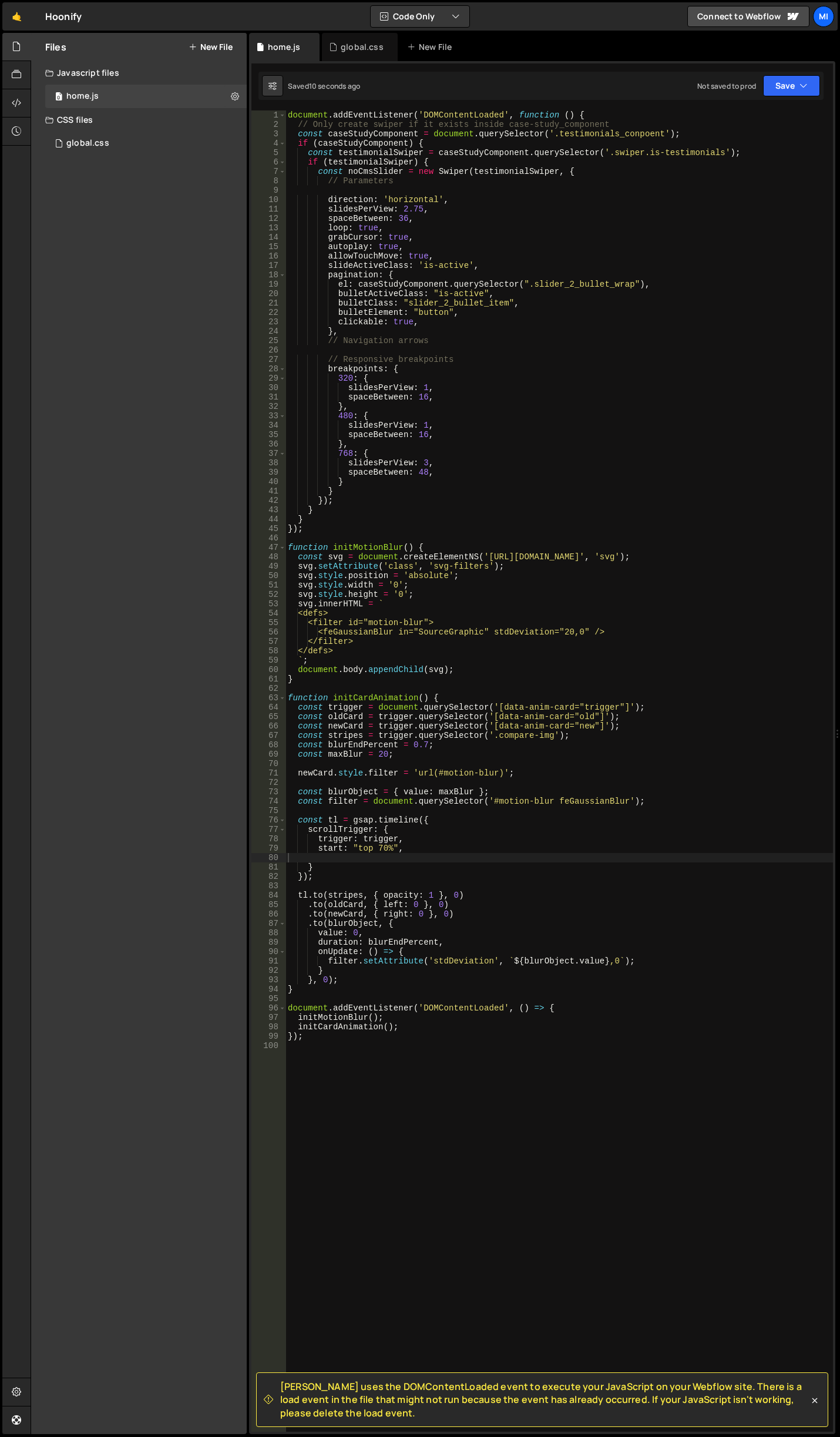
drag, startPoint x: 380, startPoint y: 849, endPoint x: 389, endPoint y: 820, distance: 30.4
click at [380, 849] on div "document . addEventListener ( 'DOMContentLoaded' , function ( ) { // Only creat…" at bounding box center [560, 780] width 548 height 1340
click at [506, 849] on div "document . addEventListener ( 'DOMContentLoaded' , function ( ) { // Only creat…" at bounding box center [560, 780] width 548 height 1340
click at [428, 841] on div "document . addEventListener ( 'DOMContentLoaded' , function ( ) { // Only creat…" at bounding box center [560, 780] width 548 height 1340
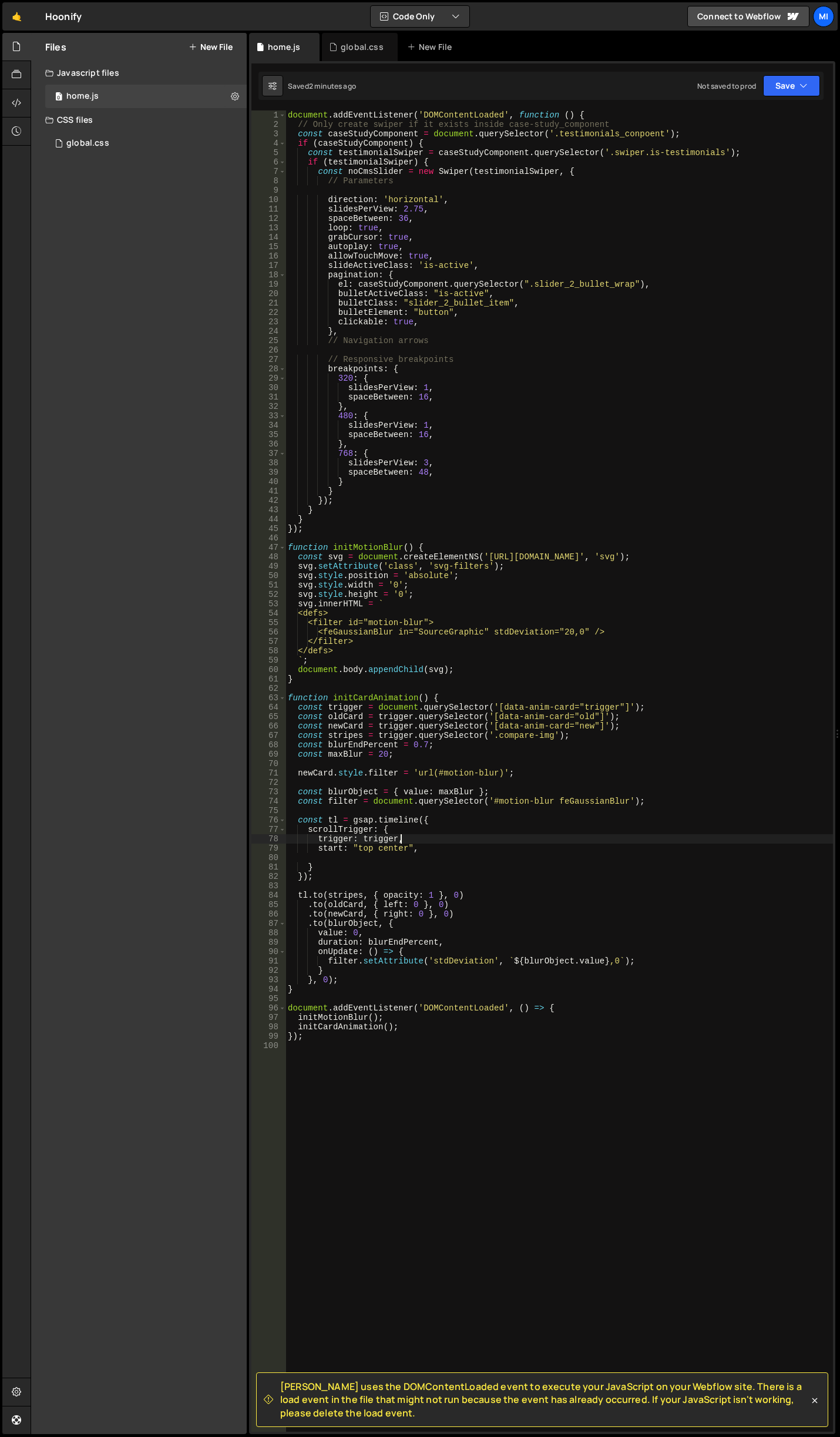
scroll to position [0, 7]
click at [433, 893] on div "document . addEventListener ( 'DOMContentLoaded' , function ( ) { // Only creat…" at bounding box center [560, 780] width 548 height 1340
click at [429, 891] on div "document . addEventListener ( 'DOMContentLoaded' , function ( ) { // Only creat…" at bounding box center [560, 780] width 548 height 1340
click at [414, 906] on div "document . addEventListener ( 'DOMContentLoaded' , function ( ) { // Only creat…" at bounding box center [560, 780] width 548 height 1340
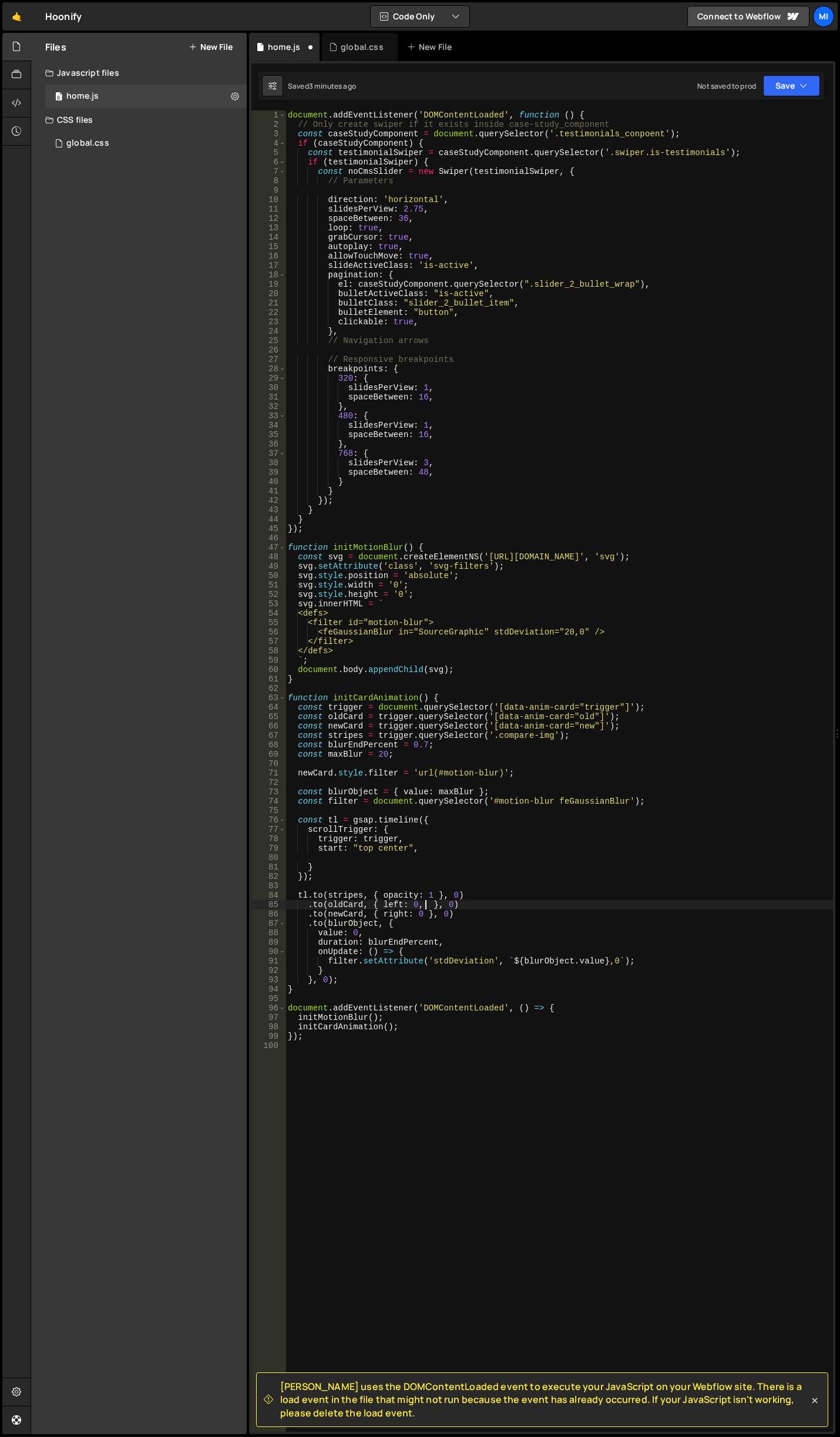
paste textarea "ease: "circ.out","
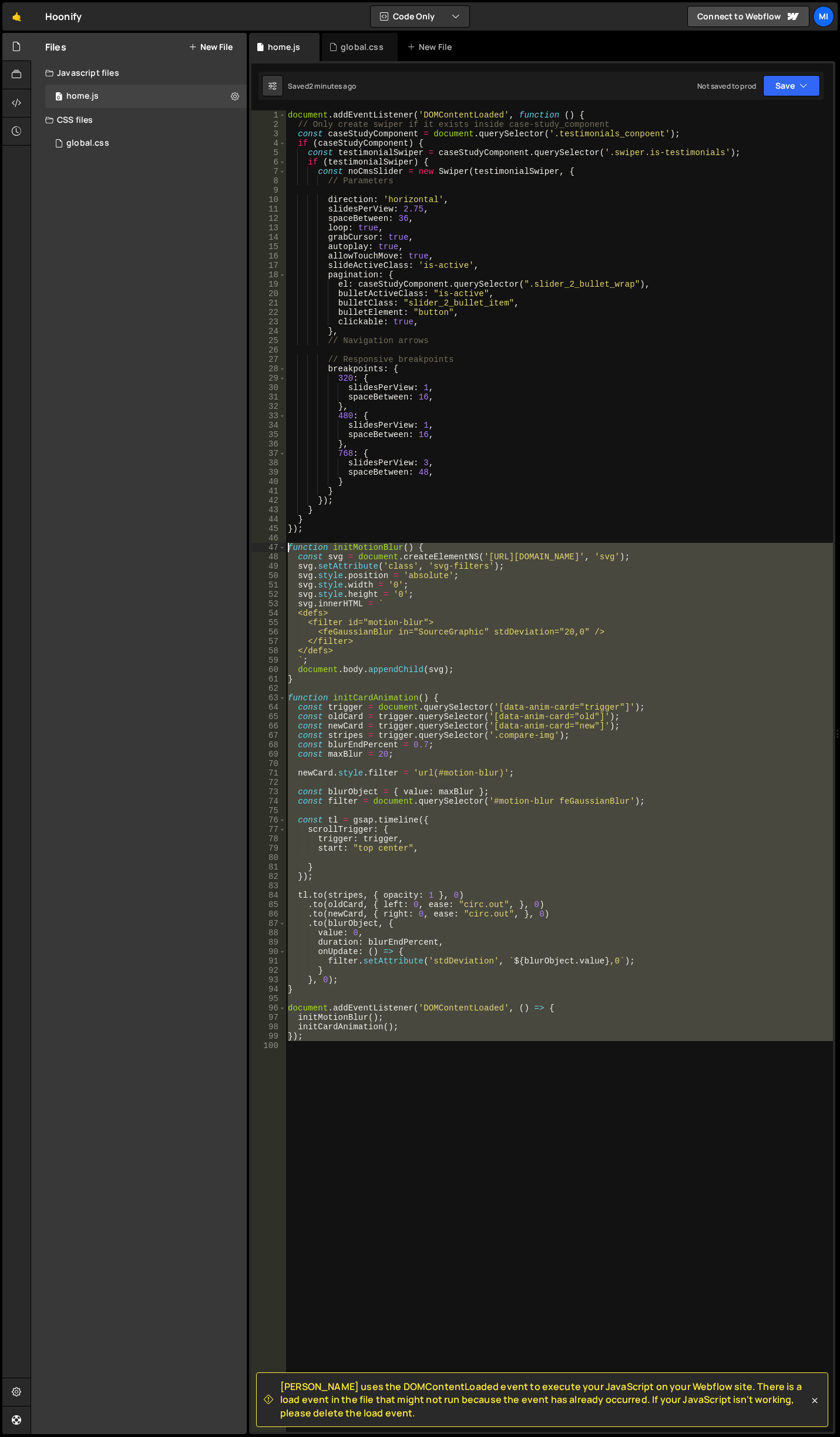
drag, startPoint x: 360, startPoint y: 1046, endPoint x: 203, endPoint y: 548, distance: 522.2
click at [203, 548] on div "Files New File Javascript files 0 home.js 0 CSS files global.css 0 Copy share l…" at bounding box center [435, 734] width 809 height 1402
type textarea "function initMotionBlur() { const svg = document.createElementNS('[URL][DOMAIN_…"
click at [342, 1071] on div "document . addEventListener ( 'DOMContentLoaded' , function ( ) { // Only creat…" at bounding box center [560, 770] width 548 height 1321
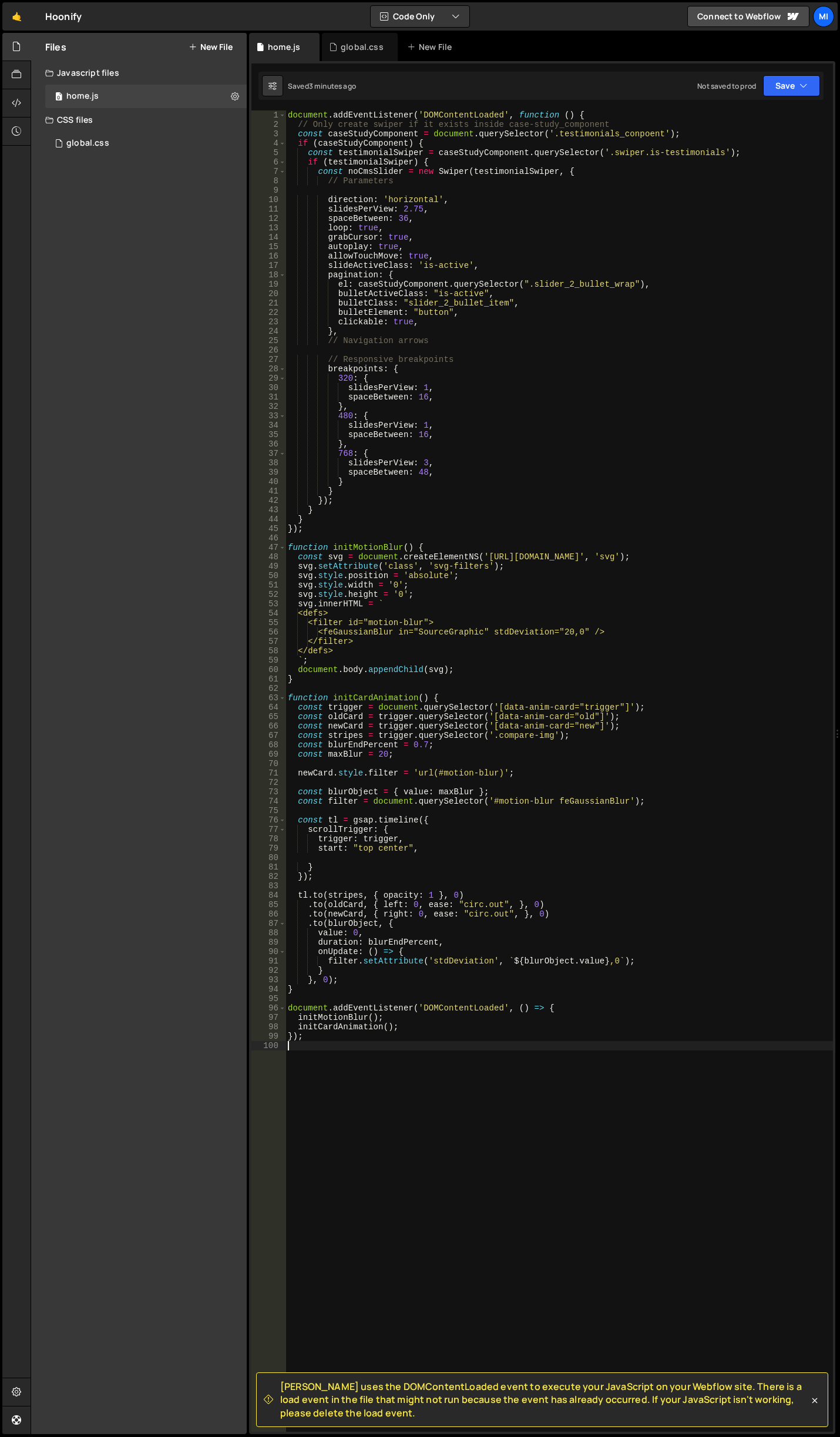
scroll to position [0, 0]
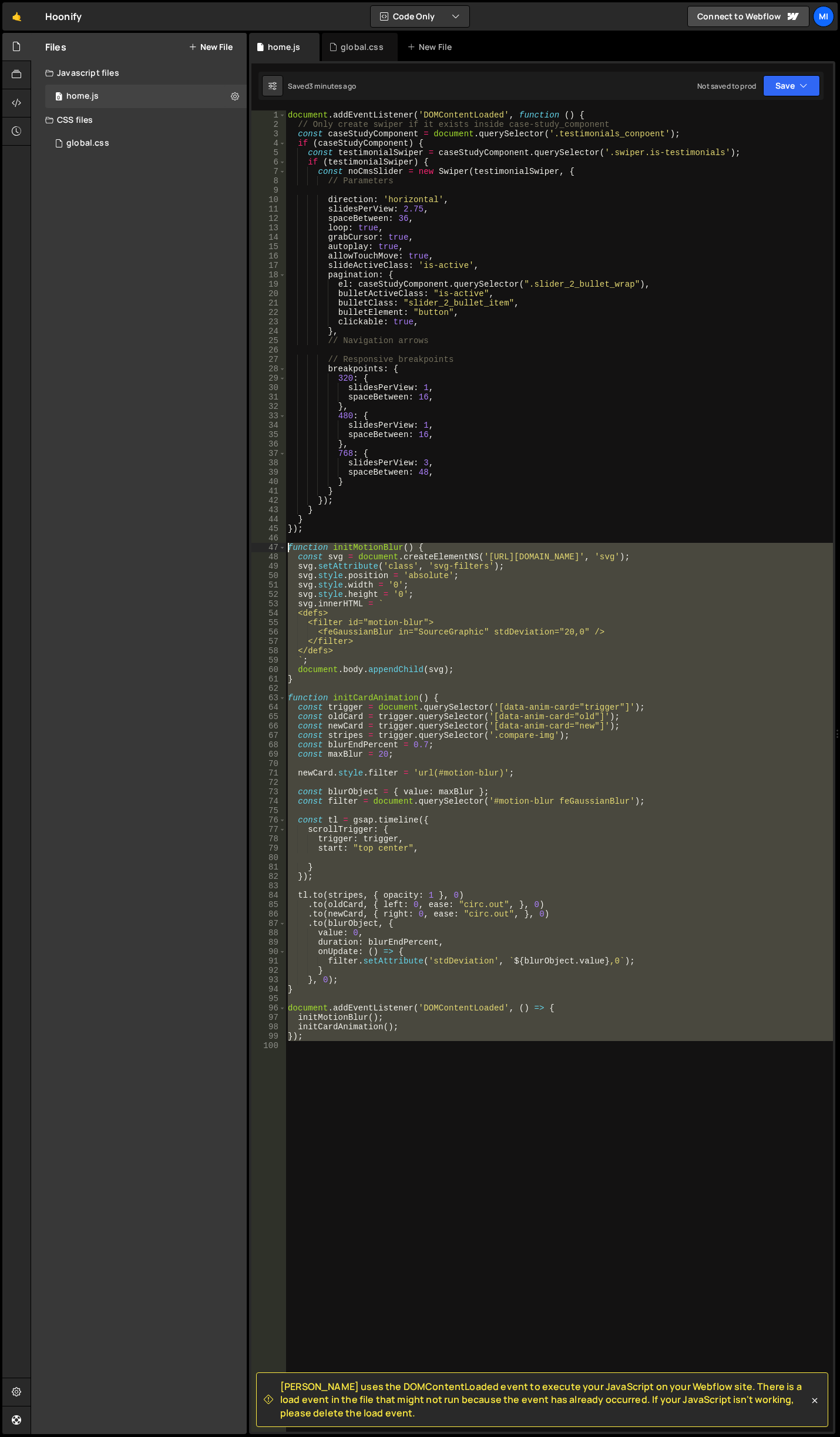
drag, startPoint x: 321, startPoint y: 1071, endPoint x: 225, endPoint y: 549, distance: 530.8
click at [225, 549] on div "Files New File Javascript files 0 home.js 0 CSS files global.css 0 Copy share l…" at bounding box center [435, 734] width 809 height 1402
paste textarea "}"
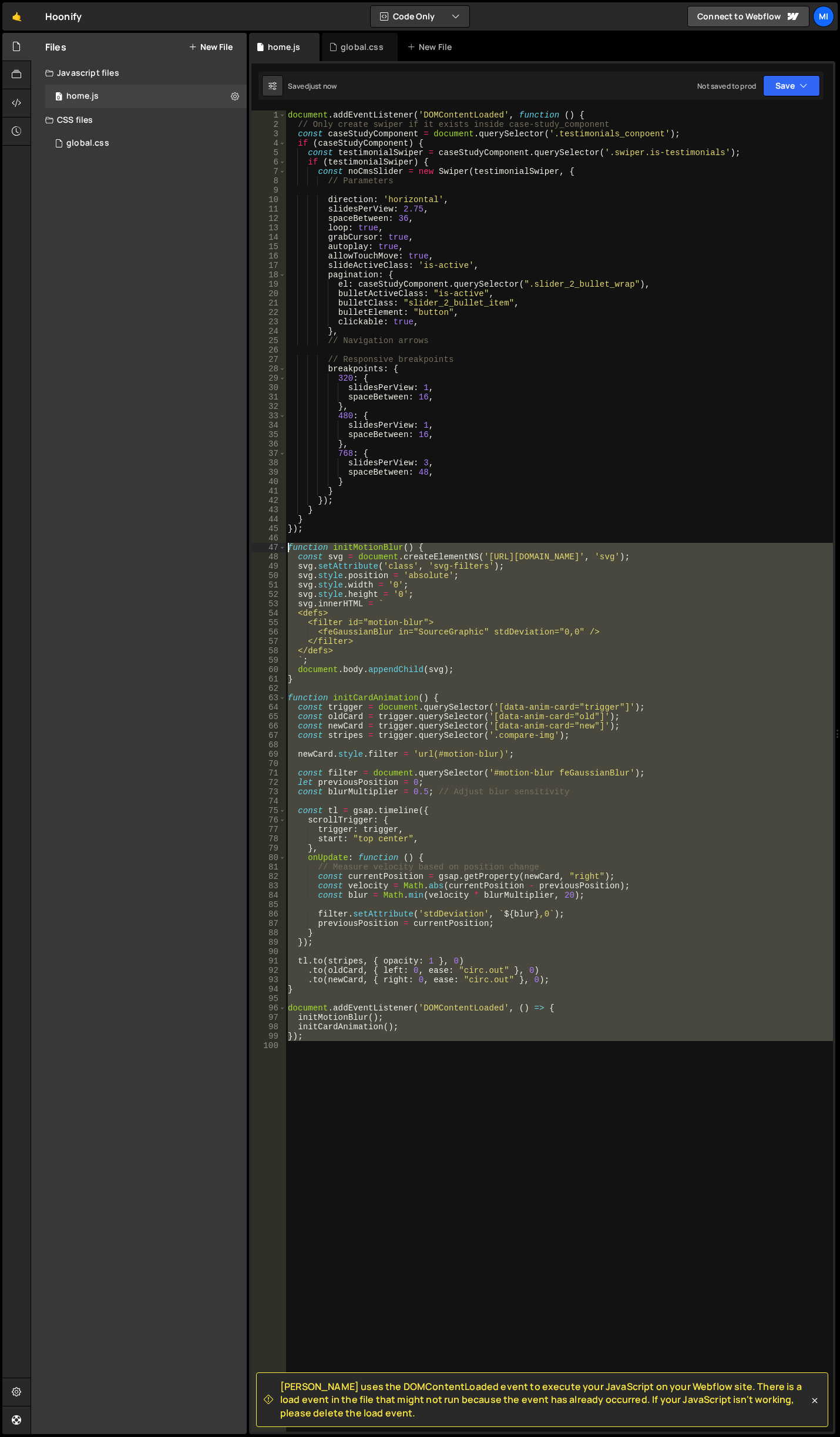
drag, startPoint x: 372, startPoint y: 1156, endPoint x: 255, endPoint y: 543, distance: 624.1
click at [255, 543] on div "}); 1 2 3 4 5 6 7 8 9 10 11 12 13 14 15 16 17 18 19 20 21 22 23 24 25 26 27 28 …" at bounding box center [542, 770] width 581 height 1321
paste textarea "}"
drag, startPoint x: 342, startPoint y: 1053, endPoint x: 219, endPoint y: 548, distance: 519.8
click at [219, 548] on div "Files New File Javascript files 0 home.js 0 CSS files global.css 0 Copy share l…" at bounding box center [435, 734] width 809 height 1402
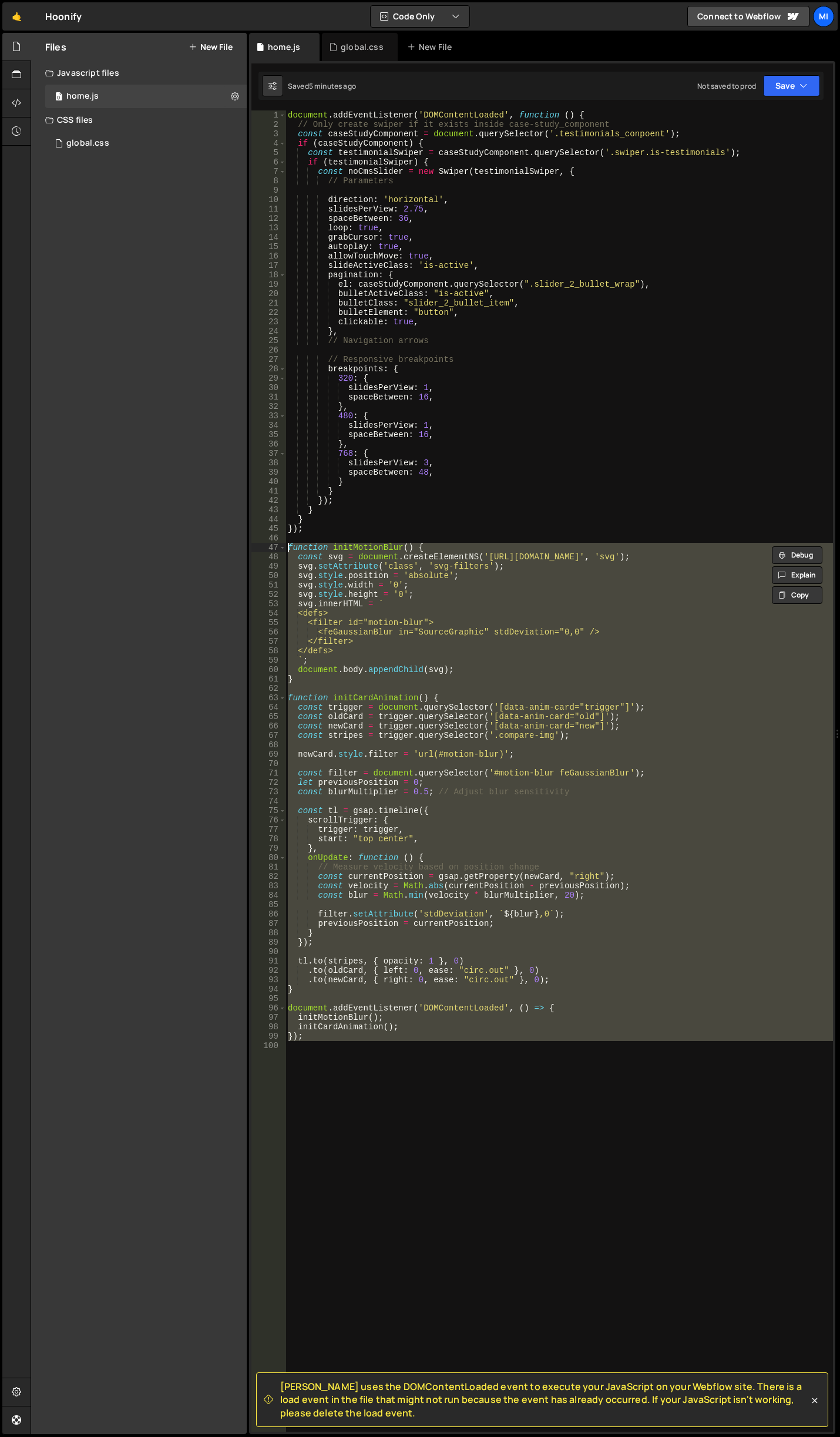
click at [352, 1035] on div "document . addEventListener ( 'DOMContentLoaded' , function ( ) { // Only creat…" at bounding box center [560, 770] width 548 height 1321
drag, startPoint x: 311, startPoint y: 1044, endPoint x: 257, endPoint y: 545, distance: 501.9
click at [257, 545] on div "}); 1 2 3 4 5 6 7 8 9 10 11 12 13 14 15 16 17 18 19 20 21 22 23 24 25 26 27 28 …" at bounding box center [542, 770] width 581 height 1321
type textarea "function initMotionBlur() { const svg = document.createElementNS('[URL][DOMAIN_…"
drag, startPoint x: 355, startPoint y: 1061, endPoint x: 342, endPoint y: 1061, distance: 13.0
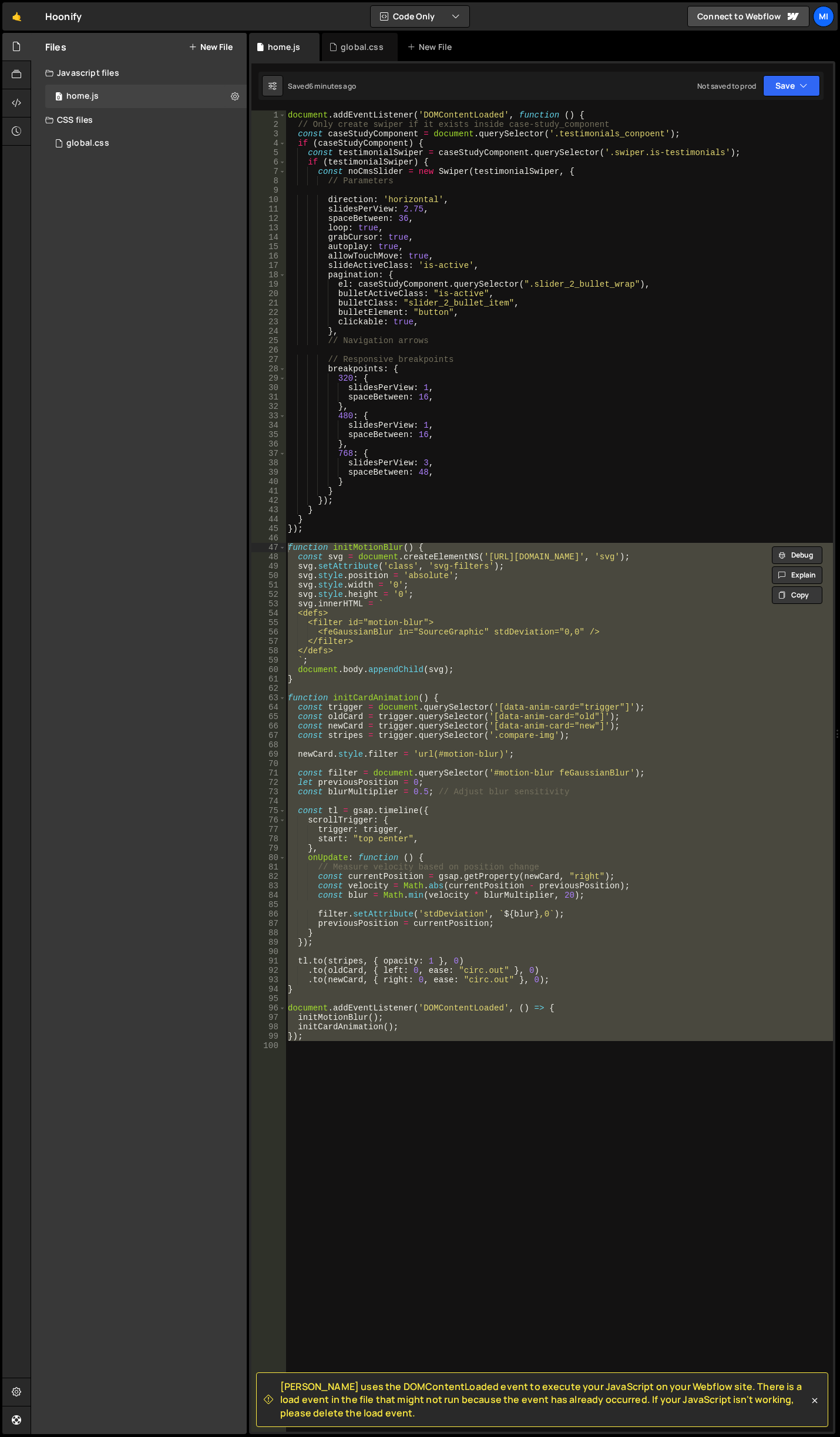
click at [355, 1061] on div "document . addEventListener ( 'DOMContentLoaded' , function ( ) { // Only creat…" at bounding box center [560, 770] width 548 height 1321
drag, startPoint x: 321, startPoint y: 1057, endPoint x: 255, endPoint y: 544, distance: 517.2
click at [255, 544] on div "1 2 3 4 5 6 7 8 9 10 11 12 13 14 15 16 17 18 19 20 21 22 23 24 25 26 27 28 29 3…" at bounding box center [542, 770] width 581 height 1321
paste textarea "}"
type textarea "});"
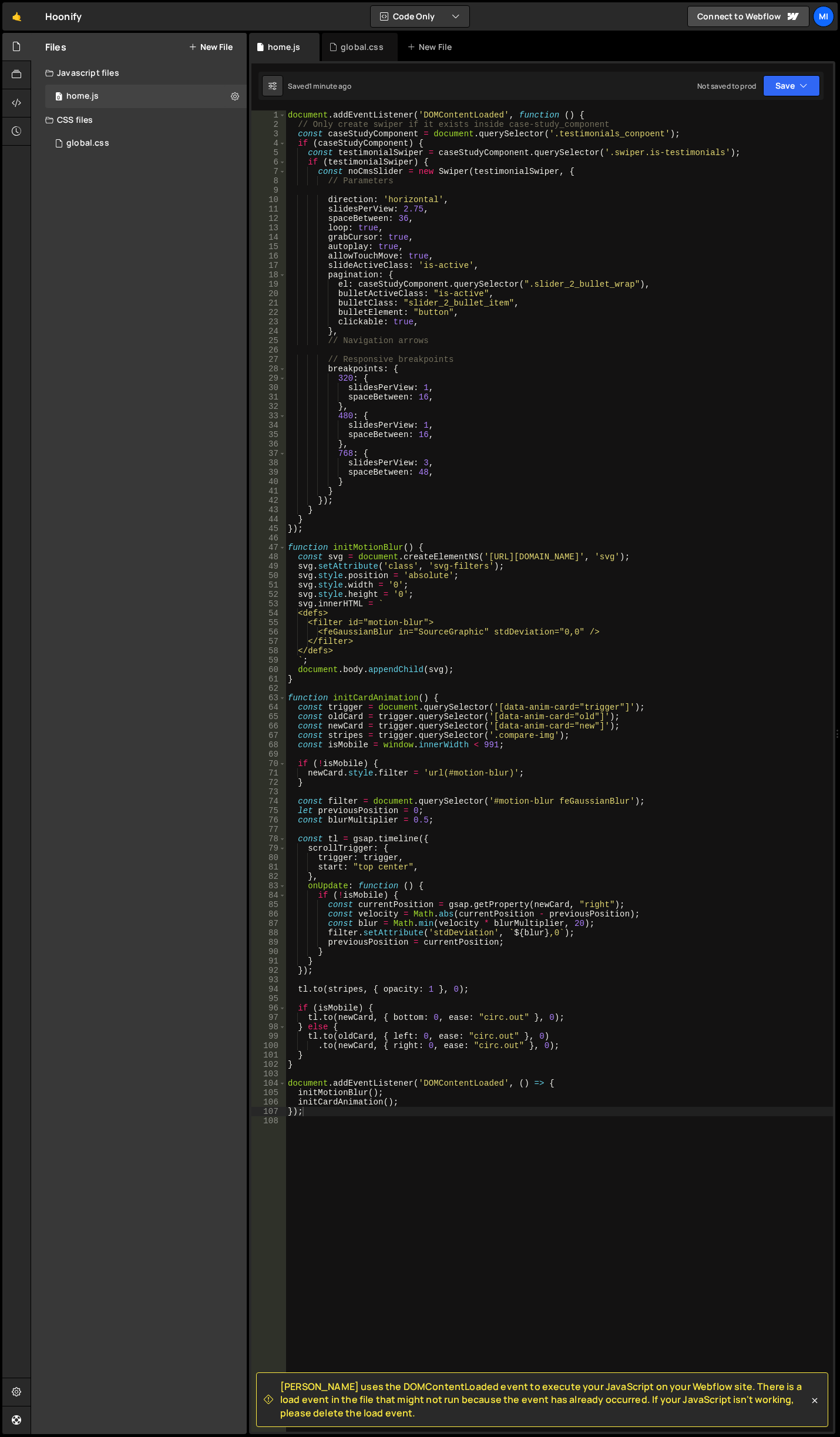
drag, startPoint x: 326, startPoint y: 1180, endPoint x: 326, endPoint y: 1174, distance: 6.0
click at [326, 1180] on div "document . addEventListener ( 'DOMContentLoaded' , function ( ) { // Only creat…" at bounding box center [560, 780] width 548 height 1340
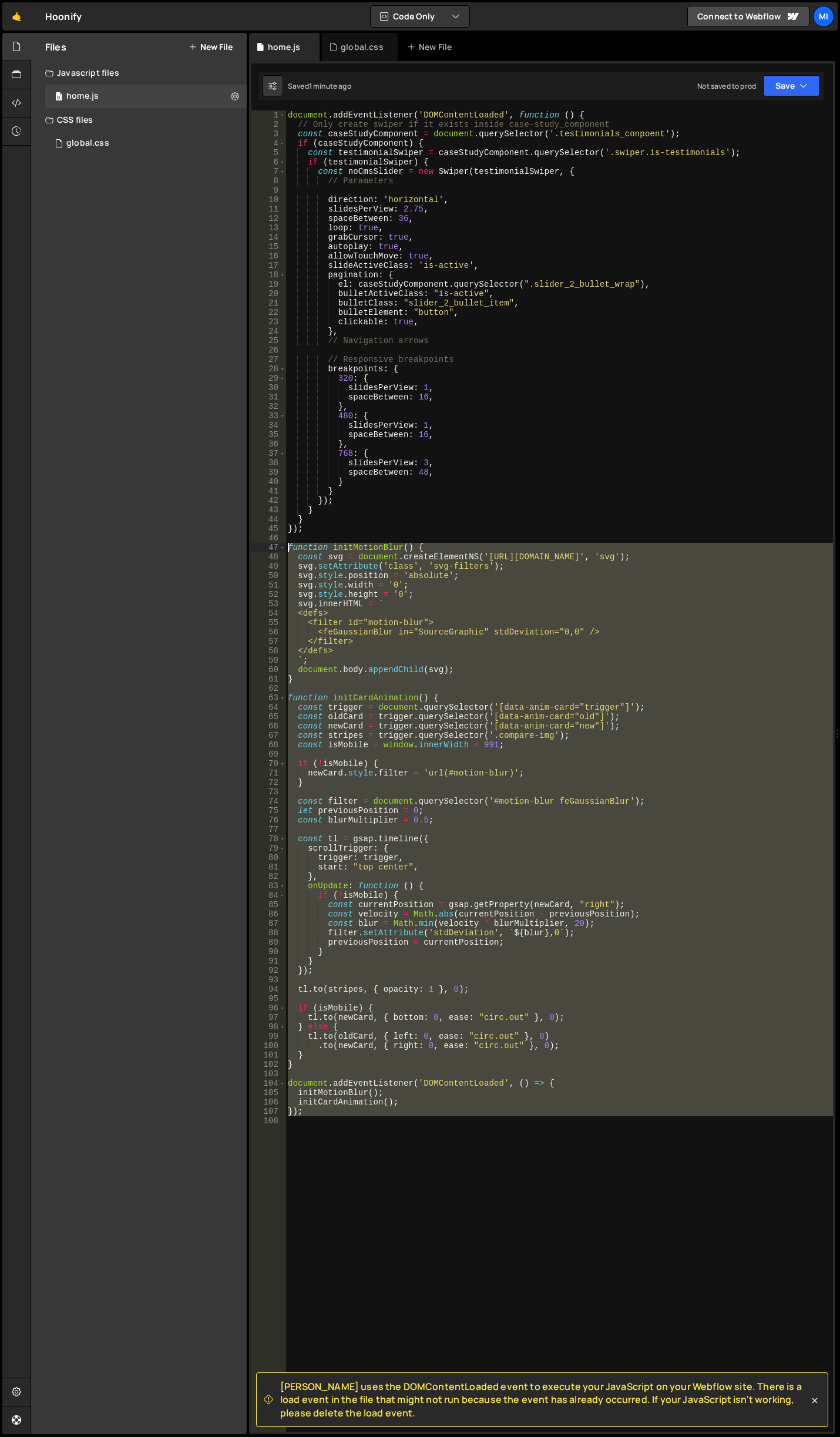
drag, startPoint x: 321, startPoint y: 1152, endPoint x: 190, endPoint y: 546, distance: 620.0
click at [190, 546] on div "Files New File Javascript files 0 home.js 0 CSS files global.css 0 Copy share l…" at bounding box center [435, 734] width 809 height 1402
paste textarea "}"
type textarea "});"
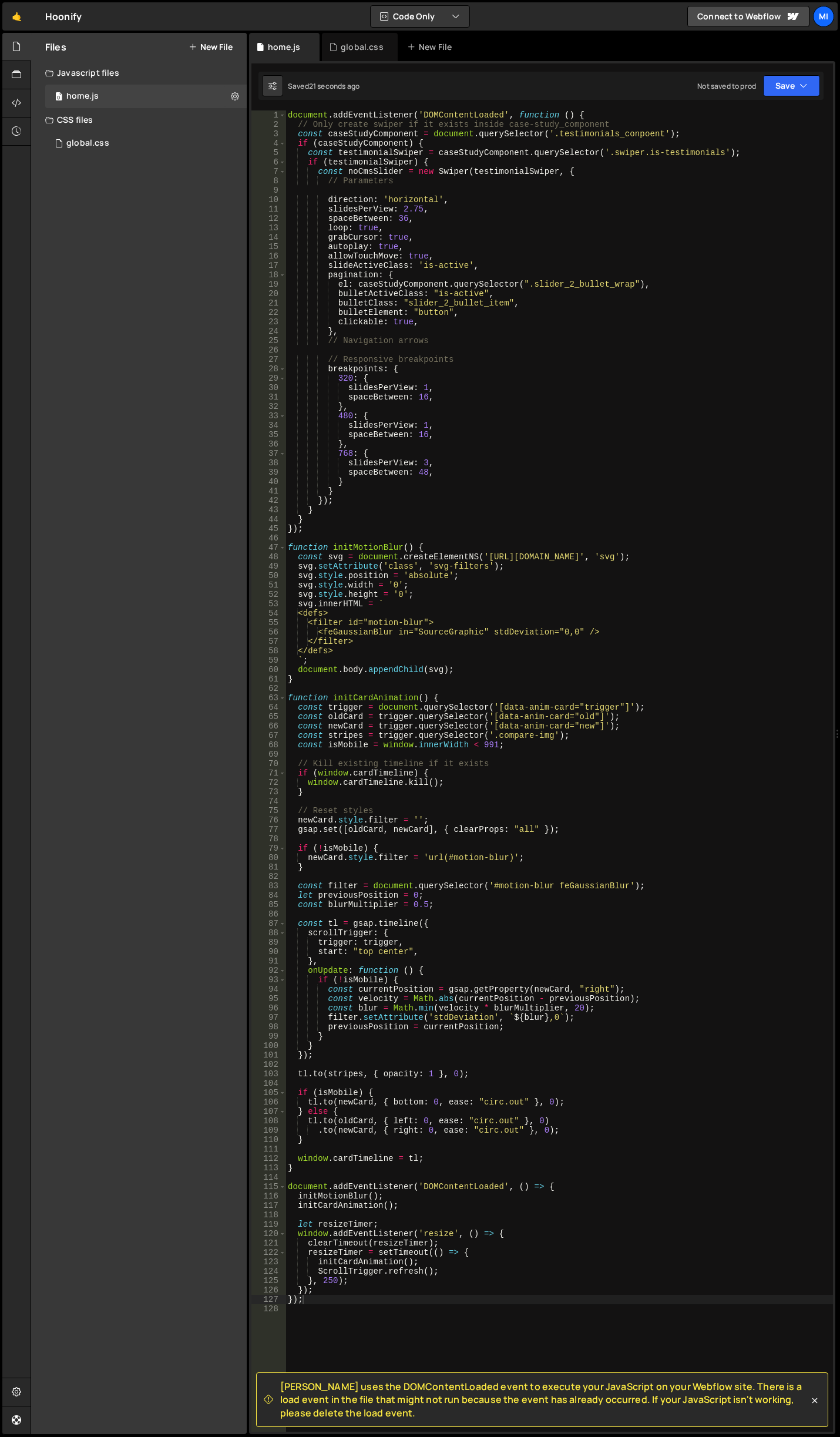
click at [409, 875] on div "document . addEventListener ( 'DOMContentLoaded' , function ( ) { // Only creat…" at bounding box center [560, 780] width 548 height 1340
click at [483, 1001] on div "document . addEventListener ( 'DOMContentLoaded' , function ( ) { // Only creat…" at bounding box center [560, 780] width 548 height 1340
click at [487, 963] on div "document . addEventListener ( 'DOMContentLoaded' , function ( ) { // Only creat…" at bounding box center [560, 780] width 548 height 1340
drag, startPoint x: 470, startPoint y: 1072, endPoint x: 275, endPoint y: 1071, distance: 195.0
click at [275, 1071] on div "}, 1 2 3 4 5 6 7 8 9 10 11 12 13 14 15 16 17 18 19 20 21 22 23 24 25 26 27 28 2…" at bounding box center [542, 770] width 581 height 1321
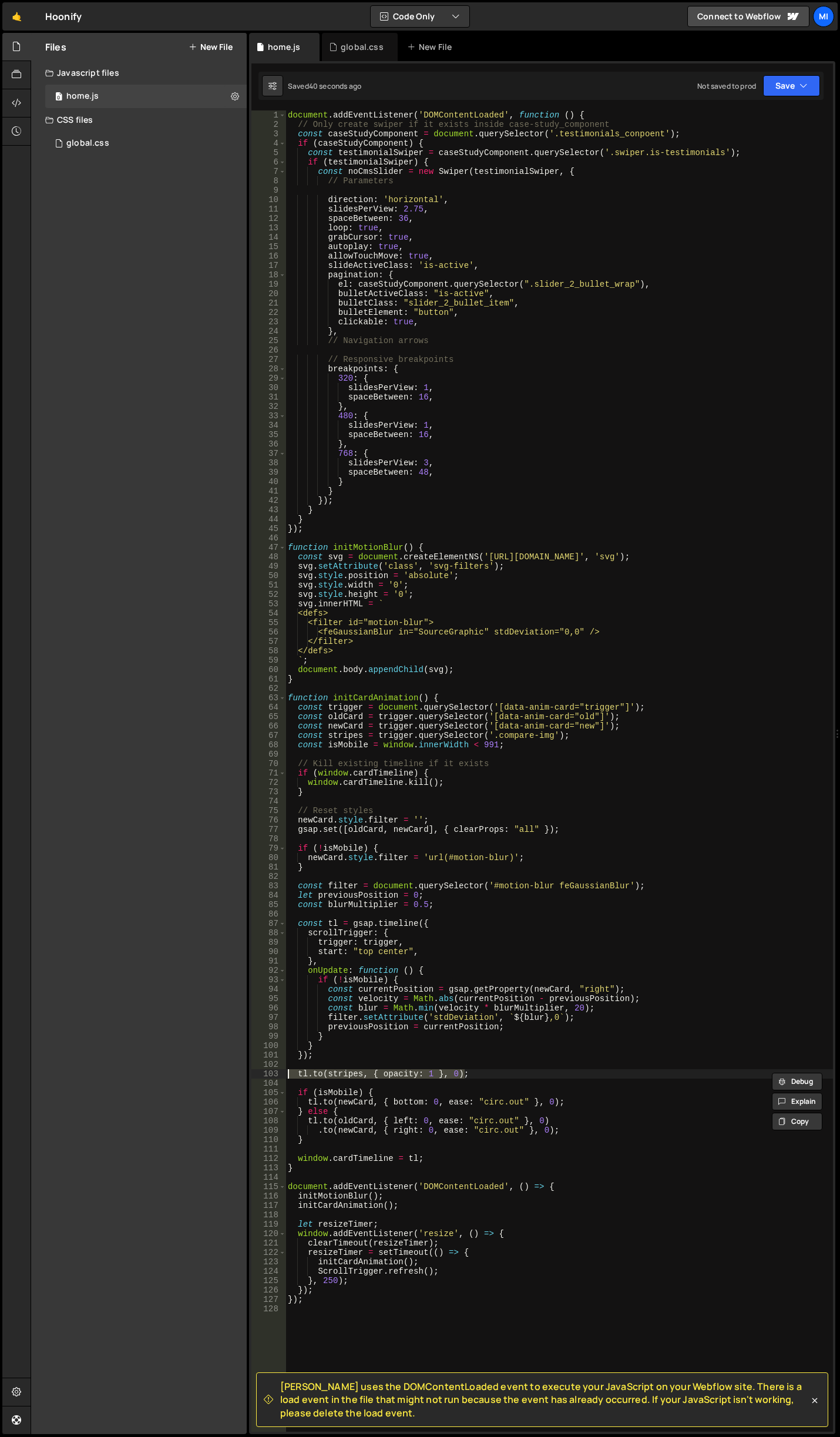
click at [561, 1107] on div "document . addEventListener ( 'DOMContentLoaded' , function ( ) { // Only creat…" at bounding box center [560, 780] width 548 height 1340
click at [563, 1101] on div "document . addEventListener ( 'DOMContentLoaded' , function ( ) { // Only creat…" at bounding box center [560, 780] width 548 height 1340
type textarea "[DOMAIN_NAME](newCard, { bottom: 0, ease: "circ.out" }, 0);"
paste textarea "[DOMAIN_NAME](stripes, { opacity: 1 }, 0);"
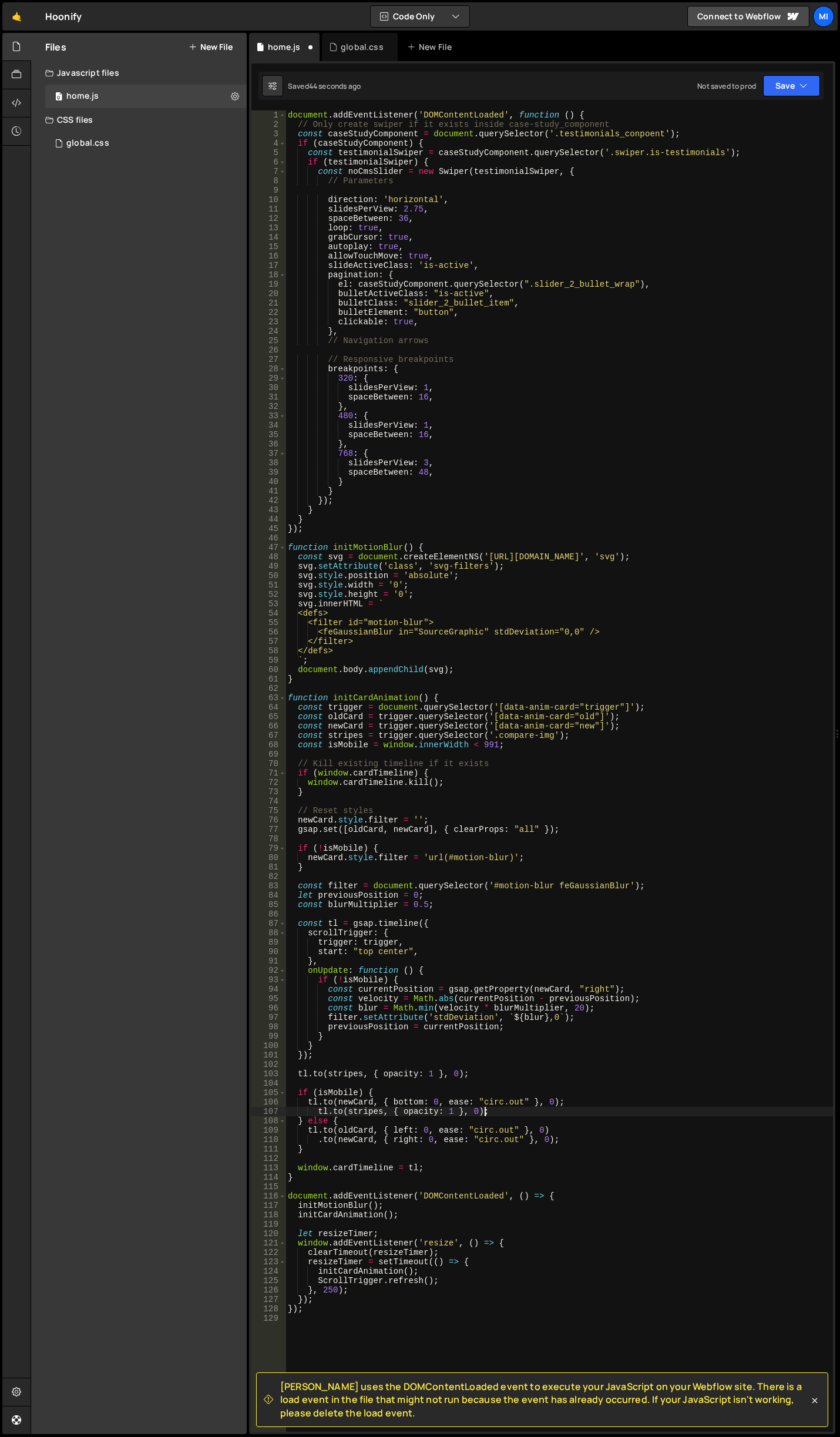
click at [447, 1114] on div "document . addEventListener ( 'DOMContentLoaded' , function ( ) { // Only creat…" at bounding box center [560, 780] width 548 height 1340
click at [410, 990] on div "document . addEventListener ( 'DOMContentLoaded' , function ( ) { // Only creat…" at bounding box center [560, 780] width 548 height 1340
click at [437, 946] on div "document . addEventListener ( 'DOMContentLoaded' , function ( ) { // Only creat…" at bounding box center [560, 780] width 548 height 1340
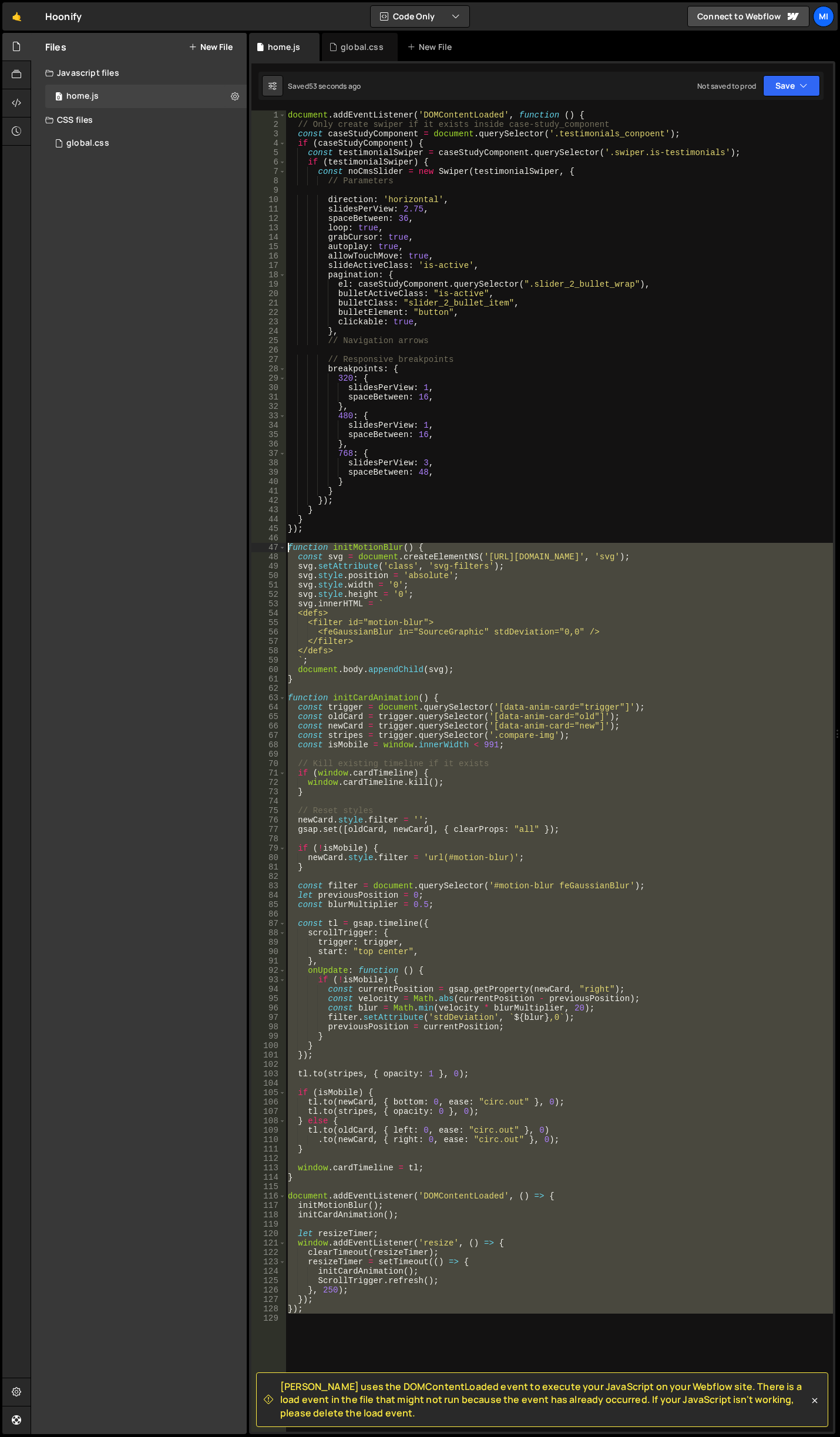
drag, startPoint x: 325, startPoint y: 1329, endPoint x: 231, endPoint y: 544, distance: 790.6
click at [231, 544] on div "Files New File Javascript files 0 home.js 0 CSS files global.css 0 Copy share l…" at bounding box center [435, 734] width 809 height 1402
paste textarea "}"
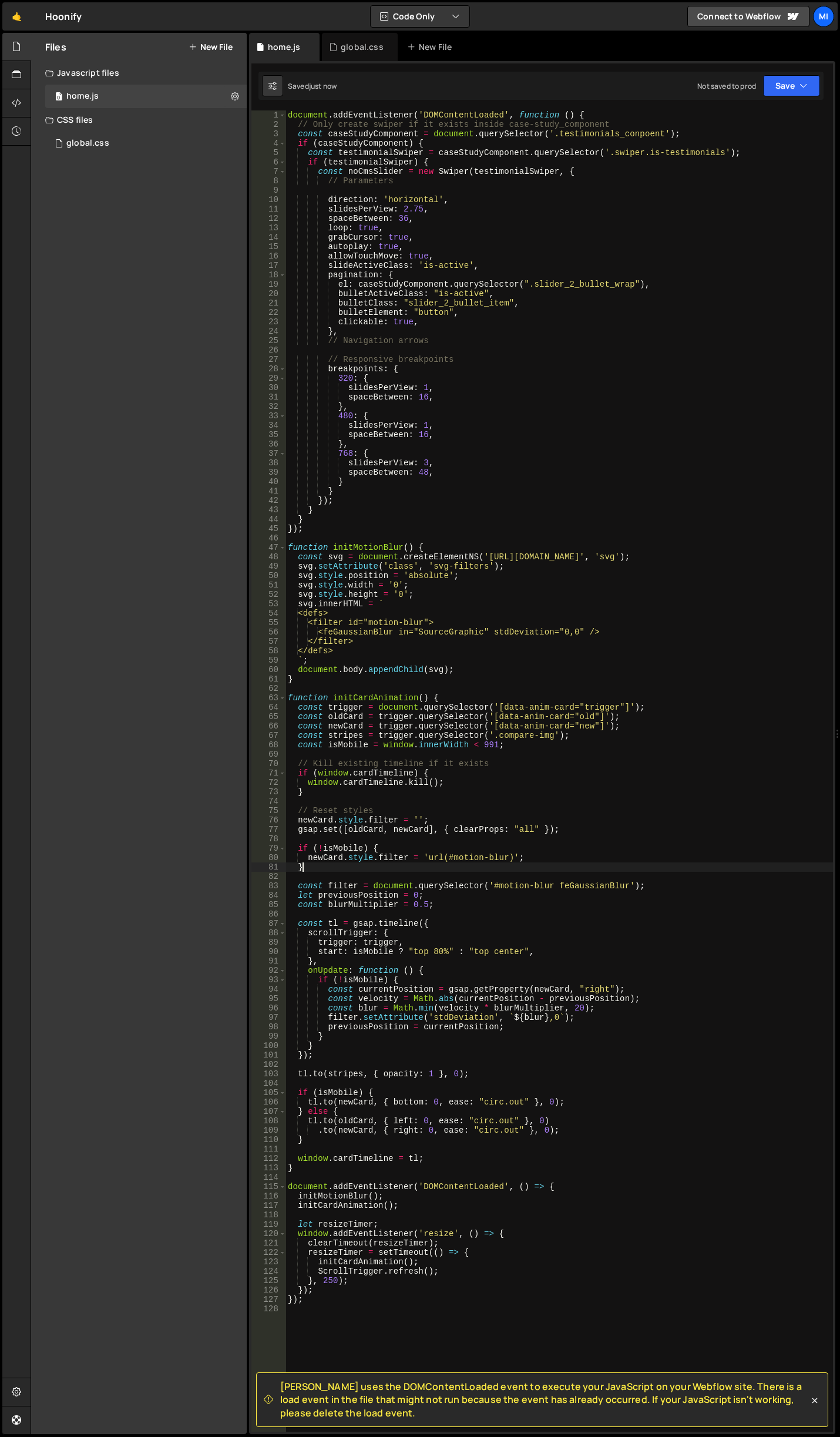
click at [437, 864] on div "document . addEventListener ( 'DOMContentLoaded' , function ( ) { // Only creat…" at bounding box center [560, 780] width 548 height 1340
click at [453, 904] on div "document . addEventListener ( 'DOMContentLoaded' , function ( ) { // Only creat…" at bounding box center [560, 780] width 548 height 1340
click at [476, 898] on div "document . addEventListener ( 'DOMContentLoaded' , function ( ) { // Only creat…" at bounding box center [560, 780] width 548 height 1340
click at [449, 789] on div "document . addEventListener ( 'DOMContentLoaded' , function ( ) { // Only creat…" at bounding box center [560, 780] width 548 height 1340
click at [505, 850] on div "document . addEventListener ( 'DOMContentLoaded' , function ( ) { // Only creat…" at bounding box center [560, 780] width 548 height 1340
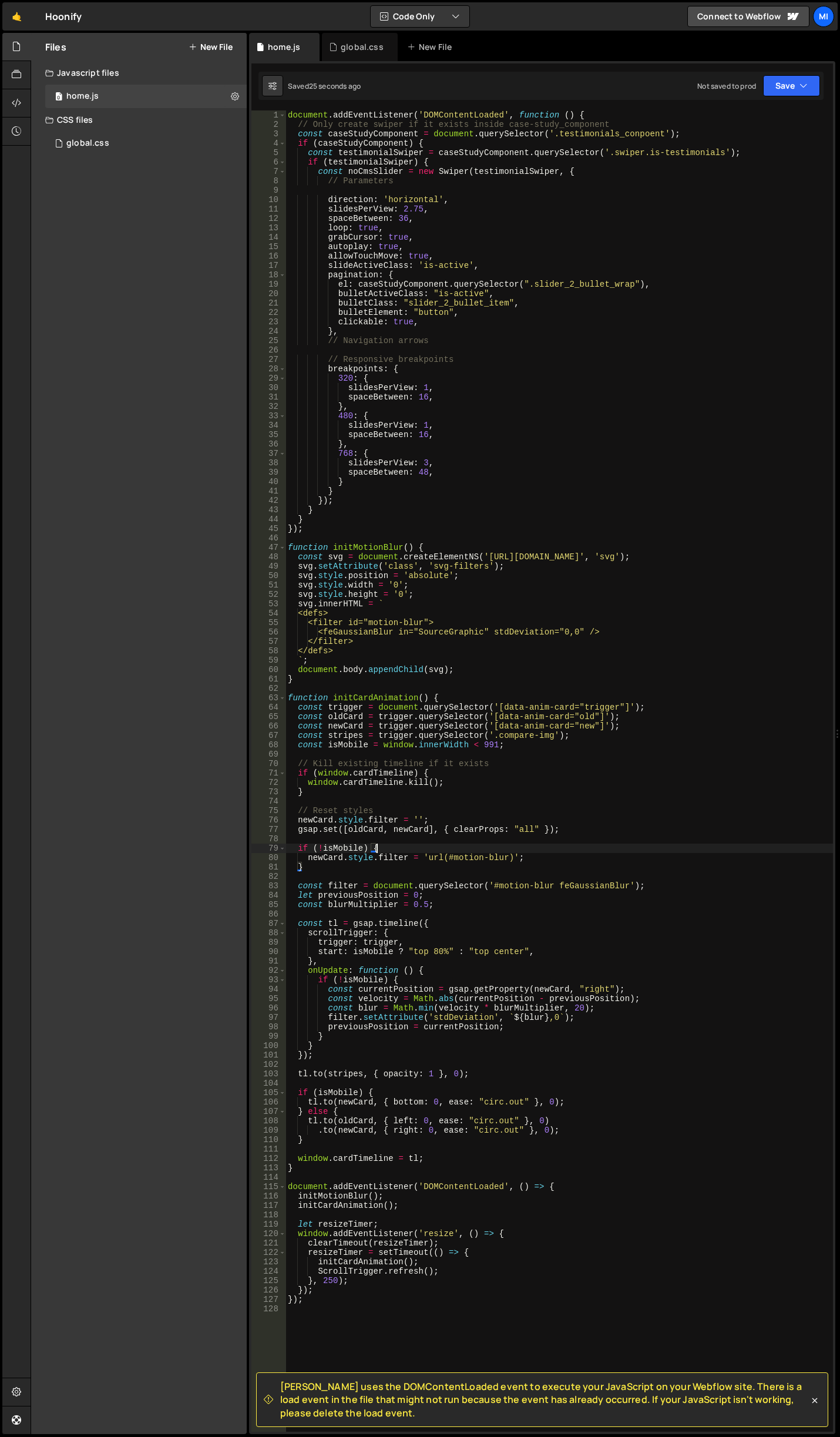
click at [487, 931] on div "document . addEventListener ( 'DOMContentLoaded' , function ( ) { // Only creat…" at bounding box center [560, 780] width 548 height 1340
click at [458, 958] on div "document . addEventListener ( 'DOMContentLoaded' , function ( ) { // Only creat…" at bounding box center [560, 780] width 548 height 1340
click at [439, 954] on div "document . addEventListener ( 'DOMContentLoaded' , function ( ) { // Only creat…" at bounding box center [560, 780] width 548 height 1340
click at [431, 954] on div "document . addEventListener ( 'DOMContentLoaded' , function ( ) { // Only creat…" at bounding box center [560, 780] width 548 height 1340
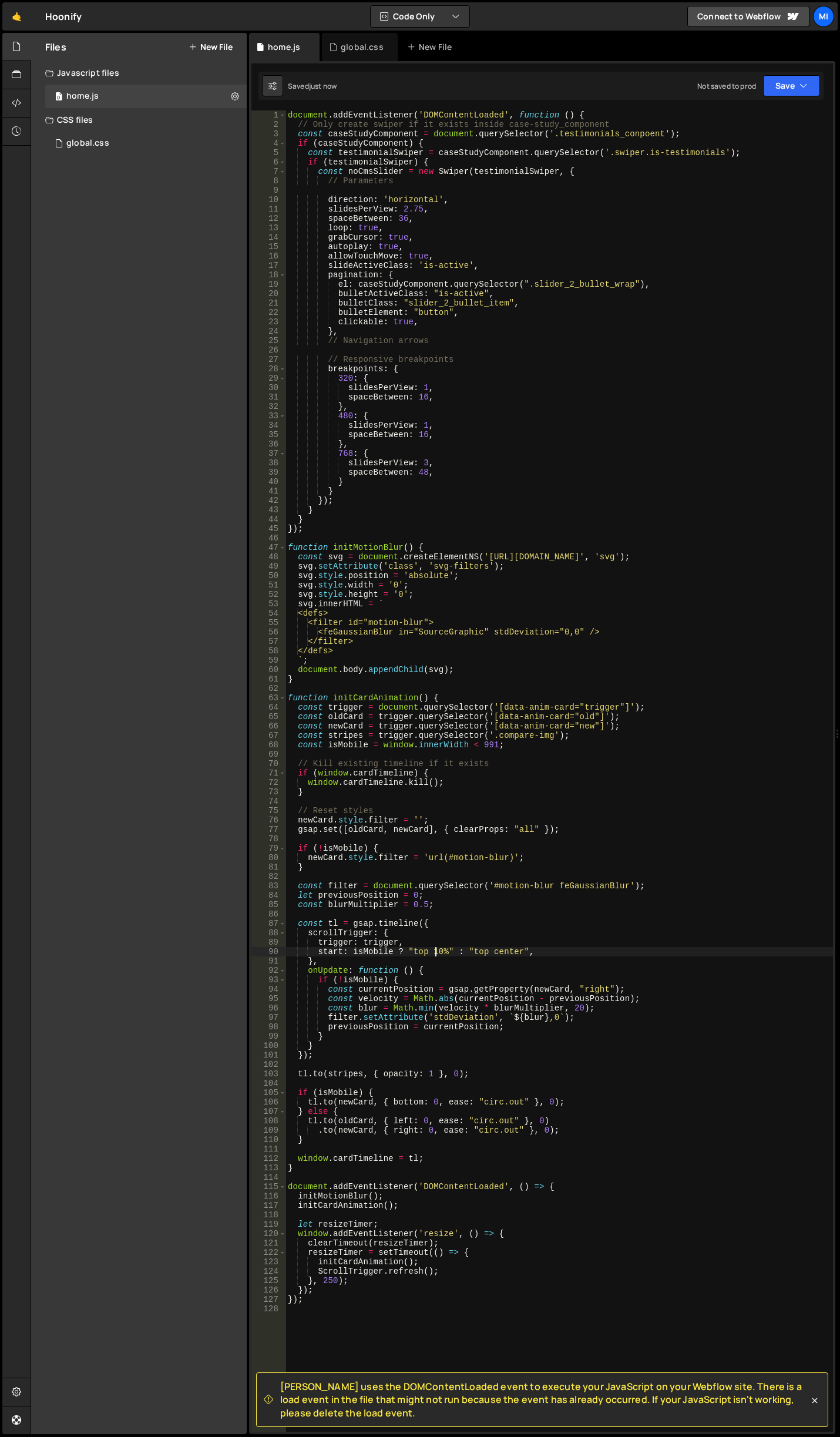
type textarea "start: isMobile ? "top 10%" : "top center","
click at [498, 1069] on div "document . addEventListener ( 'DOMContentLoaded' , function ( ) { // Only creat…" at bounding box center [560, 780] width 548 height 1340
click at [578, 1098] on div "document . addEventListener ( 'DOMContentLoaded' , function ( ) { // Only creat…" at bounding box center [560, 780] width 548 height 1340
type textarea "[DOMAIN_NAME](newCard, { bottom: 0, ease: "circ.out" }, 0);"
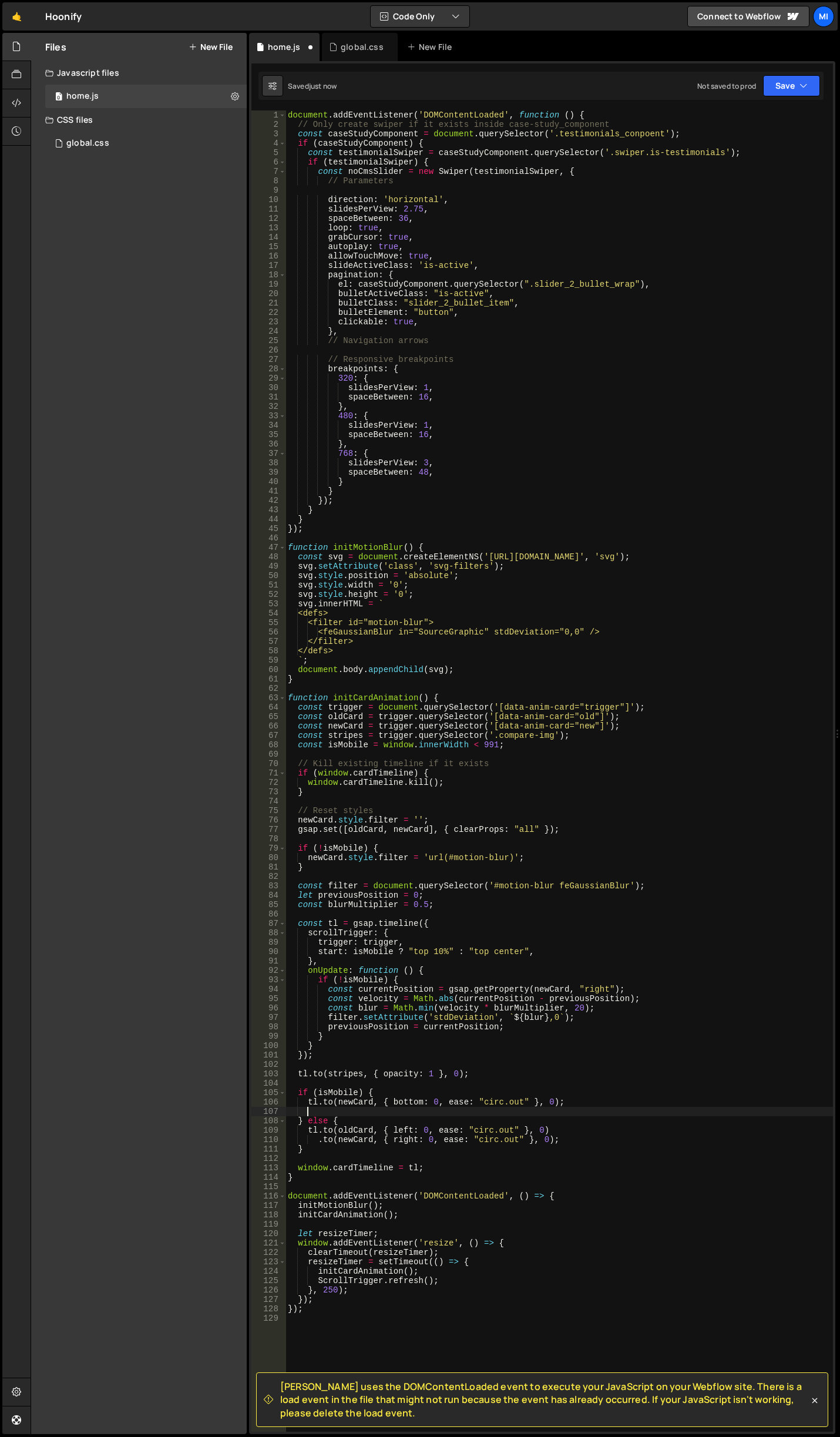
scroll to position [0, 1]
paste textarea "[DOMAIN_NAME](stripes, { opacity: 1 }, 0);"
click at [439, 1109] on div "document . addEventListener ( 'DOMContentLoaded' , function ( ) { // Only creat…" at bounding box center [560, 780] width 548 height 1340
type textarea "[DOMAIN_NAME](stripes, { opacity: 0 }, 0);"
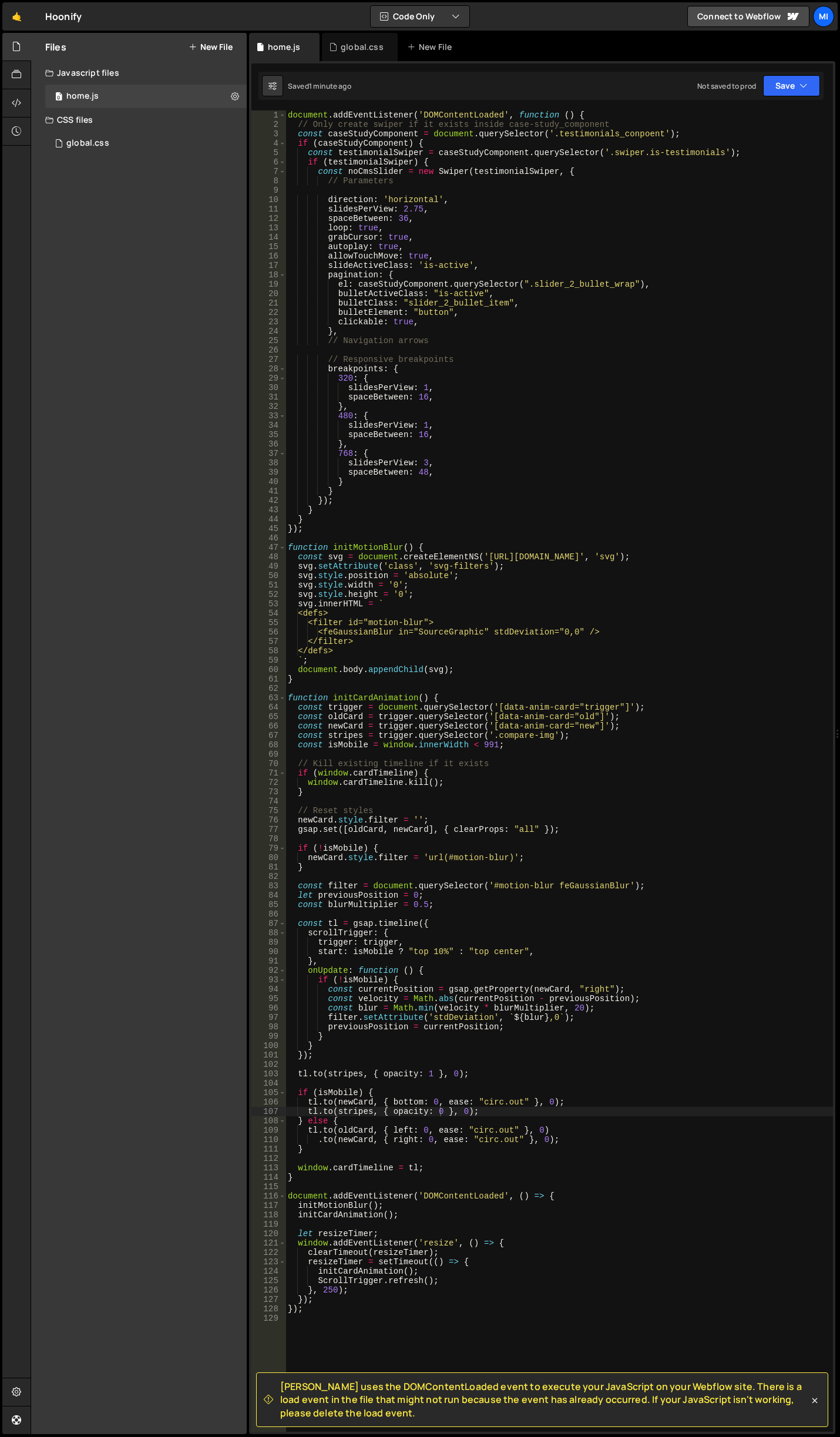
click at [387, 1109] on div "document . addEventListener ( 'DOMContentLoaded' , function ( ) { // Only creat…" at bounding box center [560, 780] width 548 height 1340
drag, startPoint x: 309, startPoint y: 1112, endPoint x: 522, endPoint y: 1115, distance: 213.0
click at [522, 1115] on div "document . addEventListener ( 'DOMContentLoaded' , function ( ) { // Only creat…" at bounding box center [560, 780] width 548 height 1340
click at [513, 1111] on div "document . addEventListener ( 'DOMContentLoaded' , function ( ) { // Only creat…" at bounding box center [560, 780] width 548 height 1340
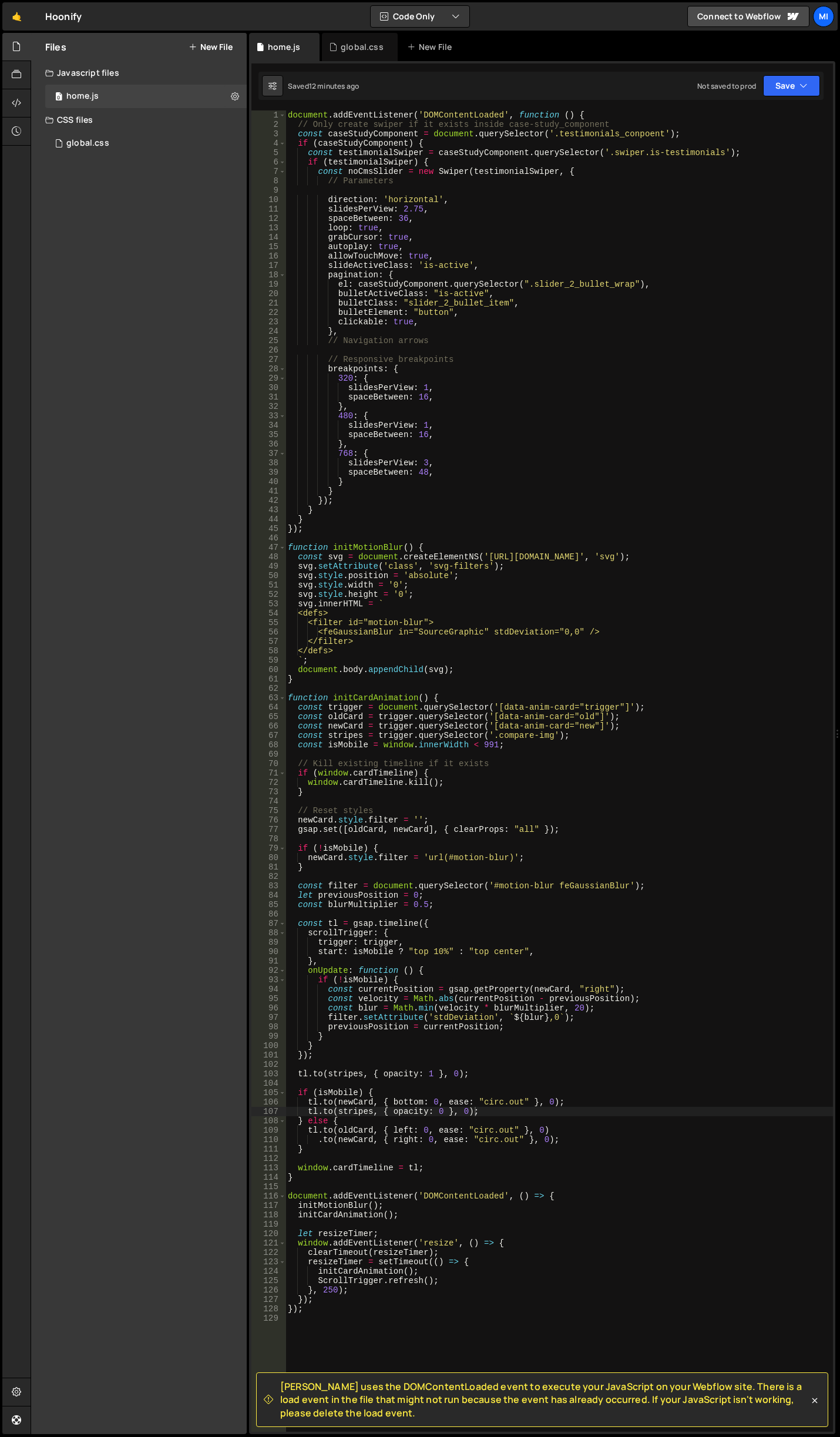
click at [284, 108] on div "[PERSON_NAME] uses the DOMContentLoaded event to execute your JavaScript on you…" at bounding box center [542, 747] width 586 height 1373
click at [287, 116] on div "document . addEventListener ( 'DOMContentLoaded' , function ( ) { // Only creat…" at bounding box center [560, 780] width 548 height 1340
type textarea "document.addEventListener('DOMContentLoaded', function () {"
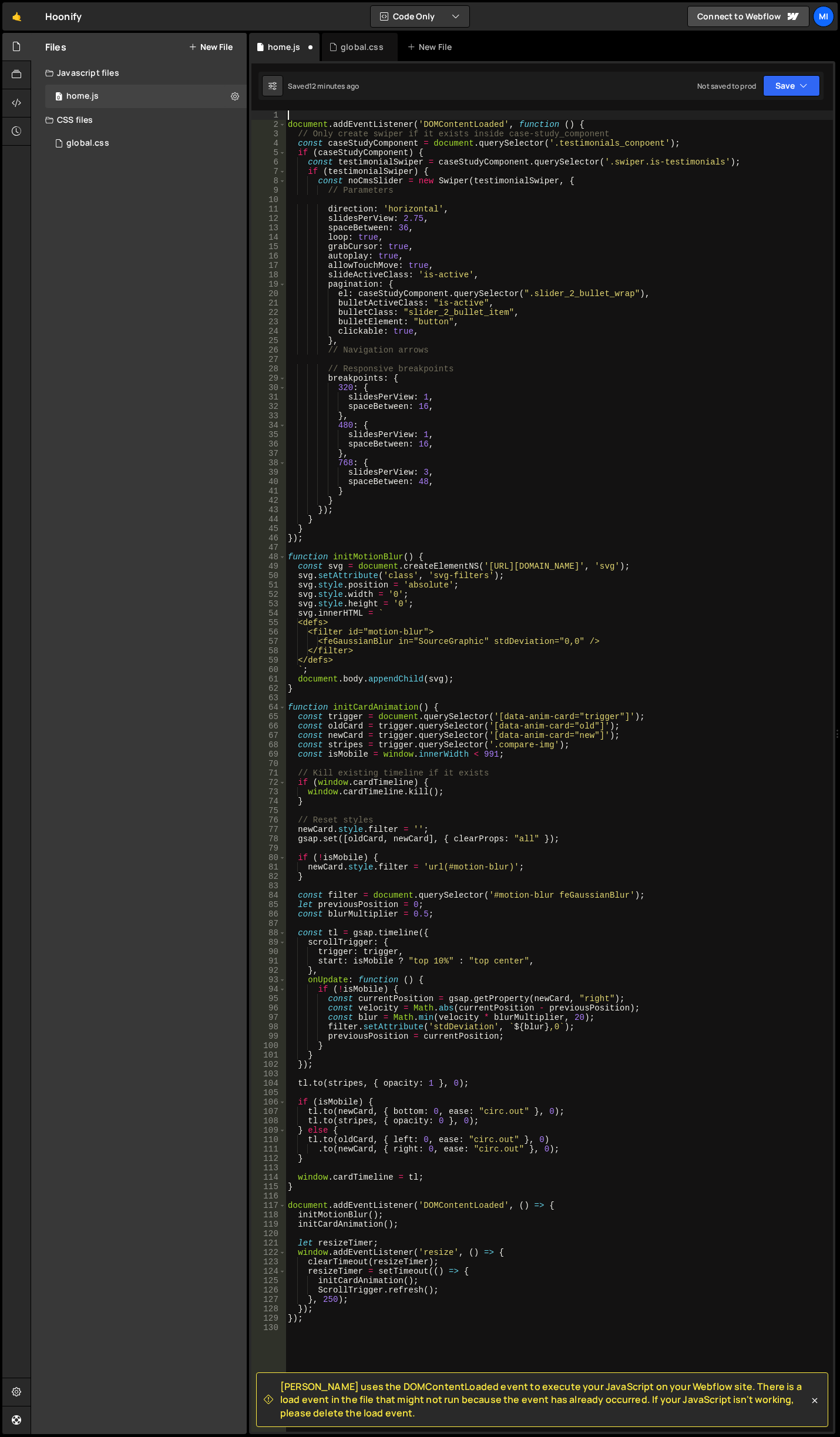
click at [298, 115] on div "document . addEventListener ( 'DOMContentLoaded' , function ( ) { // Only creat…" at bounding box center [560, 780] width 548 height 1340
type textarea "v"
drag, startPoint x: 330, startPoint y: 117, endPoint x: 244, endPoint y: 111, distance: 86.2
click at [244, 111] on div "Files New File Javascript files 0 home.js 0 CSS files global.css 0 Copy share l…" at bounding box center [435, 734] width 809 height 1402
paste textarea
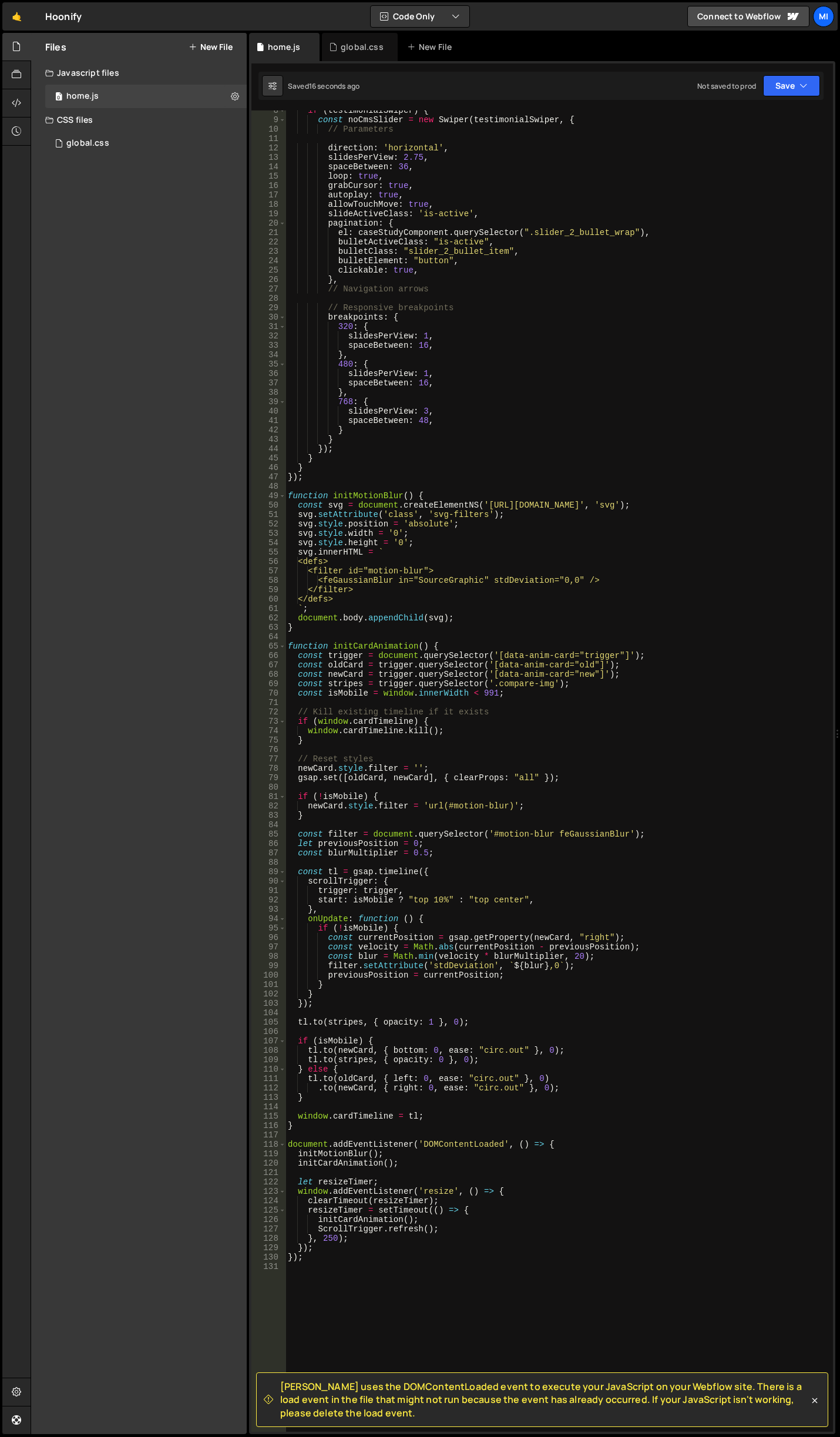
scroll to position [70, 0]
click at [380, 483] on div "if ( testimonialSwiper ) { const noCmsSlider = new Swiper ( testimonialSwiper ,…" at bounding box center [557, 776] width 542 height 1340
click at [380, 476] on div "if ( testimonialSwiper ) { const noCmsSlider = new Swiper ( testimonialSwiper ,…" at bounding box center [557, 776] width 542 height 1340
type textarea "});"
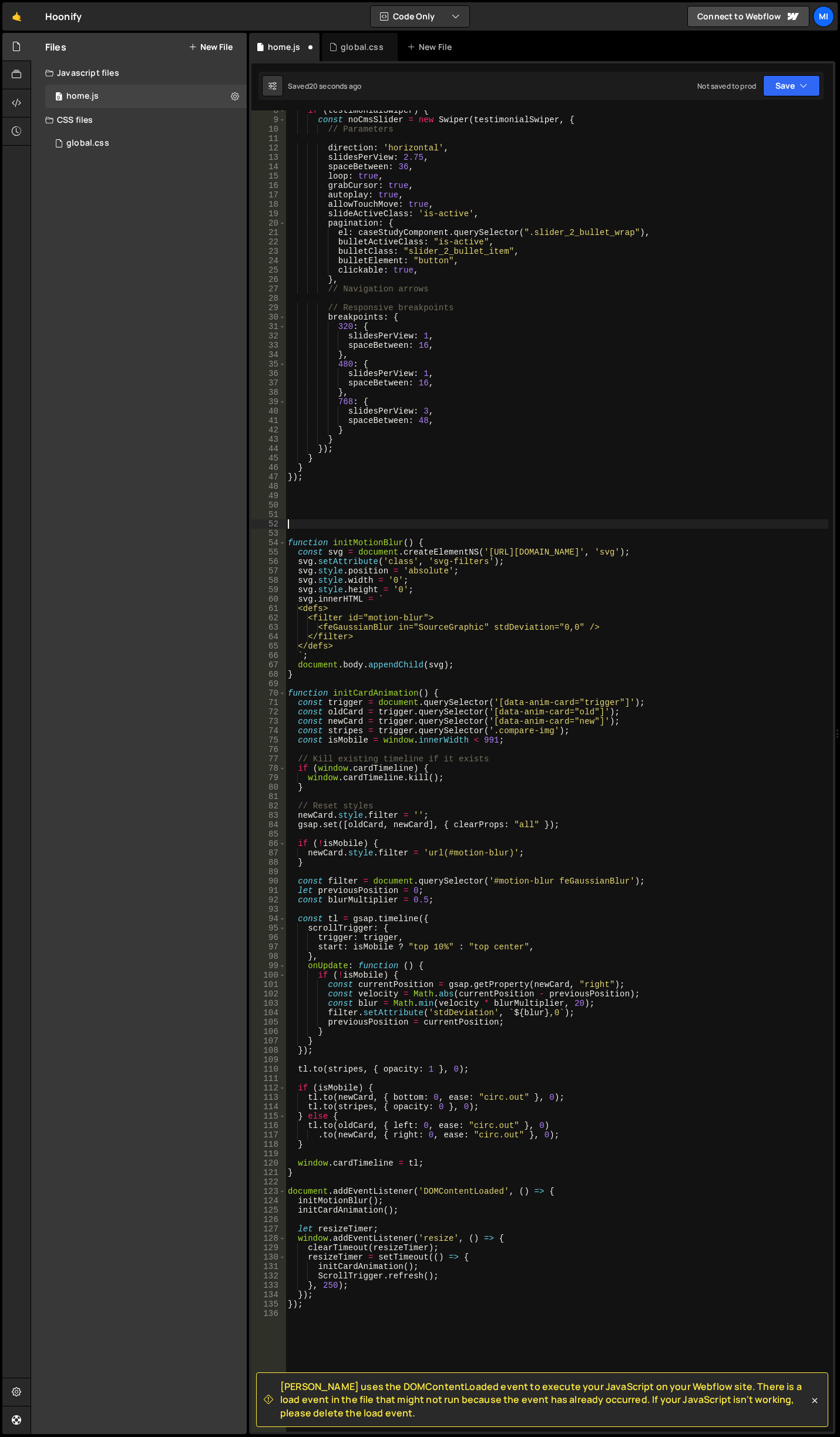
click at [361, 504] on div "if ( testimonialSwiper ) { const noCmsSlider = new Swiper ( testimonialSwiper ,…" at bounding box center [557, 776] width 542 height 1340
paste textarea "})"
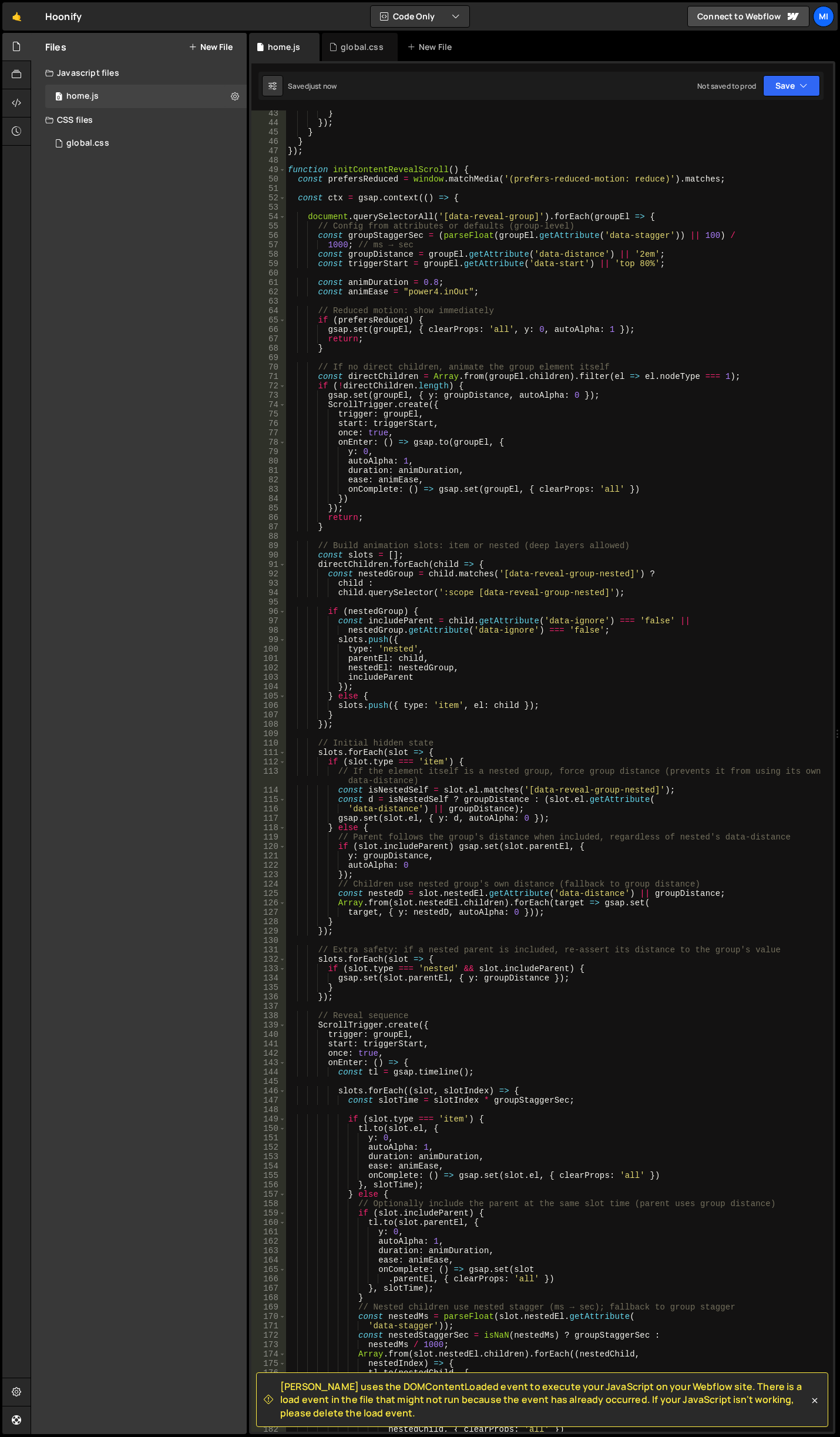
scroll to position [361, 0]
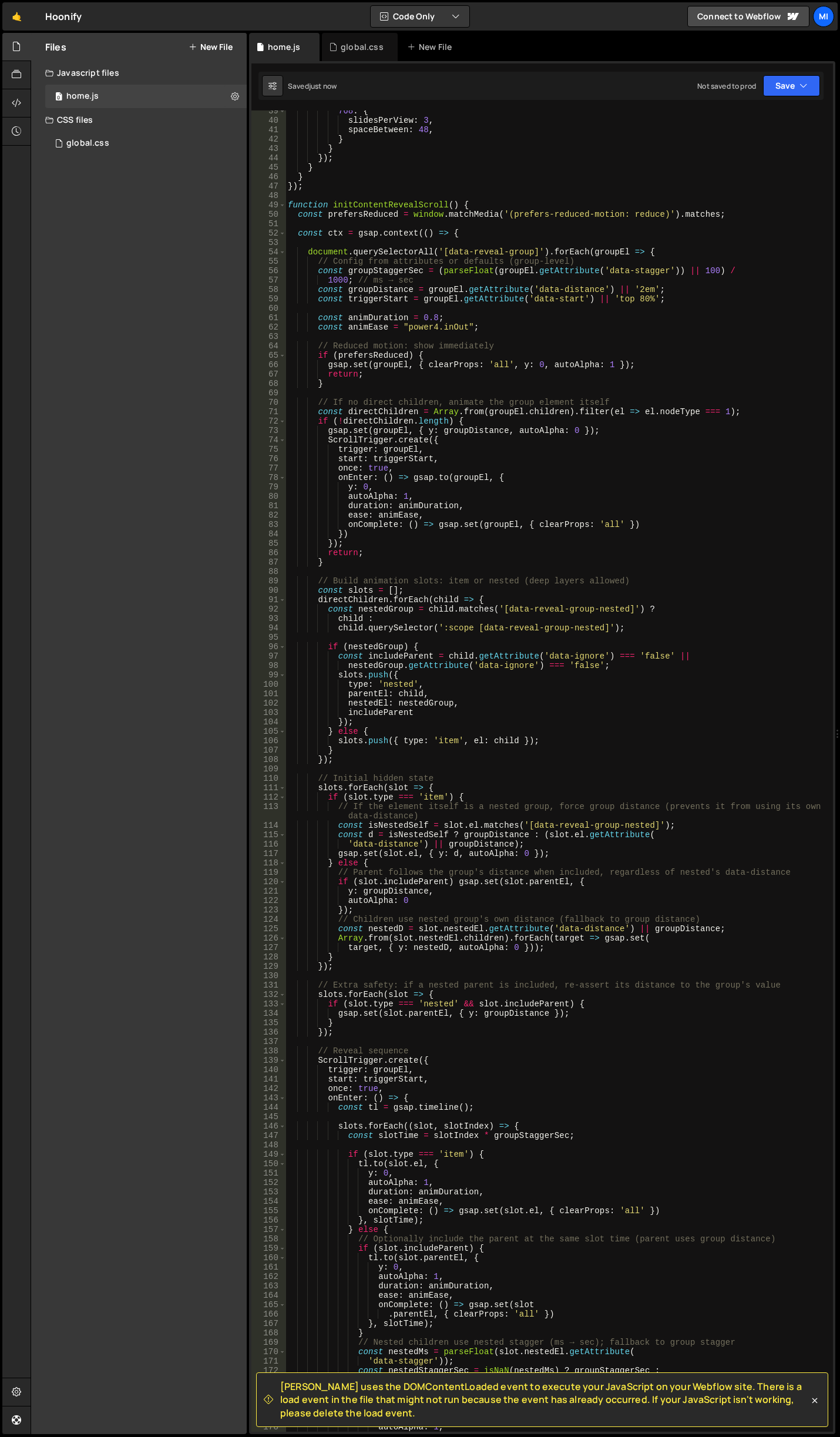
type textarea "return () => ctx.revert();"
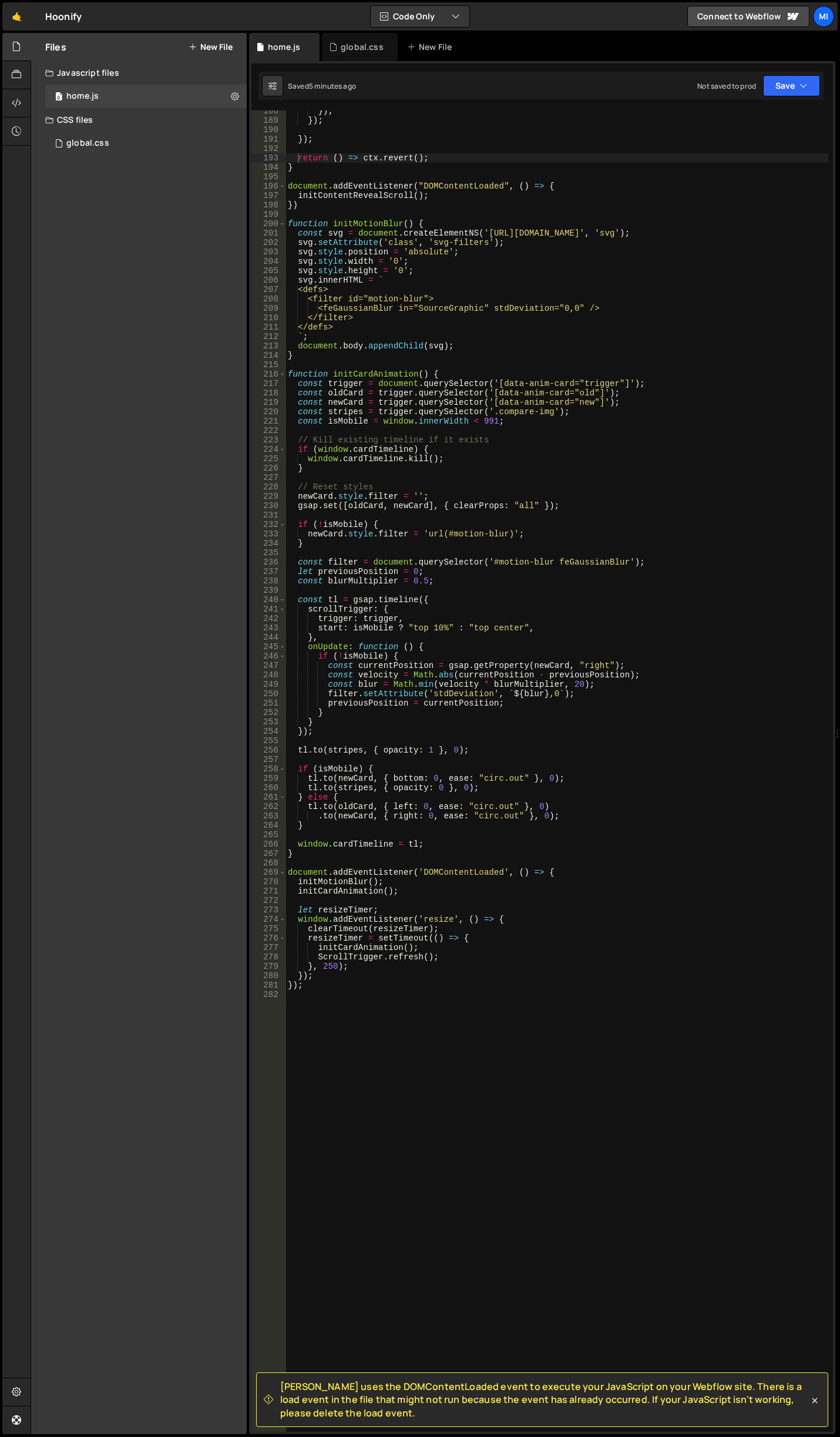
scroll to position [1995, 0]
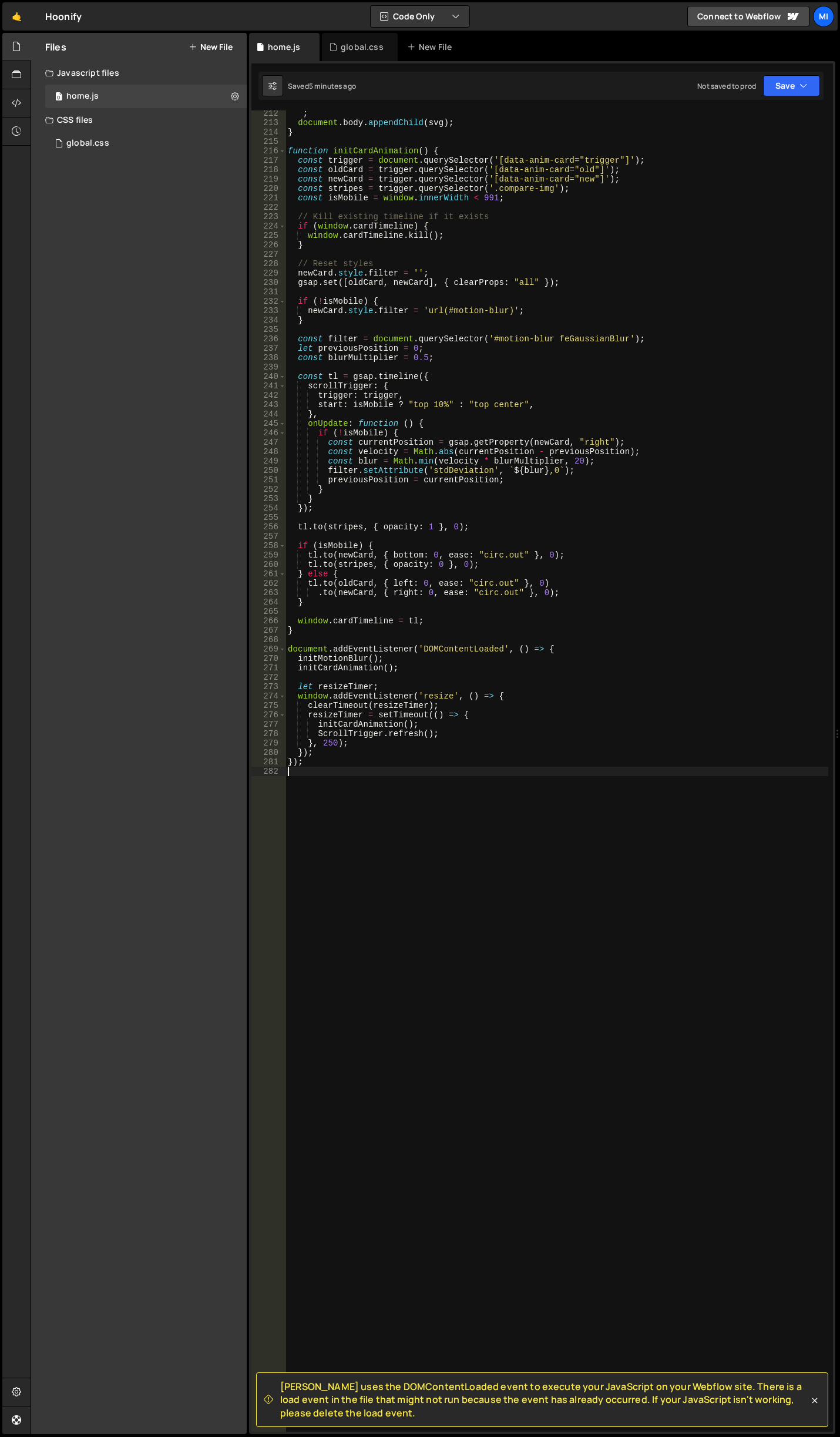
click at [422, 1084] on div "` ; document . body . appendChild ( svg ) ; } function initCardAnimation ( ) { …" at bounding box center [557, 778] width 542 height 1340
paste textarea "}"
type textarea "}"
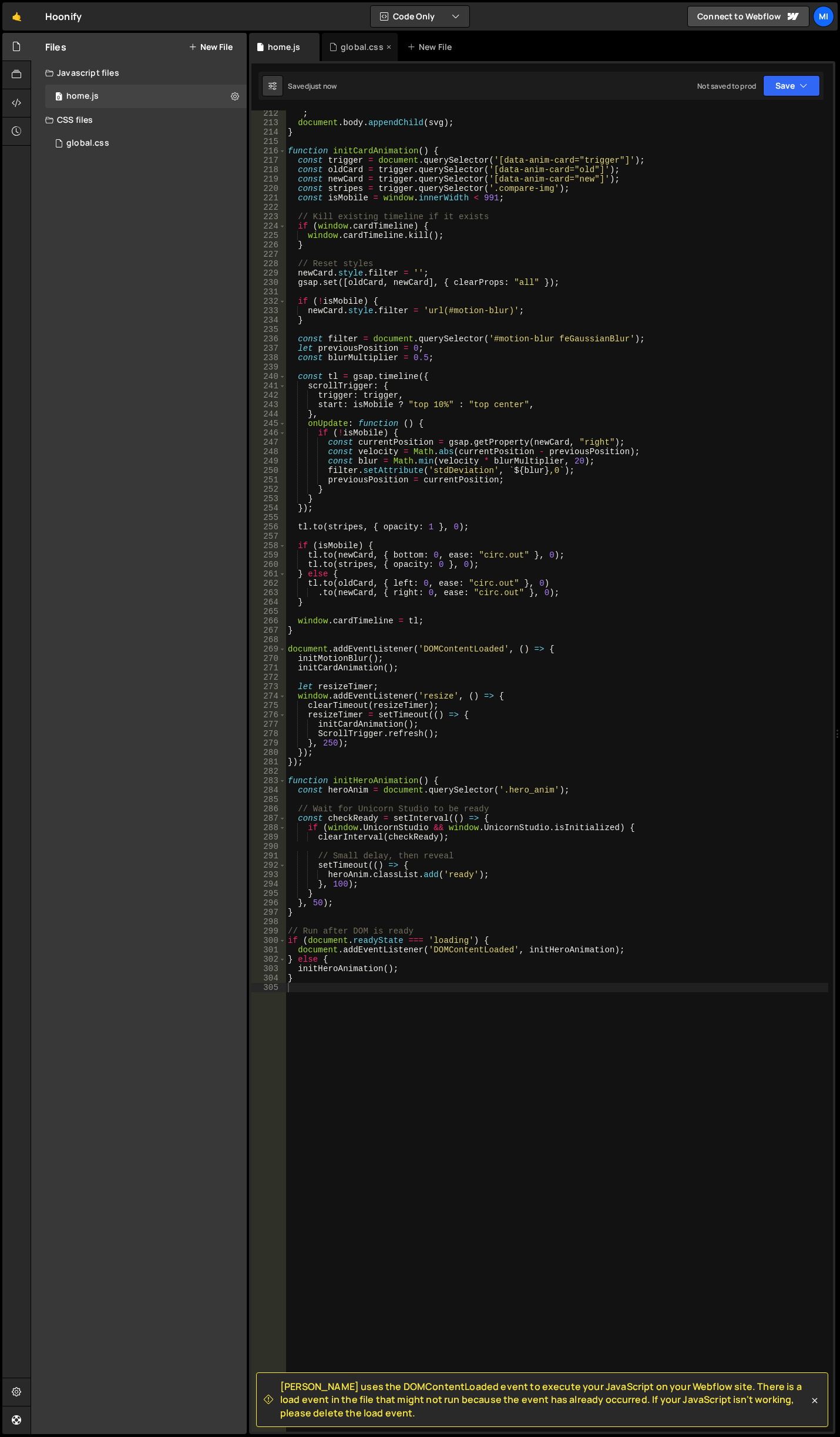
click at [344, 39] on div "global.css" at bounding box center [359, 47] width 76 height 28
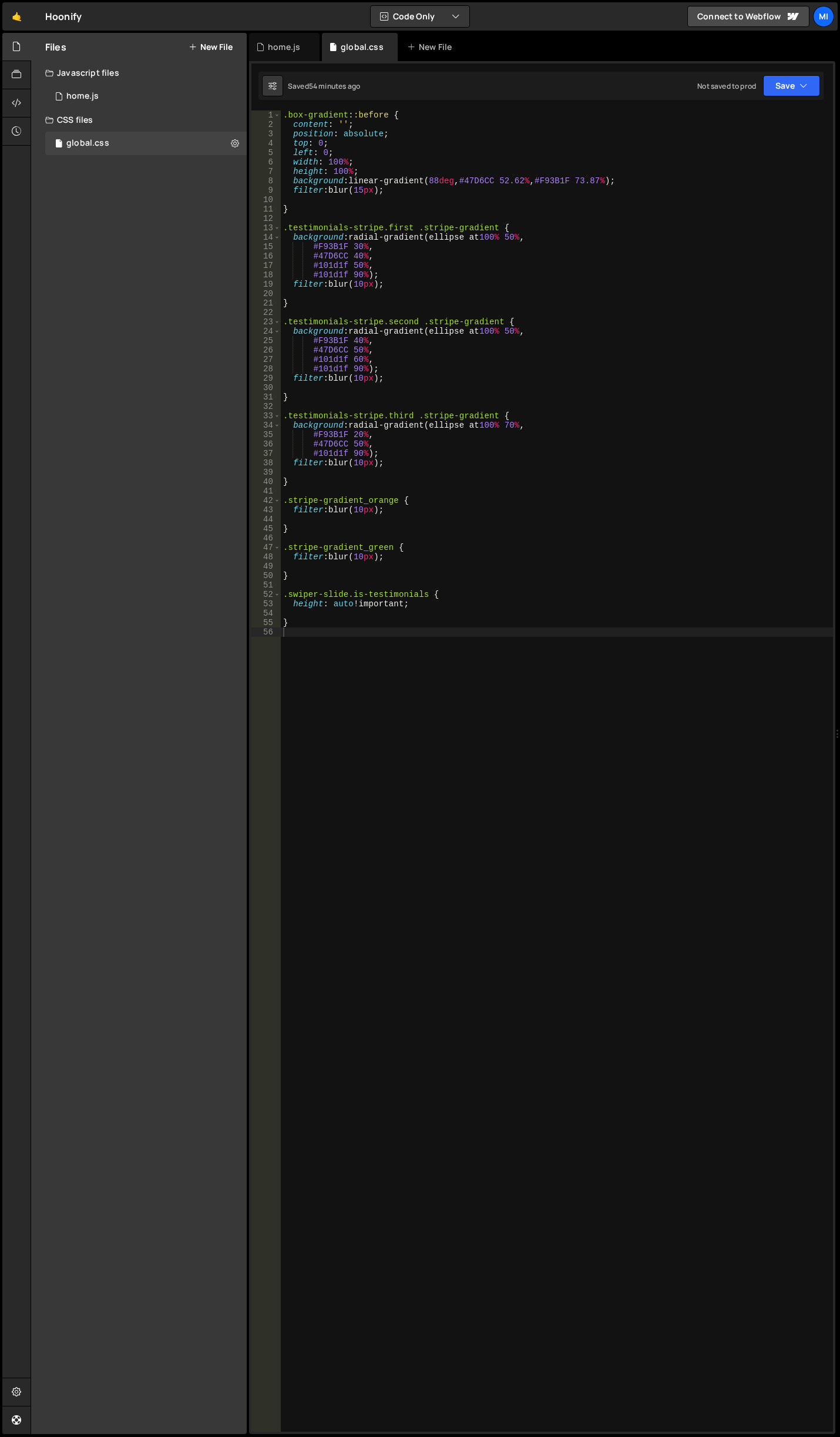
click at [491, 730] on div ".box-gradient : :before { content : ' ' ; position : absolute ; top : 0 ; left …" at bounding box center [557, 780] width 552 height 1340
paste textarea "}"
type textarea "opacity: 1;"
click at [290, 58] on div "home.js" at bounding box center [284, 47] width 70 height 28
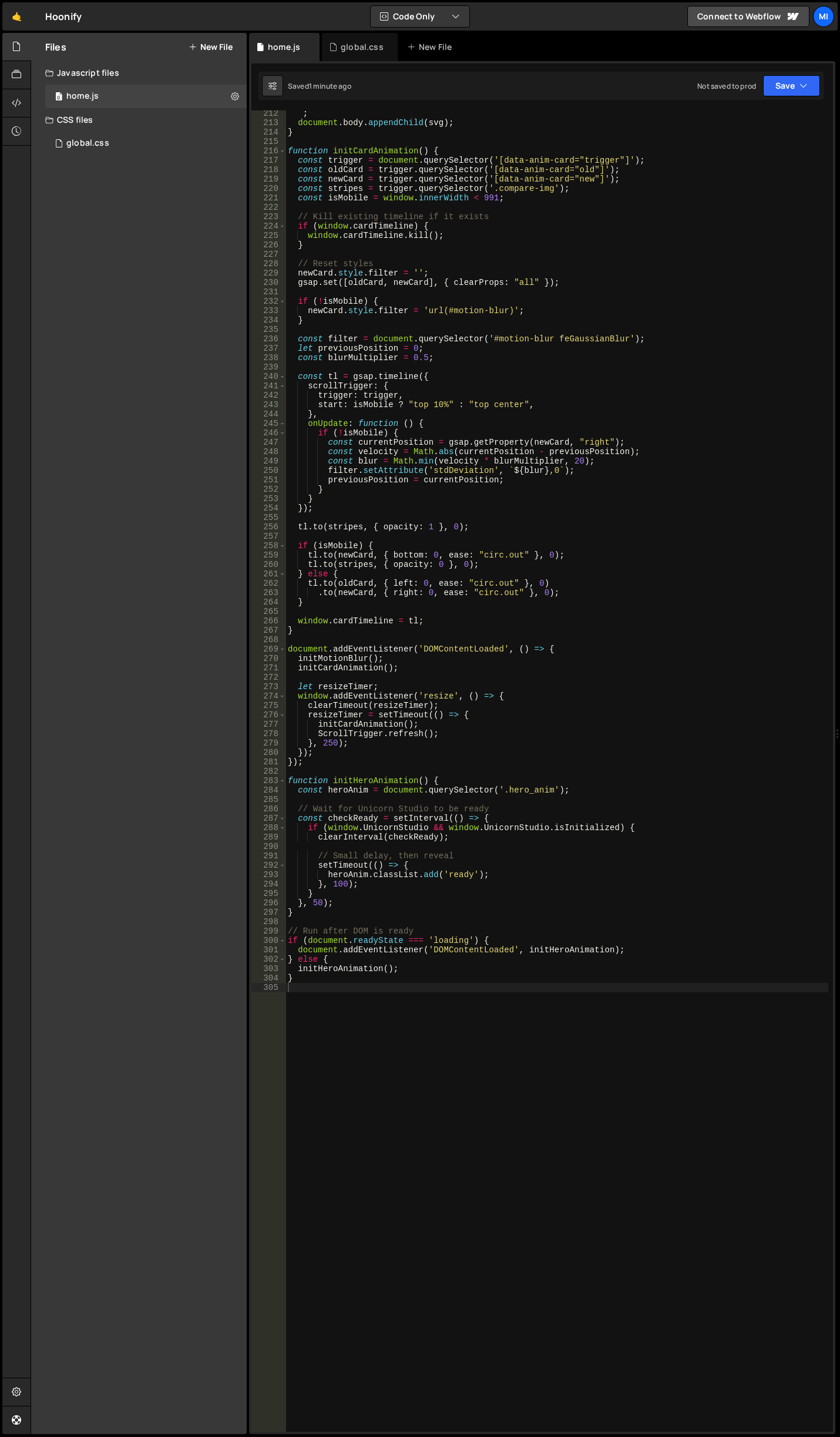
click at [409, 970] on div "` ; document . body . appendChild ( svg ) ; } function initCardAnimation ( ) { …" at bounding box center [557, 778] width 542 height 1340
click at [333, 886] on div "` ; document . body . appendChild ( svg ) ; } function initCardAnimation ( ) { …" at bounding box center [557, 778] width 542 height 1340
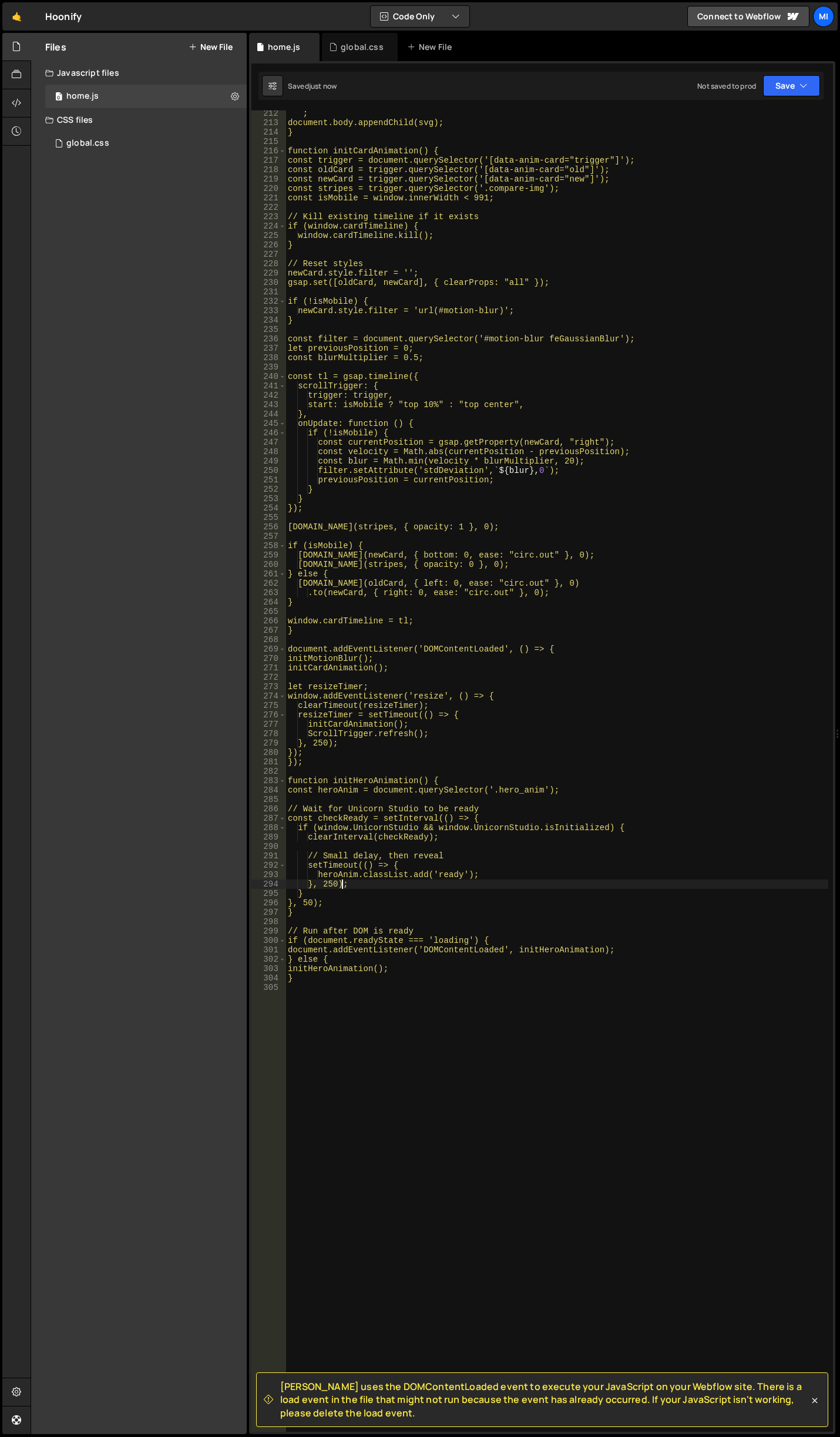
type textarea "}, 250);"
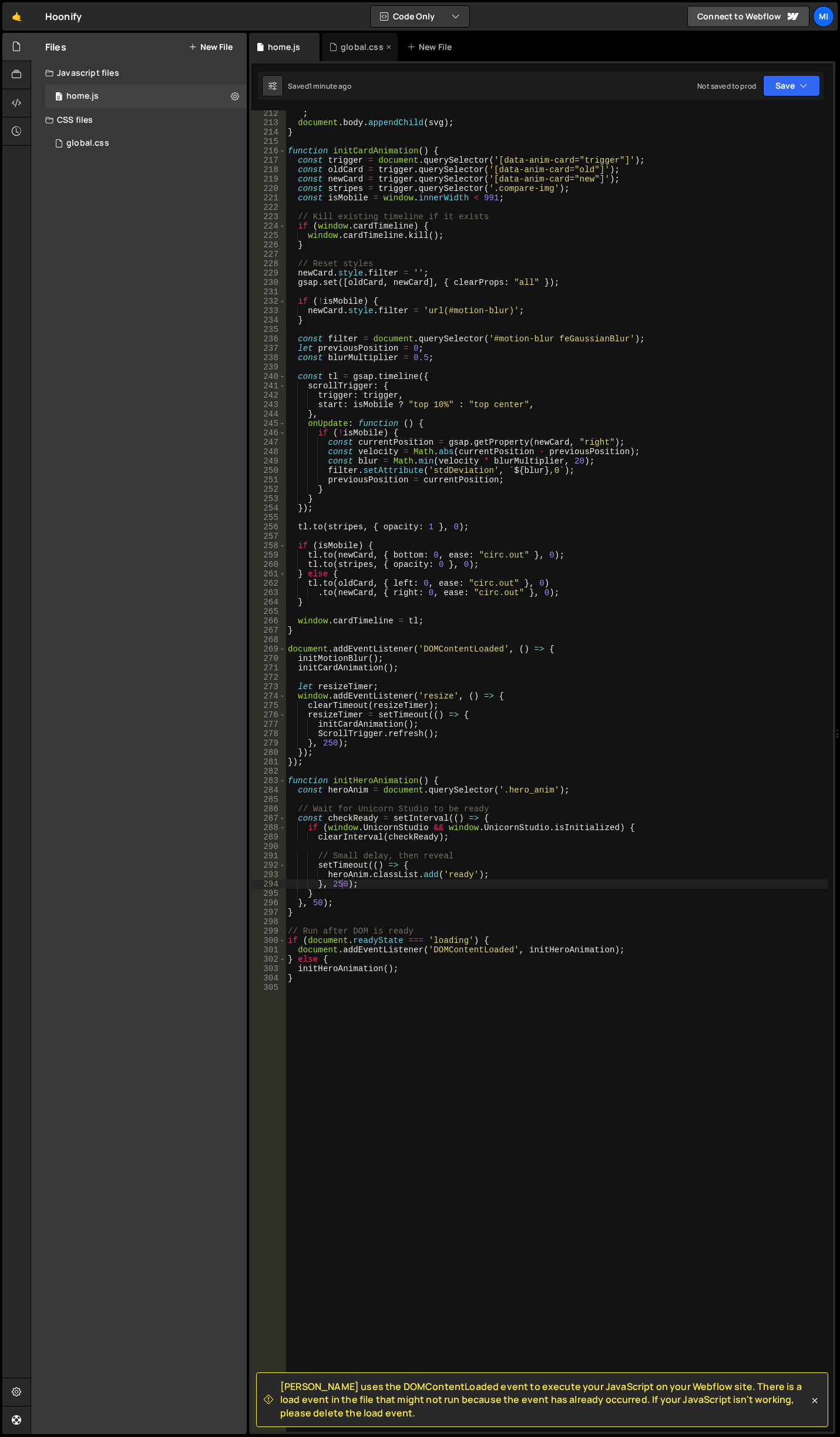
click at [344, 51] on div "global.css" at bounding box center [362, 47] width 43 height 12
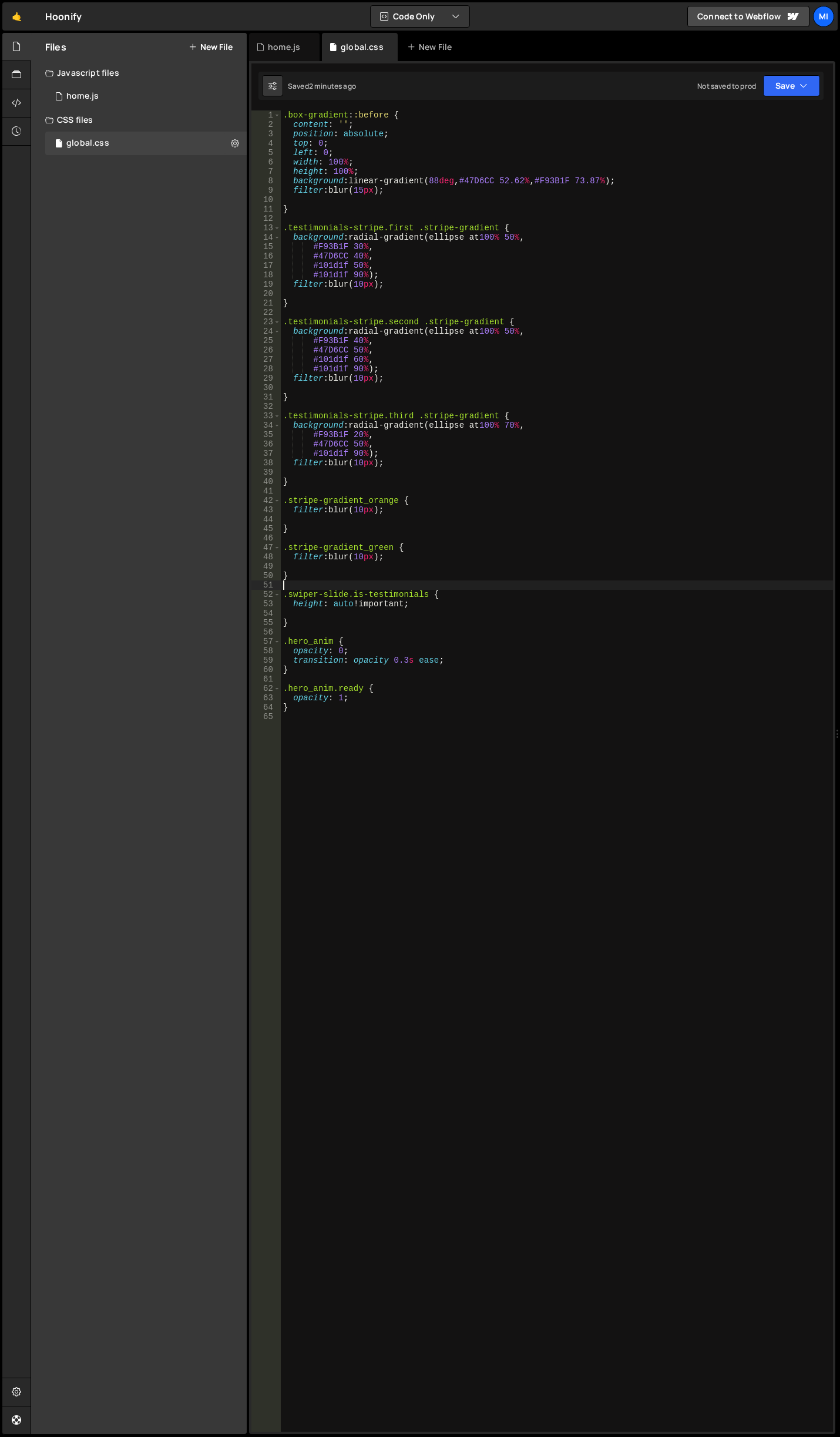
click at [422, 586] on div ".box-gradient : :before { content : ' ' ; position : absolute ; top : 0 ; left …" at bounding box center [557, 780] width 552 height 1340
click at [378, 551] on div ".box-gradient : :before { content : ' ' ; position : absolute ; top : 0 ; left …" at bounding box center [557, 780] width 552 height 1340
click at [363, 556] on div ".box-gradient : :before { content : ' ' ; position : absolute ; top : 0 ; left …" at bounding box center [557, 780] width 552 height 1340
click at [363, 509] on div ".box-gradient : :before { content : ' ' ; position : absolute ; top : 0 ; left …" at bounding box center [557, 780] width 552 height 1340
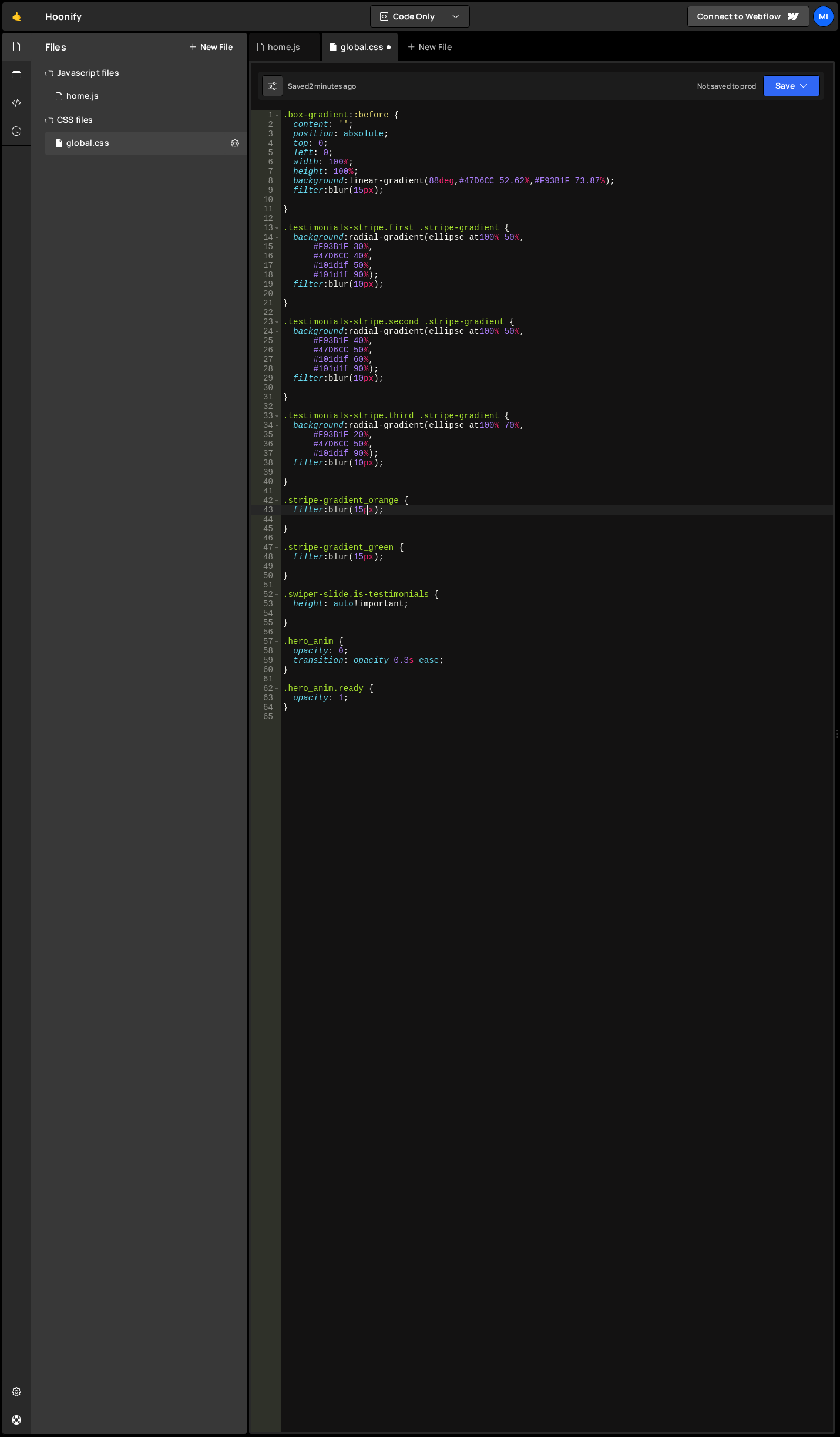
type textarea "filter: blur(15px);"
click at [583, 800] on div ".box-gradient : :before { content : ' ' ; position : absolute ; top : 0 ; left …" at bounding box center [557, 780] width 552 height 1340
paste textarea "testimonial-rich-text"
type textarea ".testimonial-rich-text h5 {}"
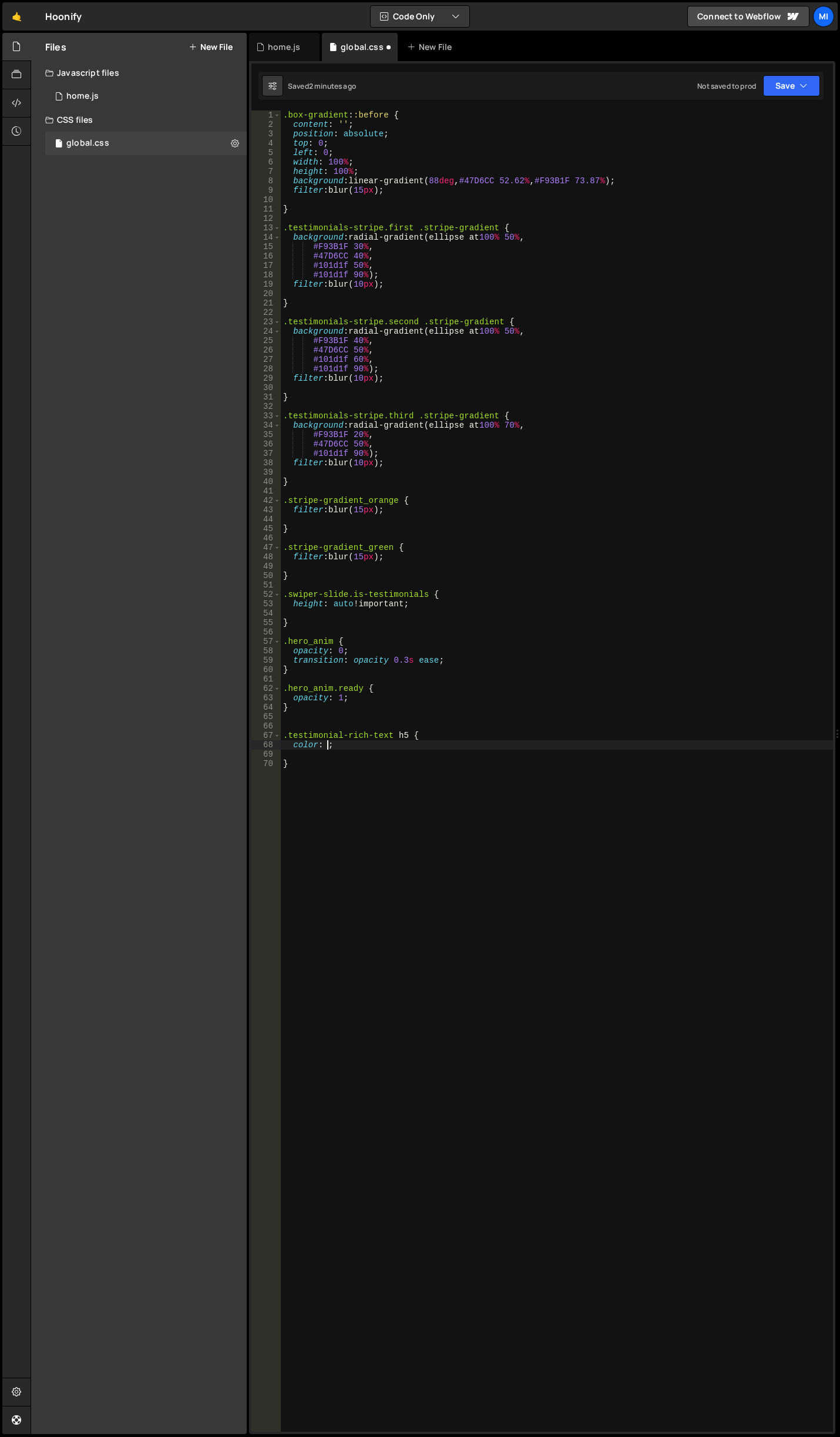
scroll to position [0, 3]
click at [325, 748] on div ".box-gradient : :before { content : ' ' ; position : absolute ; top : 0 ; left …" at bounding box center [557, 780] width 552 height 1340
paste textarea "var(--swatch--warm-grey-2)"
type textarea "color: var(--swatch--warm-grey-2);"
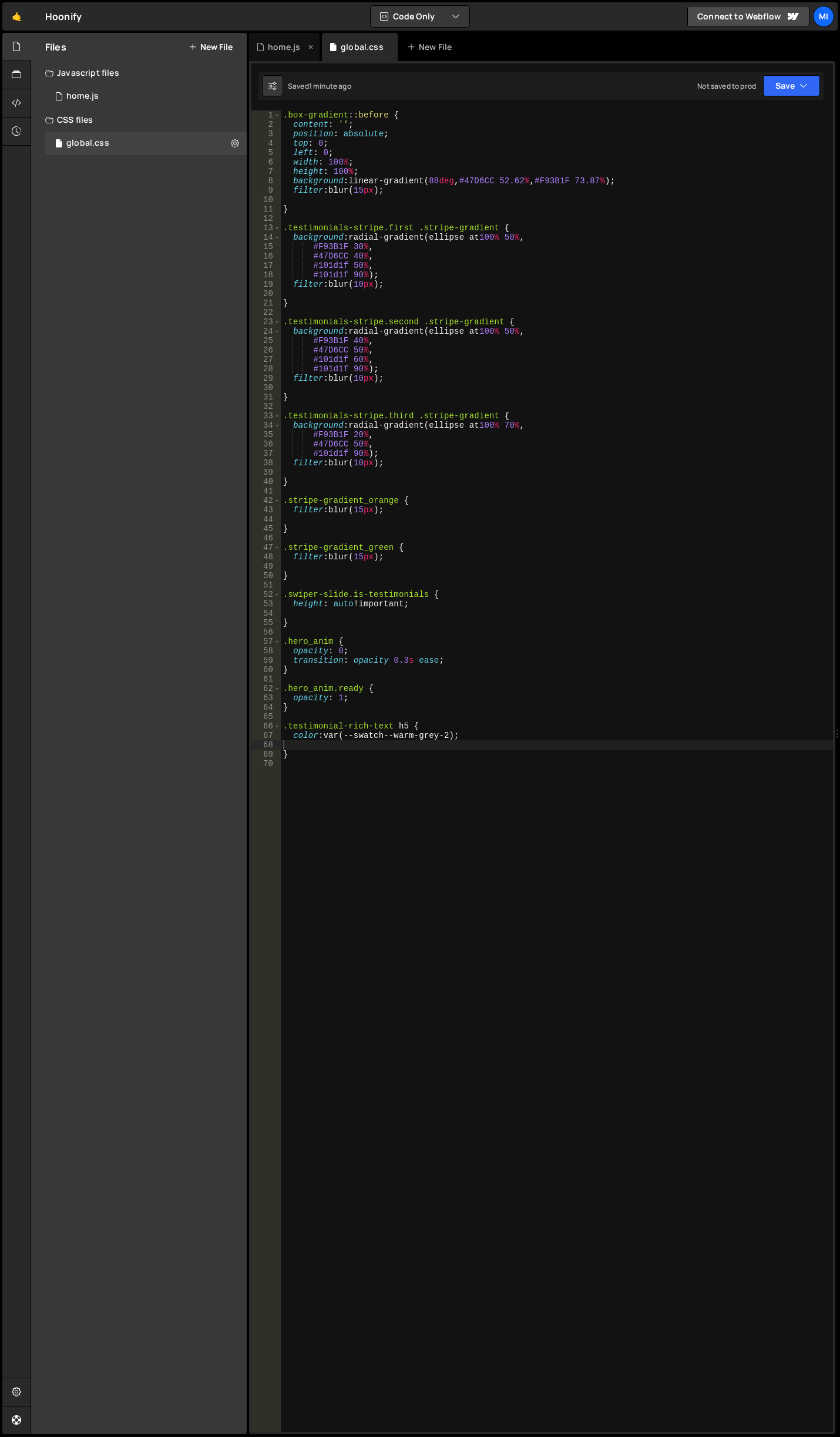
click at [284, 47] on div "home.js" at bounding box center [284, 47] width 32 height 12
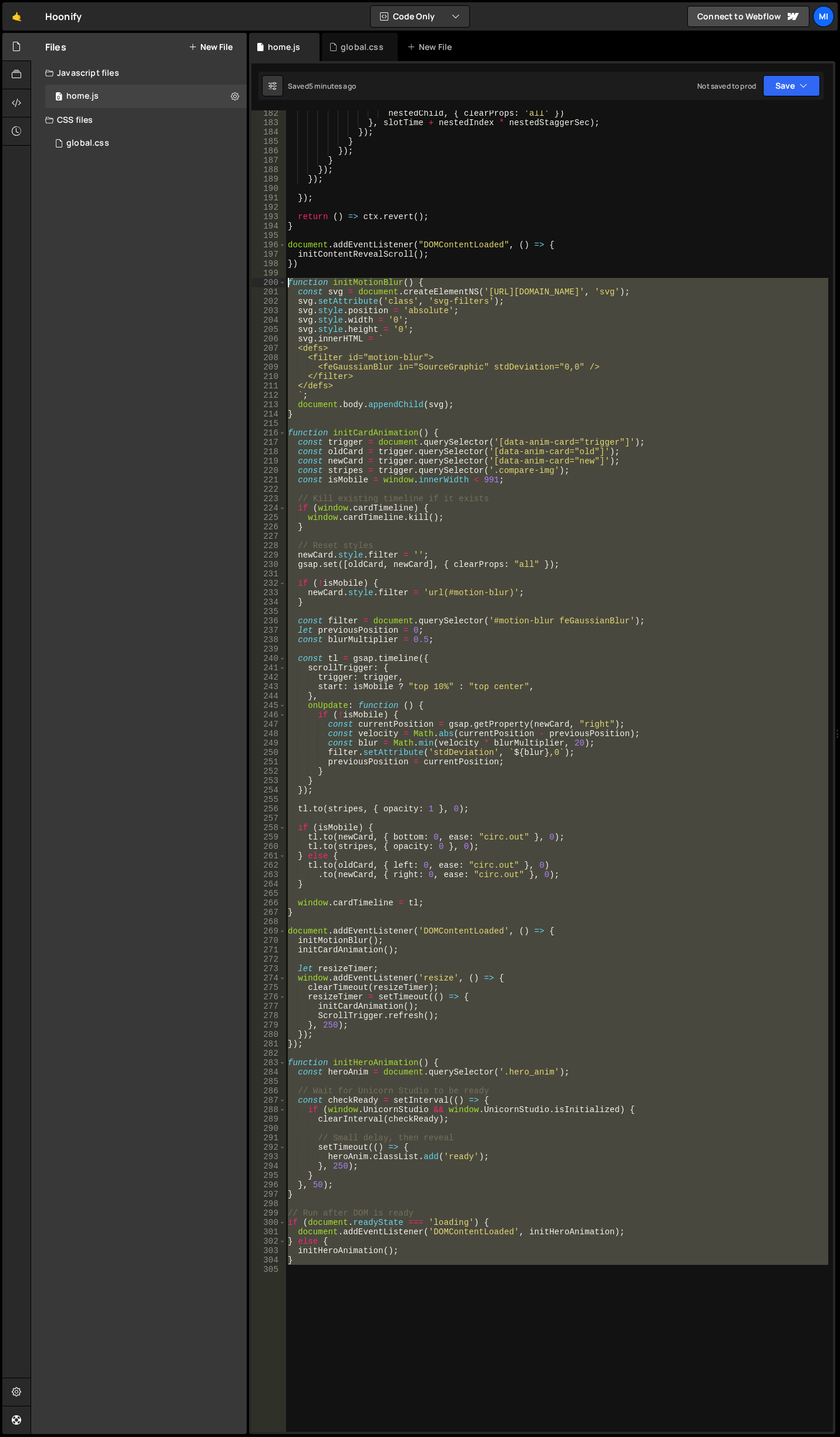
drag, startPoint x: 305, startPoint y: 1275, endPoint x: 271, endPoint y: 283, distance: 992.6
click at [271, 283] on div "182 183 184 185 186 187 188 189 190 191 192 193 194 195 196 197 198 199 200 201…" at bounding box center [542, 770] width 581 height 1321
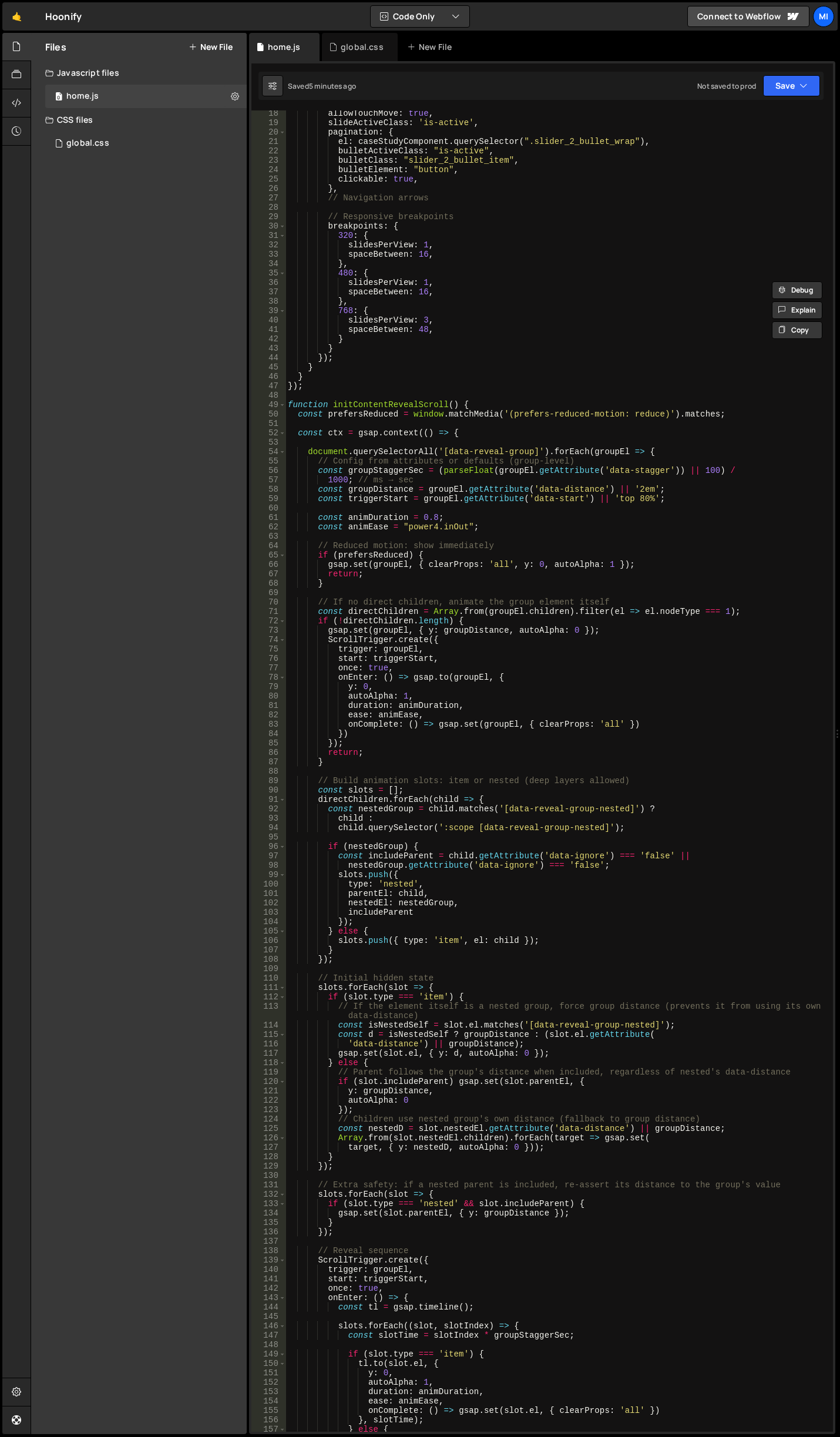
scroll to position [162, 0]
click at [535, 437] on div "allowTouchMove : true , slideActiveClass : 'is-active' , pagination : { el : ca…" at bounding box center [557, 778] width 542 height 1340
drag, startPoint x: 293, startPoint y: 416, endPoint x: 736, endPoint y: 414, distance: 443.0
click at [736, 414] on div "allowTouchMove : true , slideActiveClass : 'is-active' , pagination : { el : ca…" at bounding box center [557, 778] width 542 height 1340
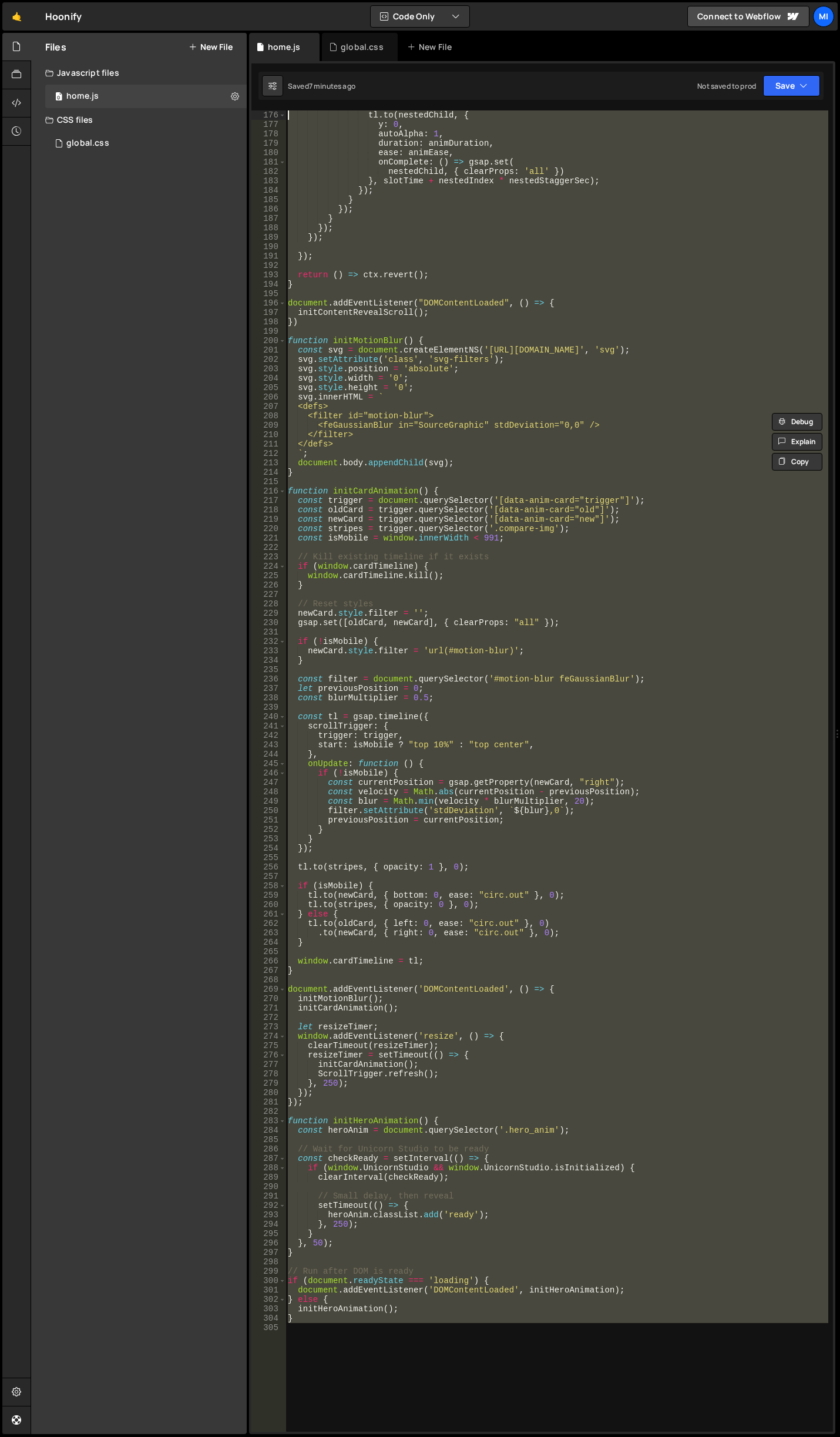
scroll to position [1457, 0]
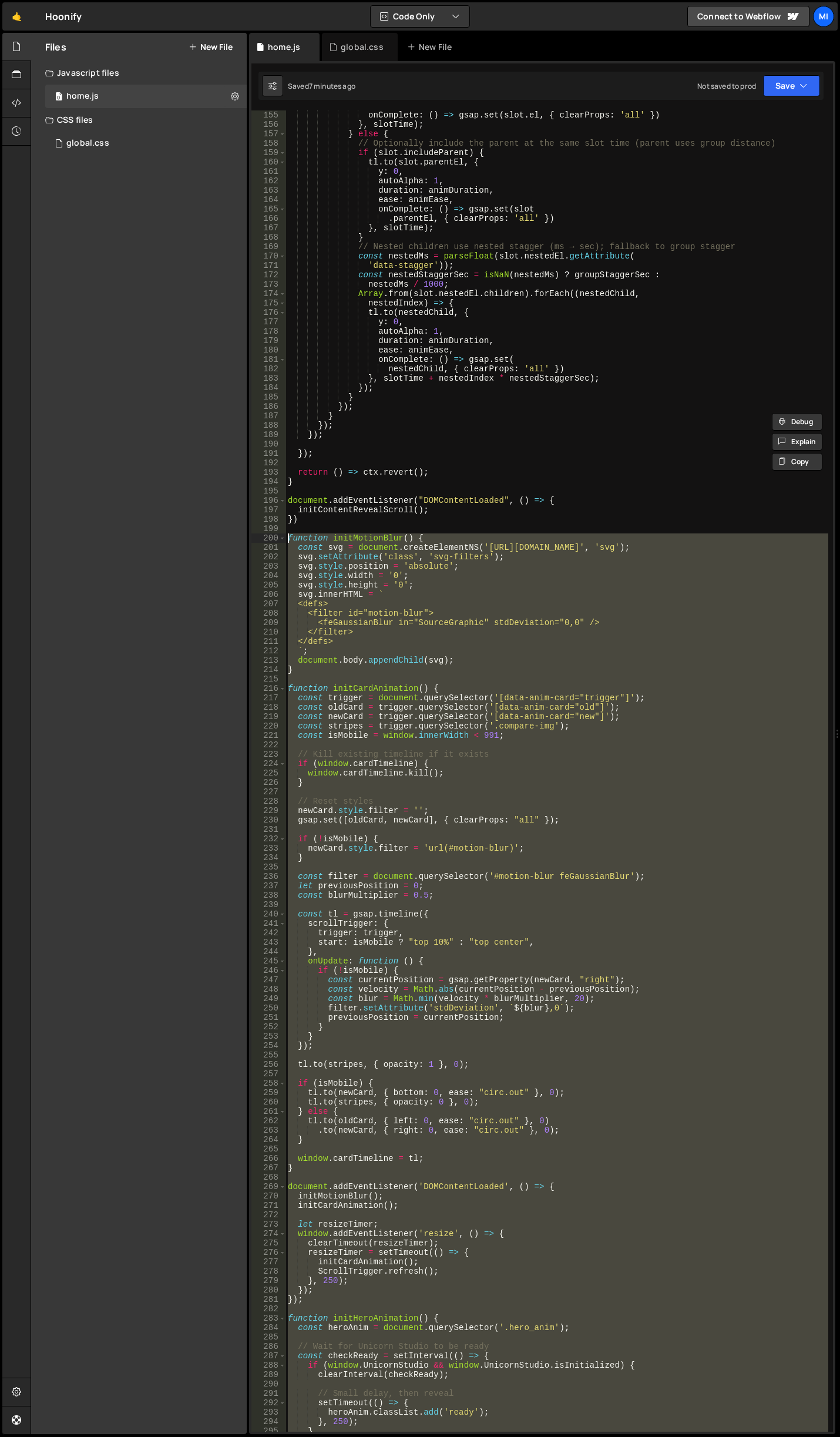
drag, startPoint x: 317, startPoint y: 1026, endPoint x: 288, endPoint y: 541, distance: 485.9
click at [288, 541] on div "onComplete : ( ) => gsap . set ( slot . el , { clearProps : 'all' }) } , slotTi…" at bounding box center [557, 780] width 542 height 1340
paste textarea "}"
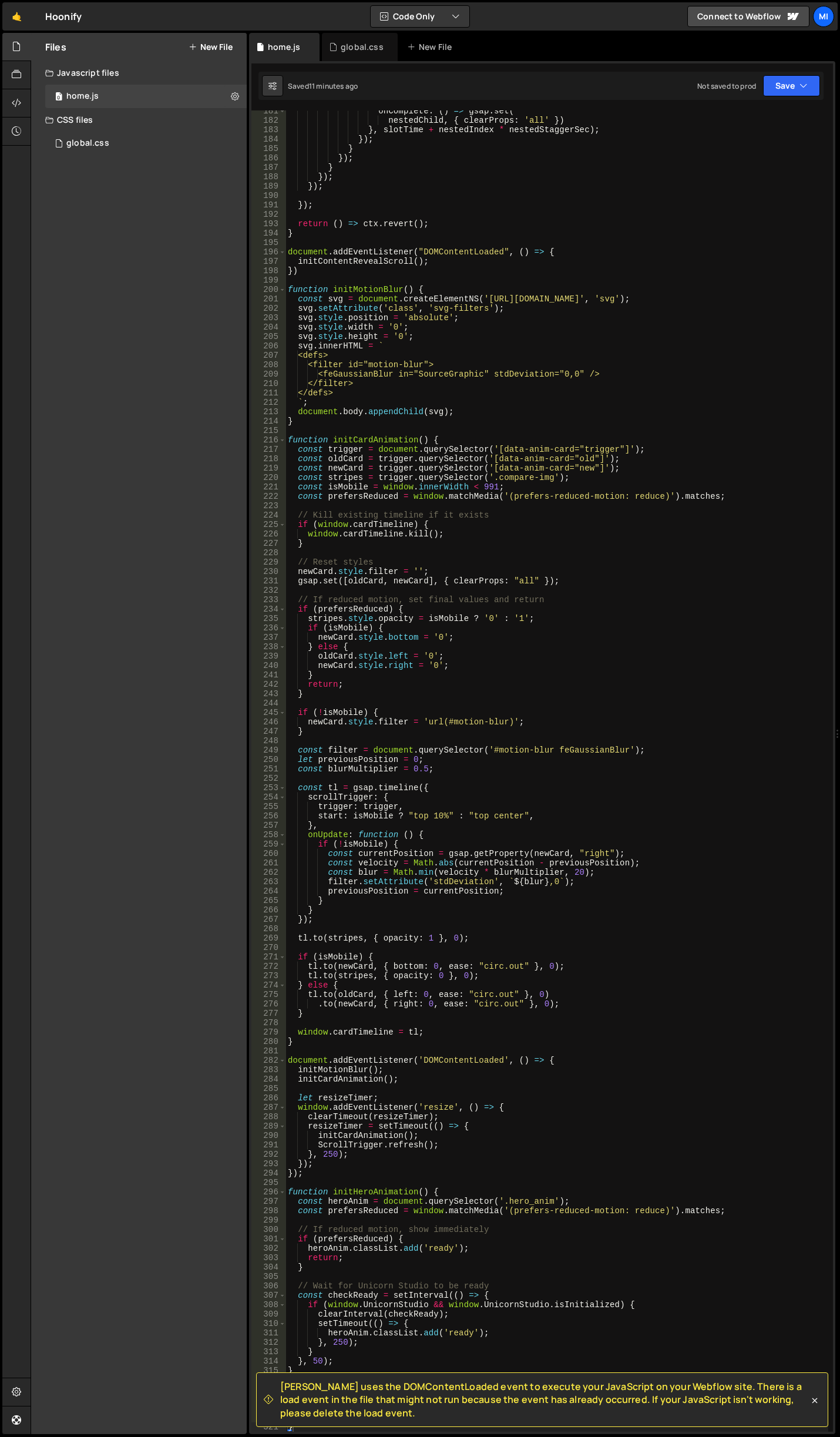
click at [559, 474] on div "onComplete : ( ) => gsap . set ( nestedChild , { clearProps : 'all' }) } , slot…" at bounding box center [557, 776] width 542 height 1340
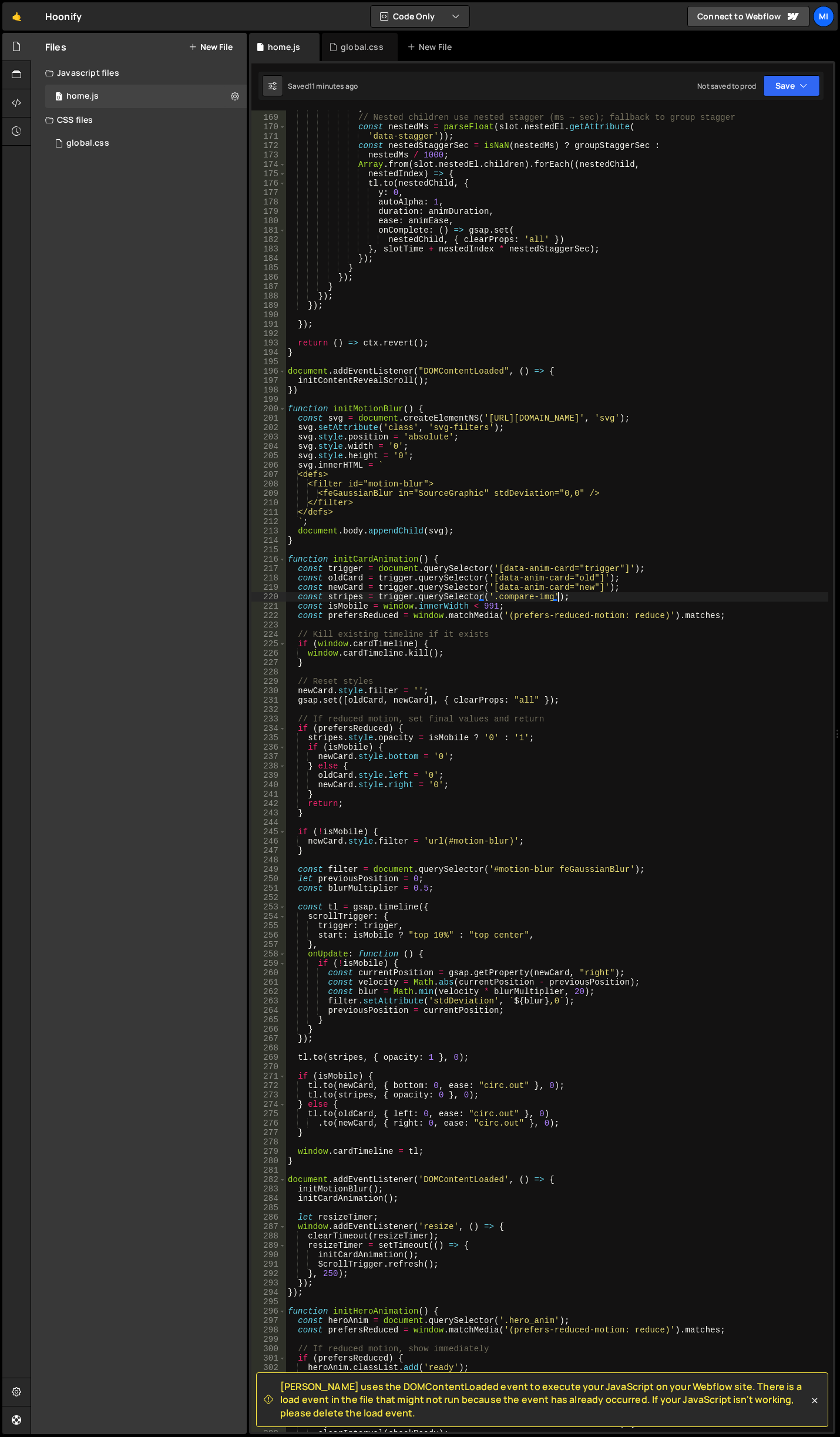
scroll to position [1586, 0]
click at [660, 118] on div "} // Nested children use nested stagger (ms → sec); fallback to group stagger c…" at bounding box center [557, 773] width 542 height 1340
type textarea "// Nested children use nested stagger (ms → sec); fallback to group stagger"
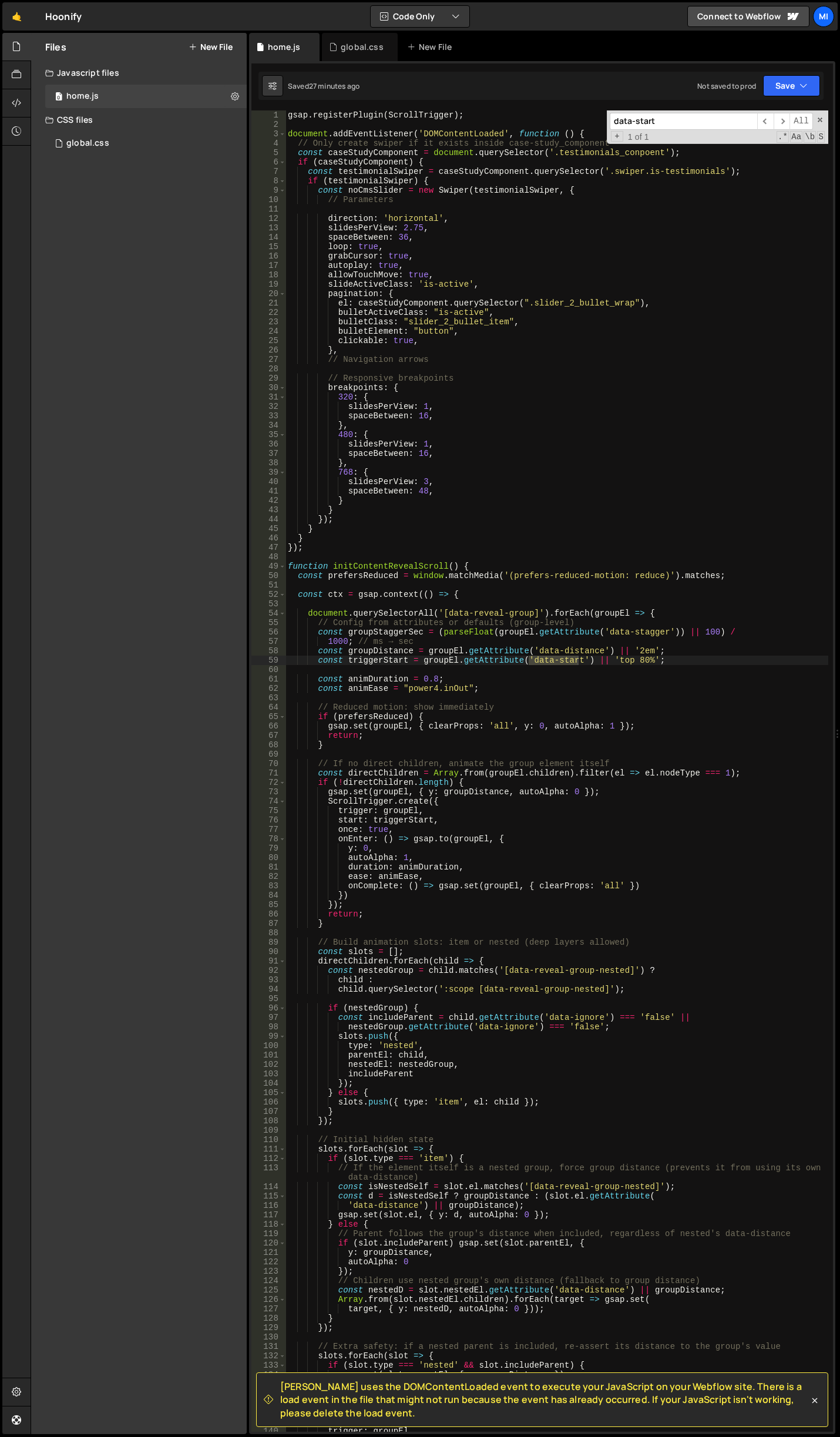
scroll to position [0, 0]
type input "data-start"
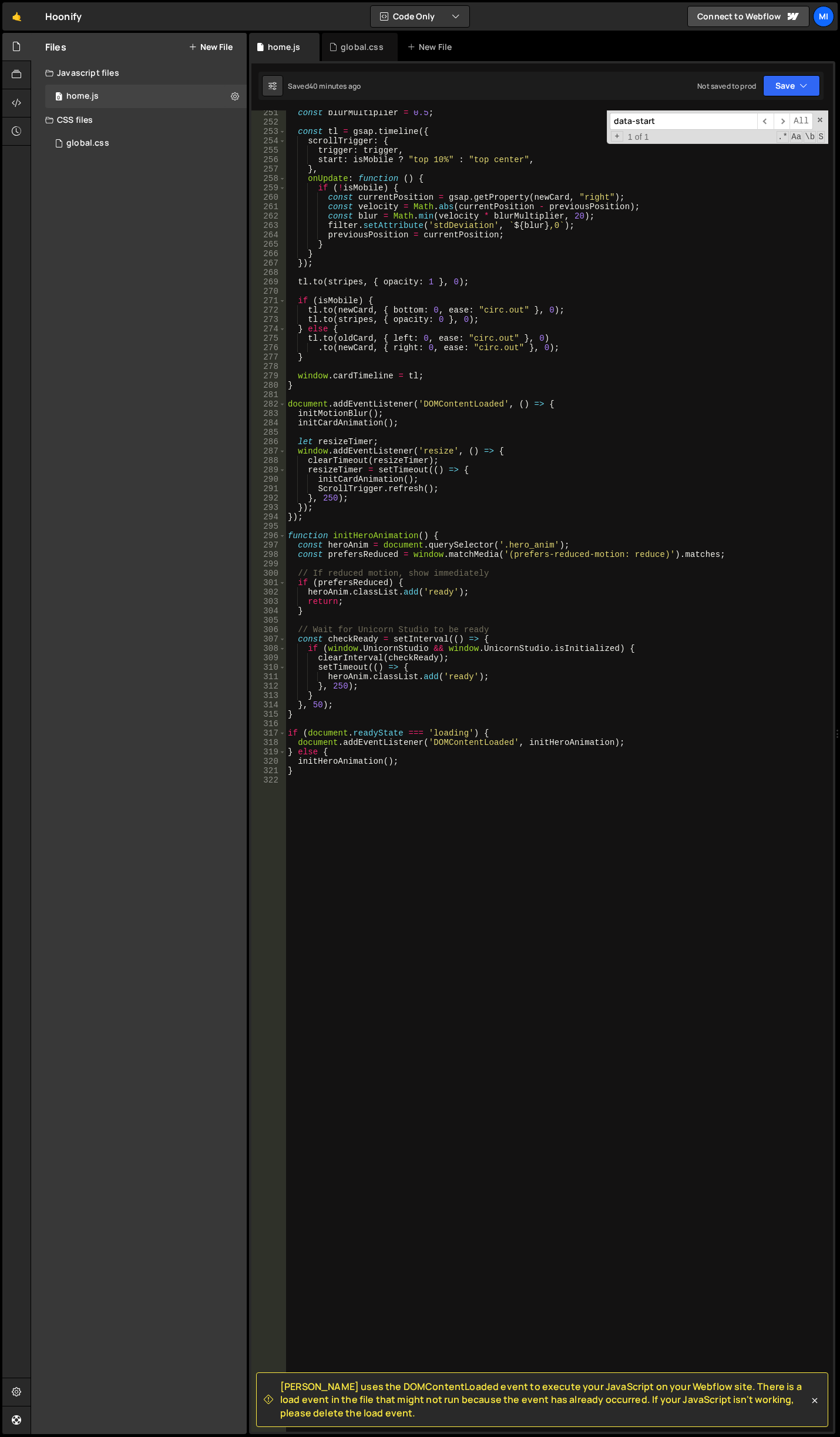
scroll to position [2371, 0]
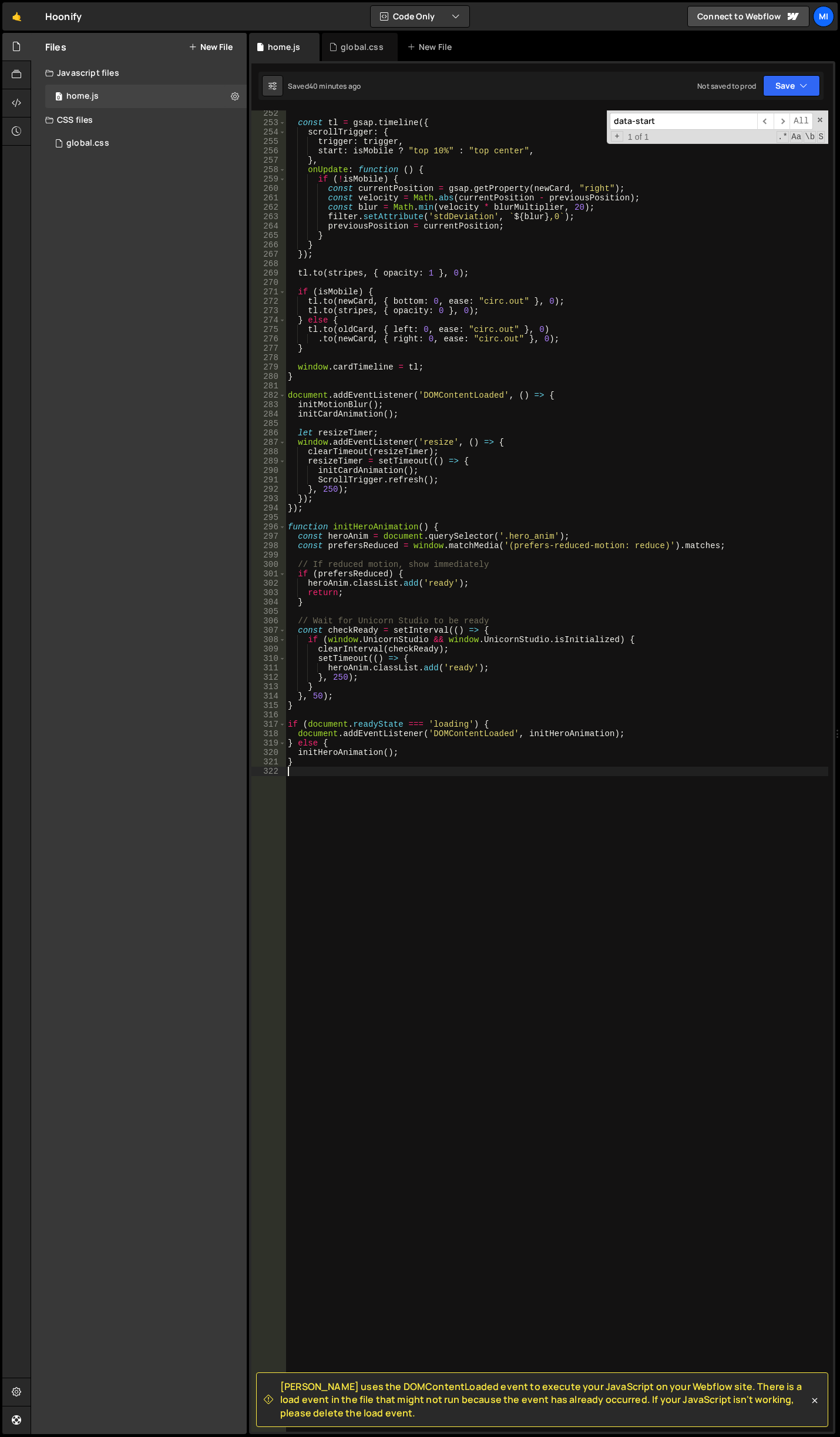
click at [425, 917] on div "const tl = gsap . timeline ({ scrollTrigger : { trigger : trigger , start : isM…" at bounding box center [557, 778] width 542 height 1340
paste textarea "</script>"
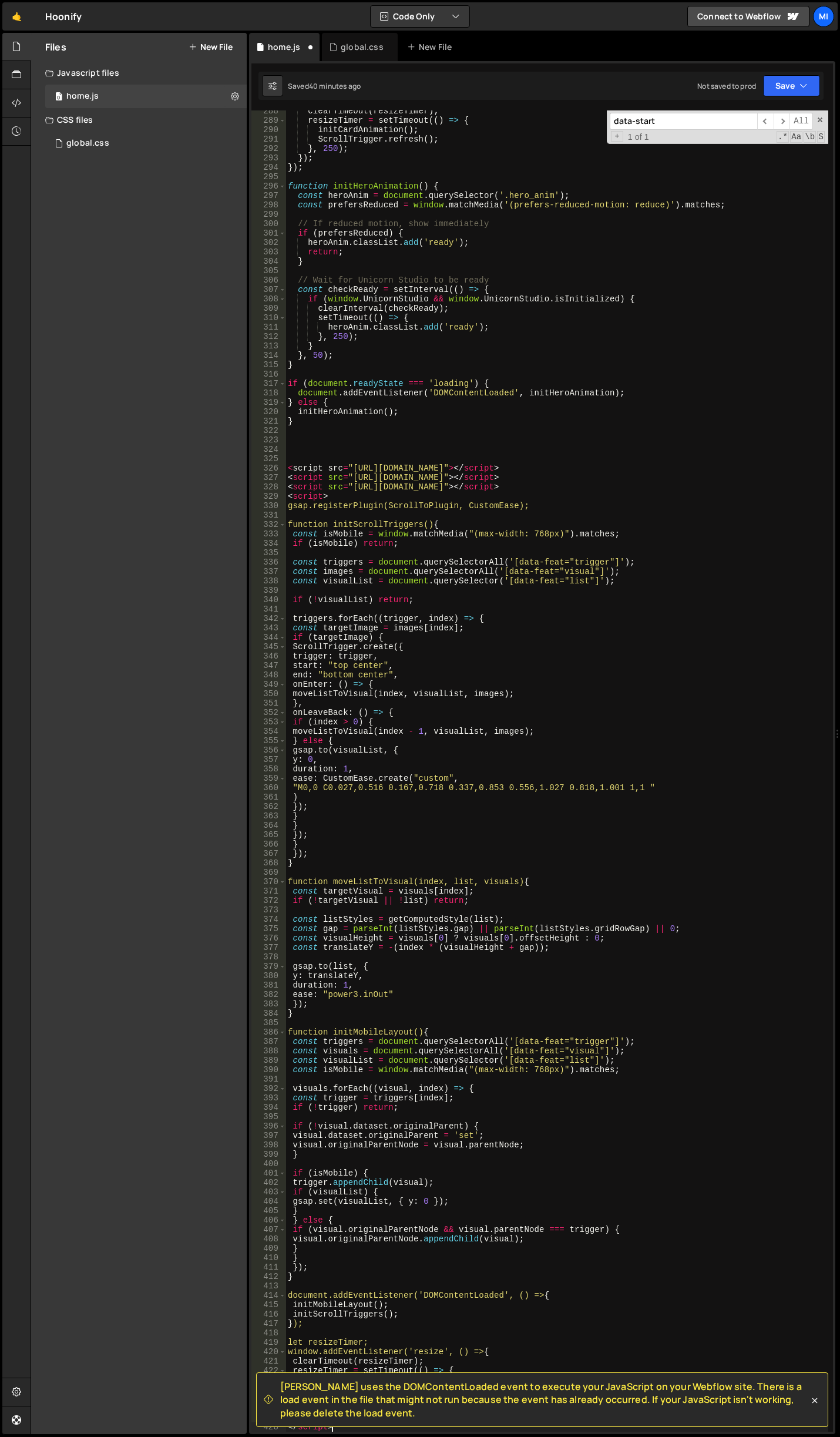
scroll to position [2710, 0]
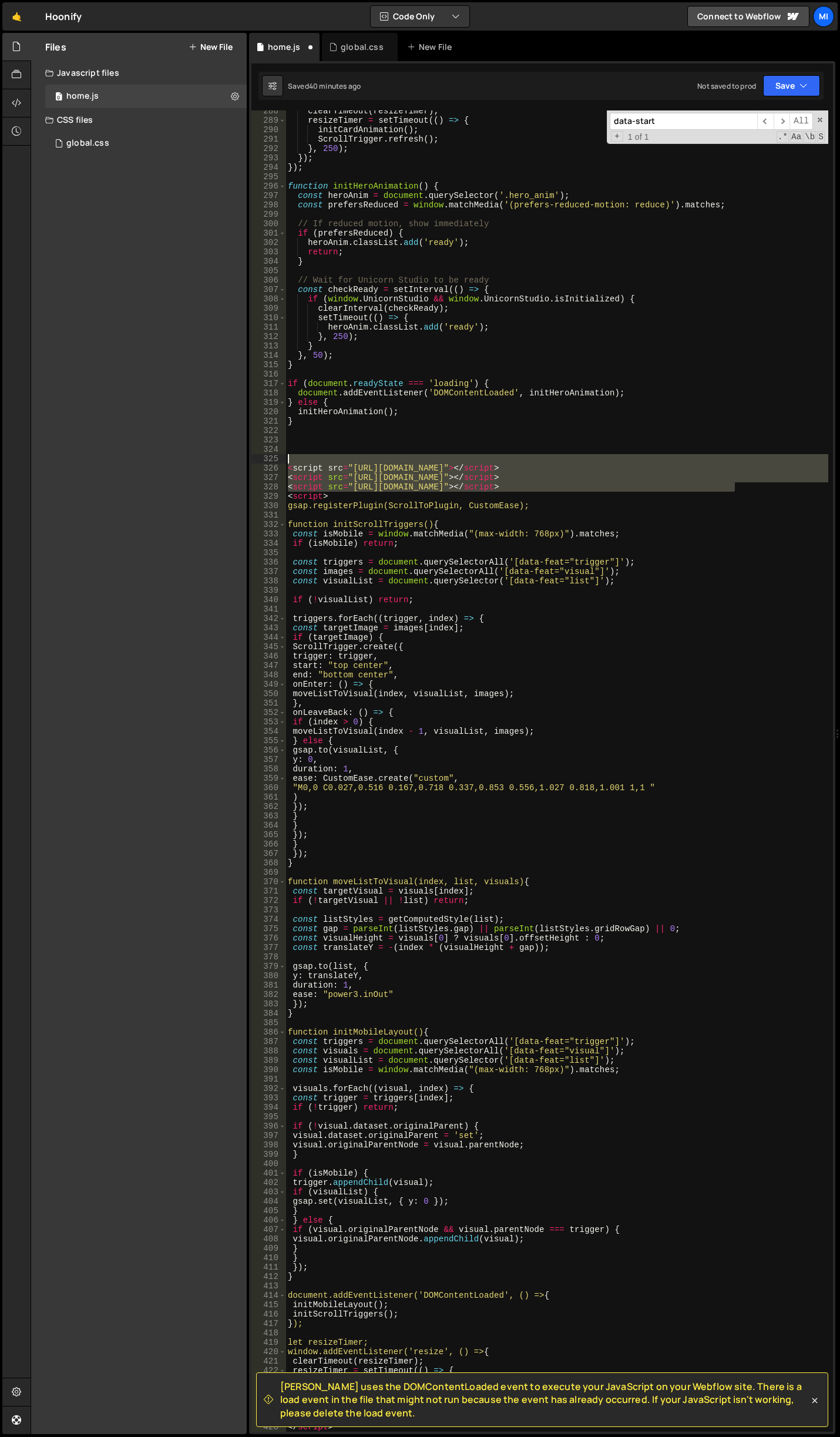
drag, startPoint x: 711, startPoint y: 493, endPoint x: 272, endPoint y: 458, distance: 440.4
click at [272, 458] on div "</script> 288 289 290 291 292 293 294 295 296 297 298 299 300 301 302 303 304 3…" at bounding box center [542, 770] width 581 height 1321
type textarea "<script src="[URL][DOMAIN_NAME]"></script>"
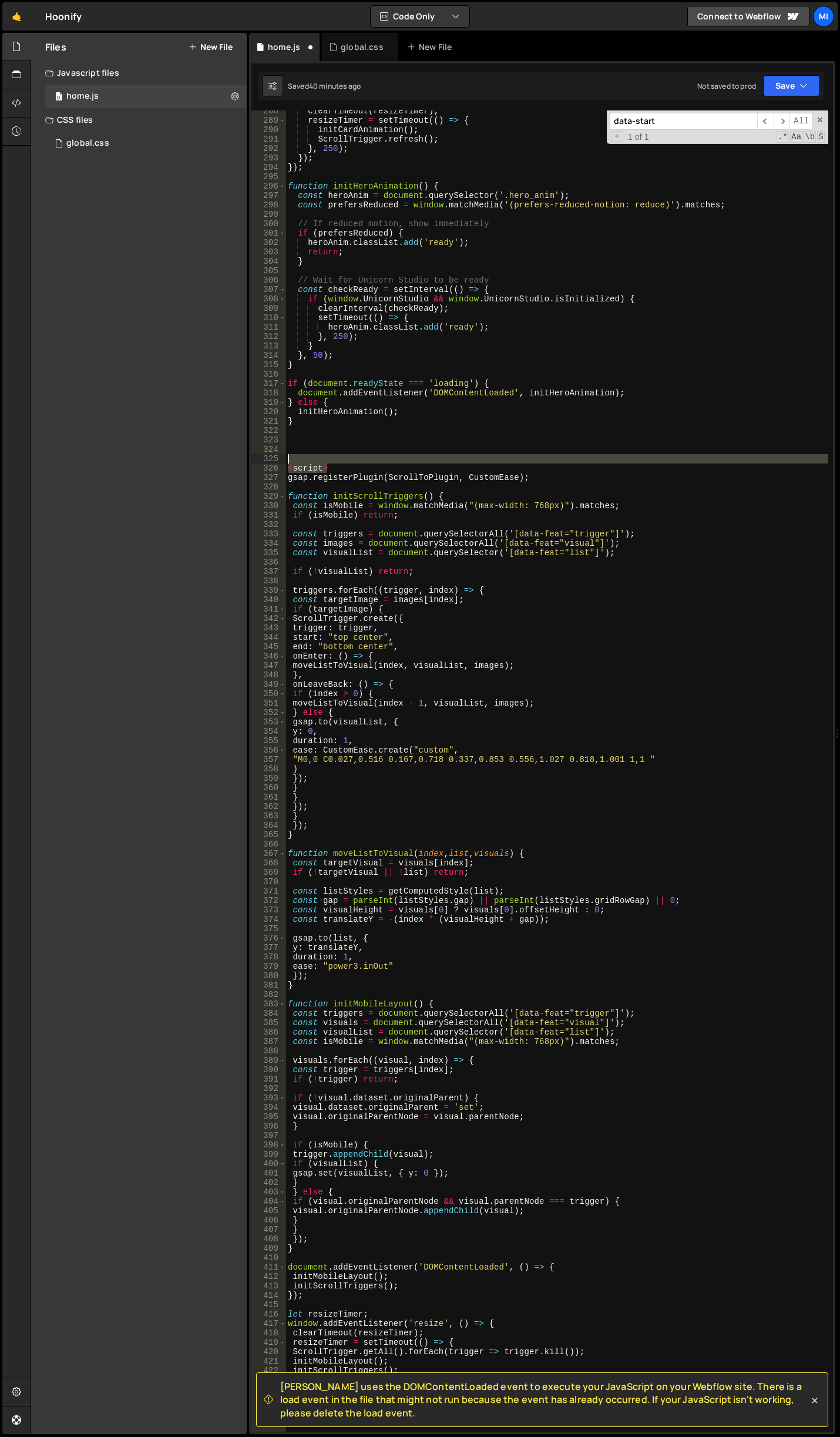
drag, startPoint x: 340, startPoint y: 466, endPoint x: 257, endPoint y: 458, distance: 83.4
click at [257, 458] on div "288 289 290 291 292 293 294 295 296 297 298 299 300 301 302 303 304 305 306 307…" at bounding box center [542, 770] width 581 height 1321
type textarea "<script>"
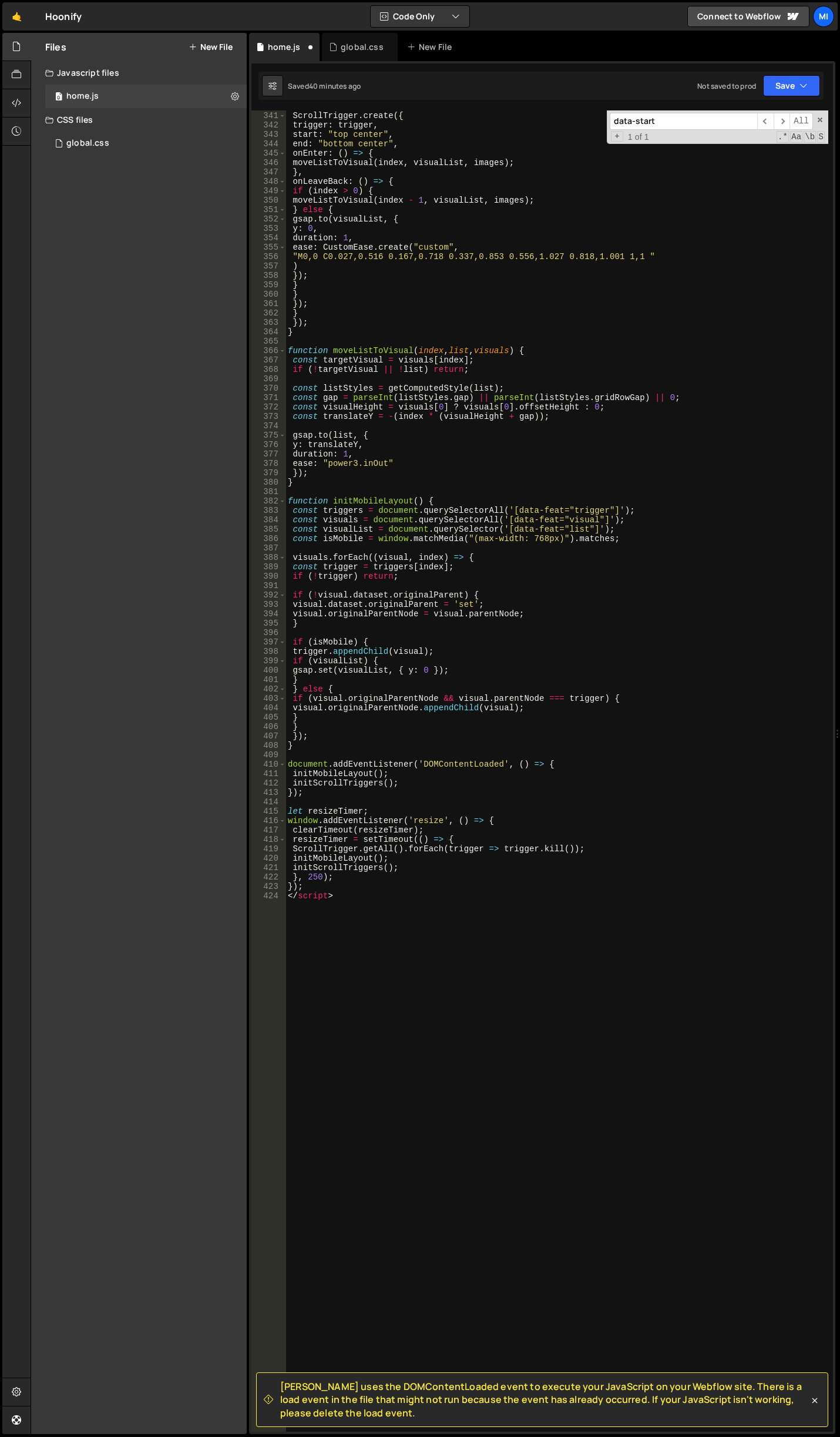
scroll to position [3329, 0]
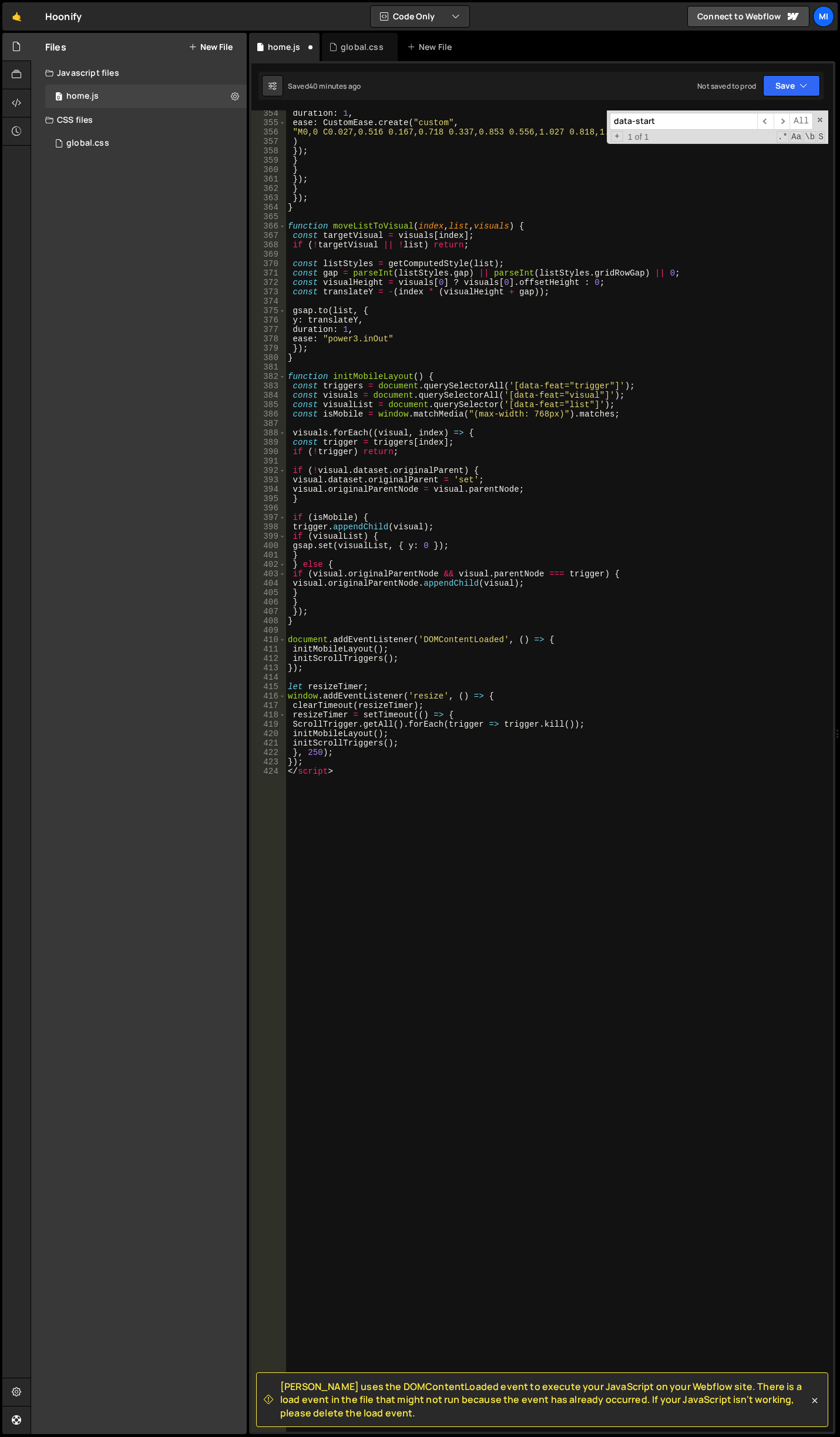
click at [382, 755] on div "duration : 1 , ease : CustomEase . create ( "custom" , "M0,0 C0.027,0.516 0.167…" at bounding box center [557, 778] width 542 height 1340
drag, startPoint x: 368, startPoint y: 767, endPoint x: 361, endPoint y: 769, distance: 7.3
click at [365, 768] on div "duration : 1 , ease : CustomEase . create ( "custom" , "M0,0 C0.027,0.516 0.167…" at bounding box center [557, 778] width 542 height 1340
type textarea "</script>"
drag, startPoint x: 322, startPoint y: 773, endPoint x: 246, endPoint y: 776, distance: 76.1
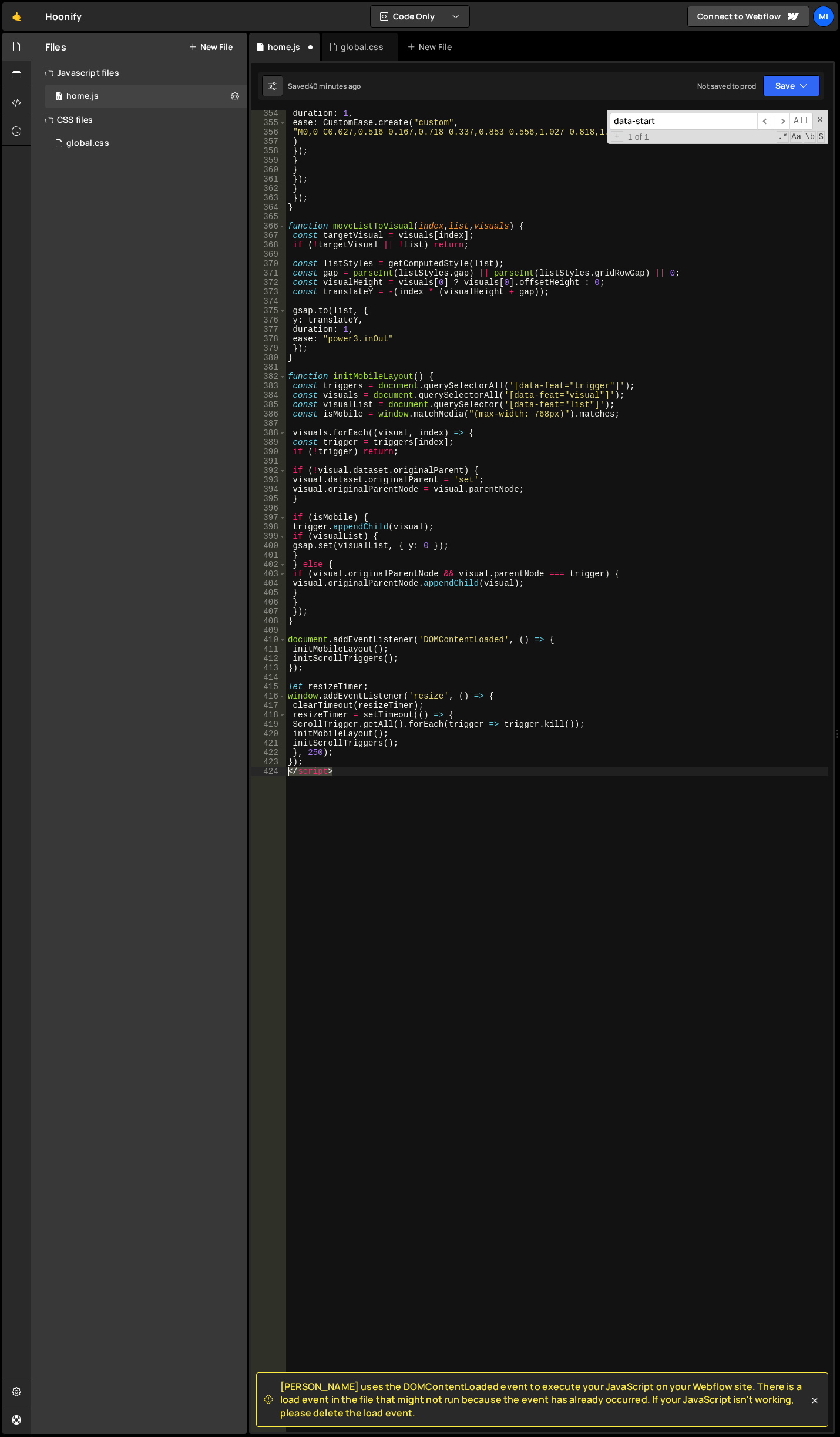
click at [246, 776] on div "Files New File Javascript files 0 home.js 0 CSS files global.css 0 Copy share l…" at bounding box center [435, 734] width 809 height 1402
click at [322, 860] on div "duration : 1 , ease : CustomEase . create ( "custom" , "M0,0 C0.027,0.516 0.167…" at bounding box center [557, 778] width 542 height 1340
paste textarea "</script>"
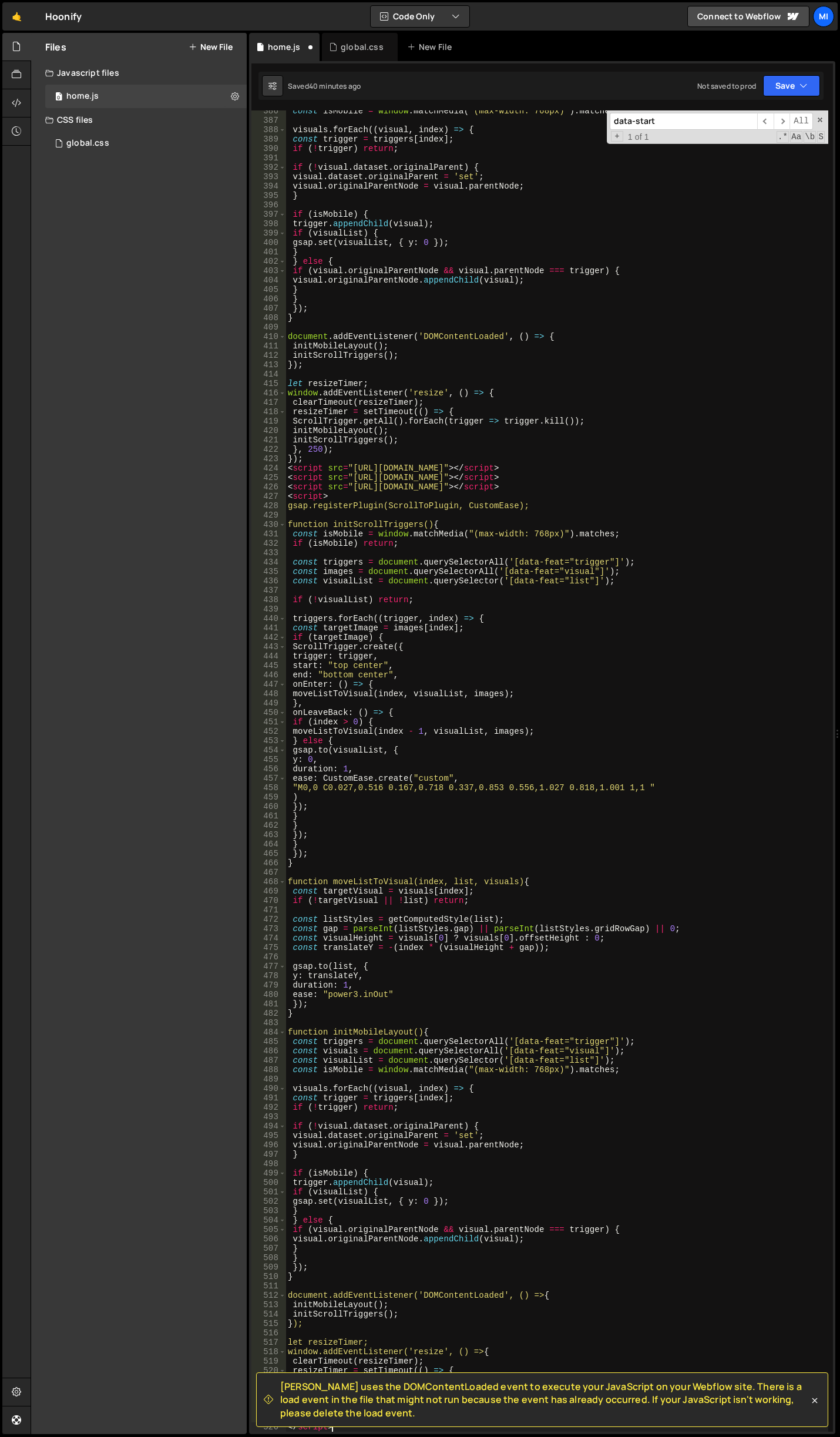
scroll to position [3632, 0]
drag, startPoint x: 740, startPoint y: 487, endPoint x: 236, endPoint y: 489, distance: 504.0
click at [236, 489] on div "Files New File Javascript files 0 home.js 0 CSS files global.css 0 Copy share l…" at bounding box center [435, 734] width 809 height 1402
type textarea "<script src="[URL][DOMAIN_NAME]"></script>"
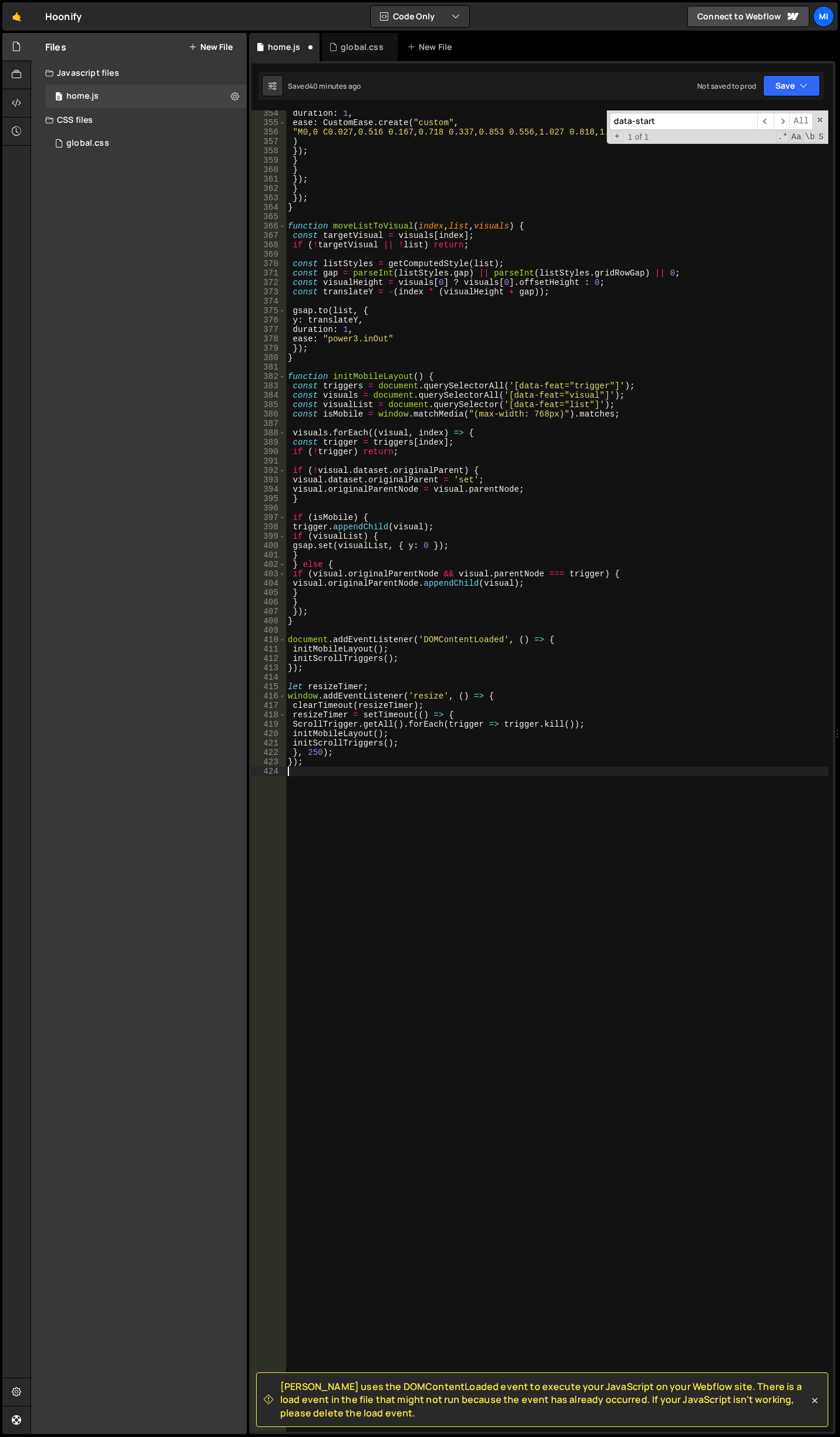
scroll to position [3301, 0]
